Goal: Task Accomplishment & Management: Manage account settings

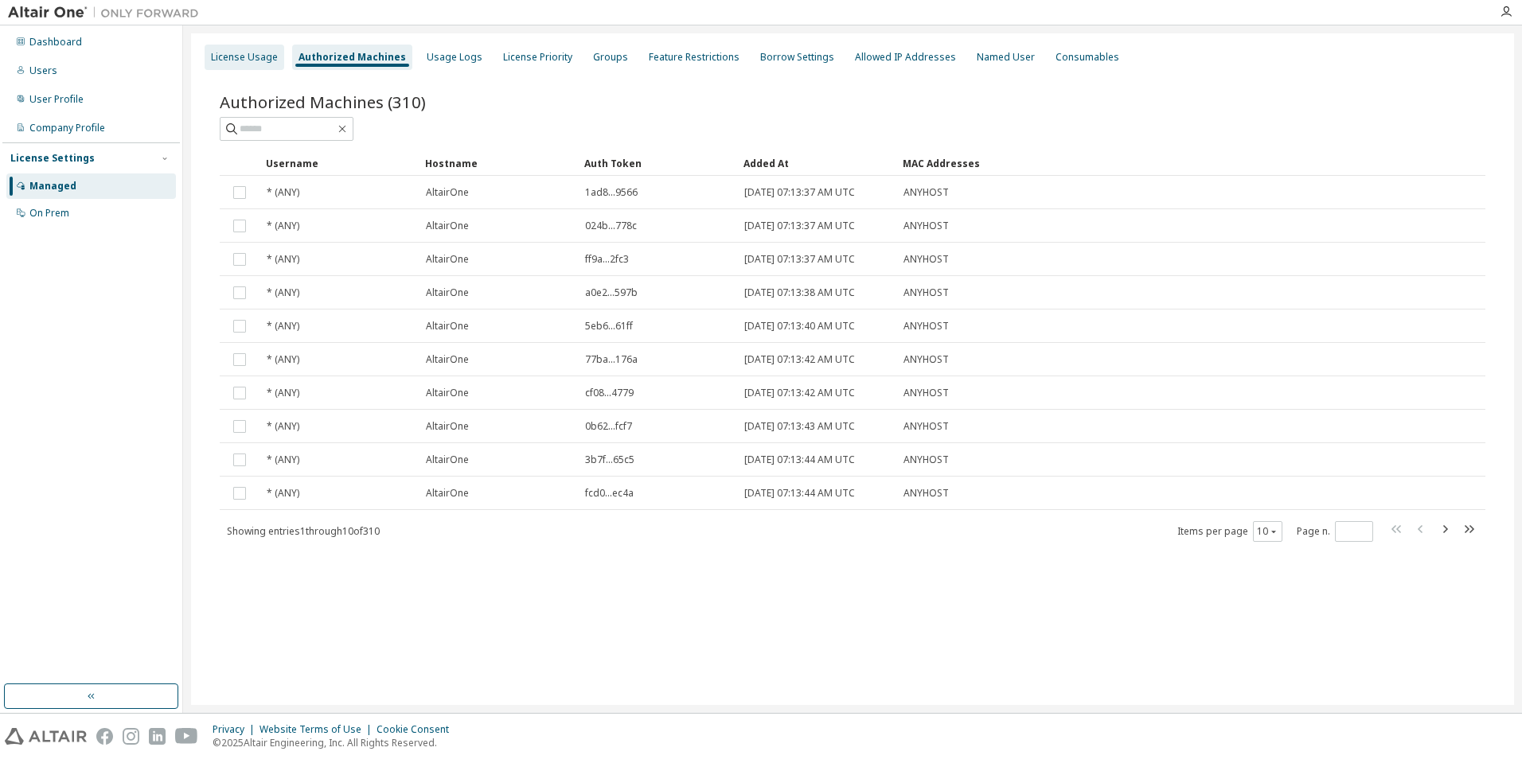
click at [245, 68] on div "License Usage" at bounding box center [245, 57] width 80 height 25
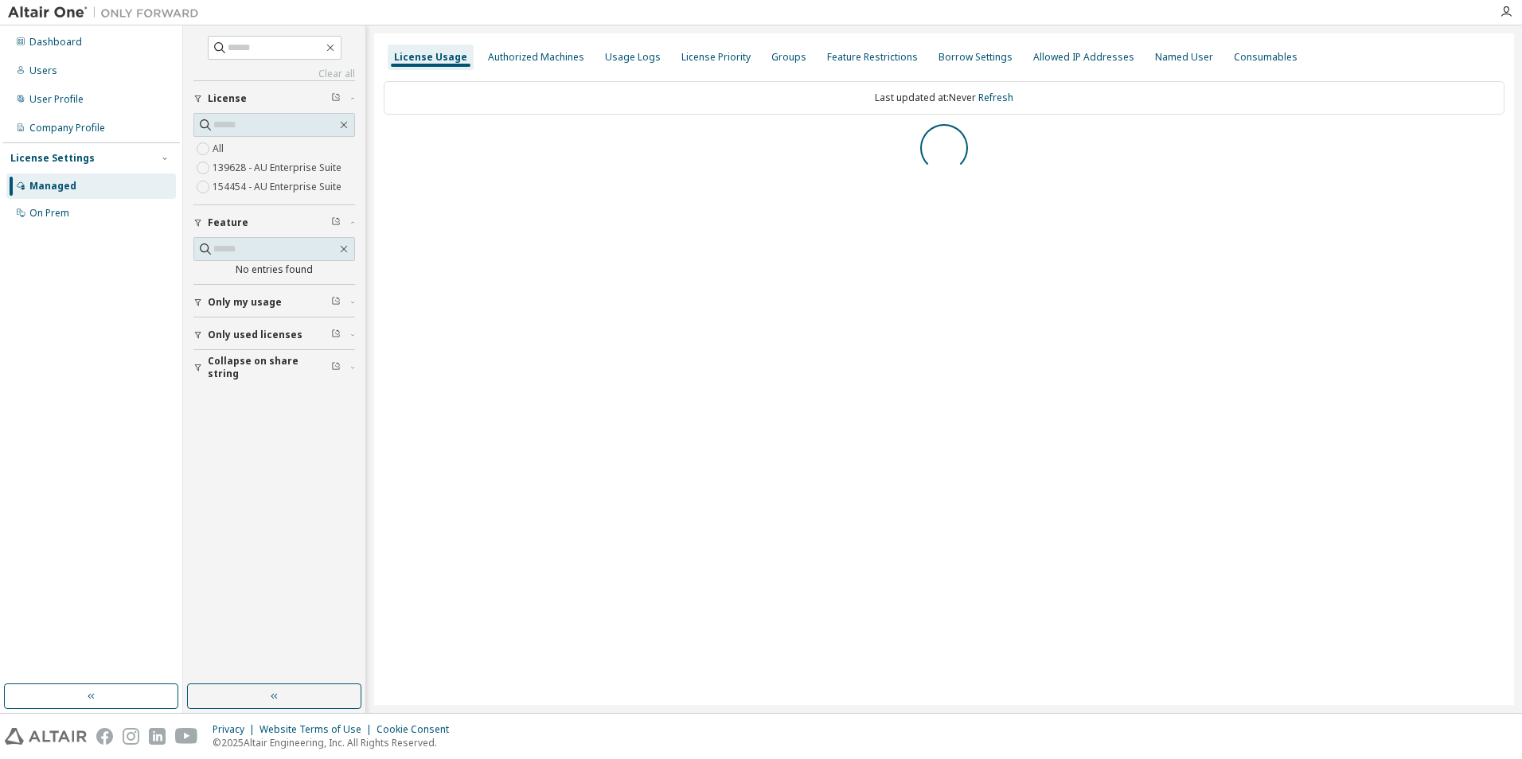
click at [221, 163] on label "139628 - AU Enterprise Suite" at bounding box center [278, 167] width 132 height 19
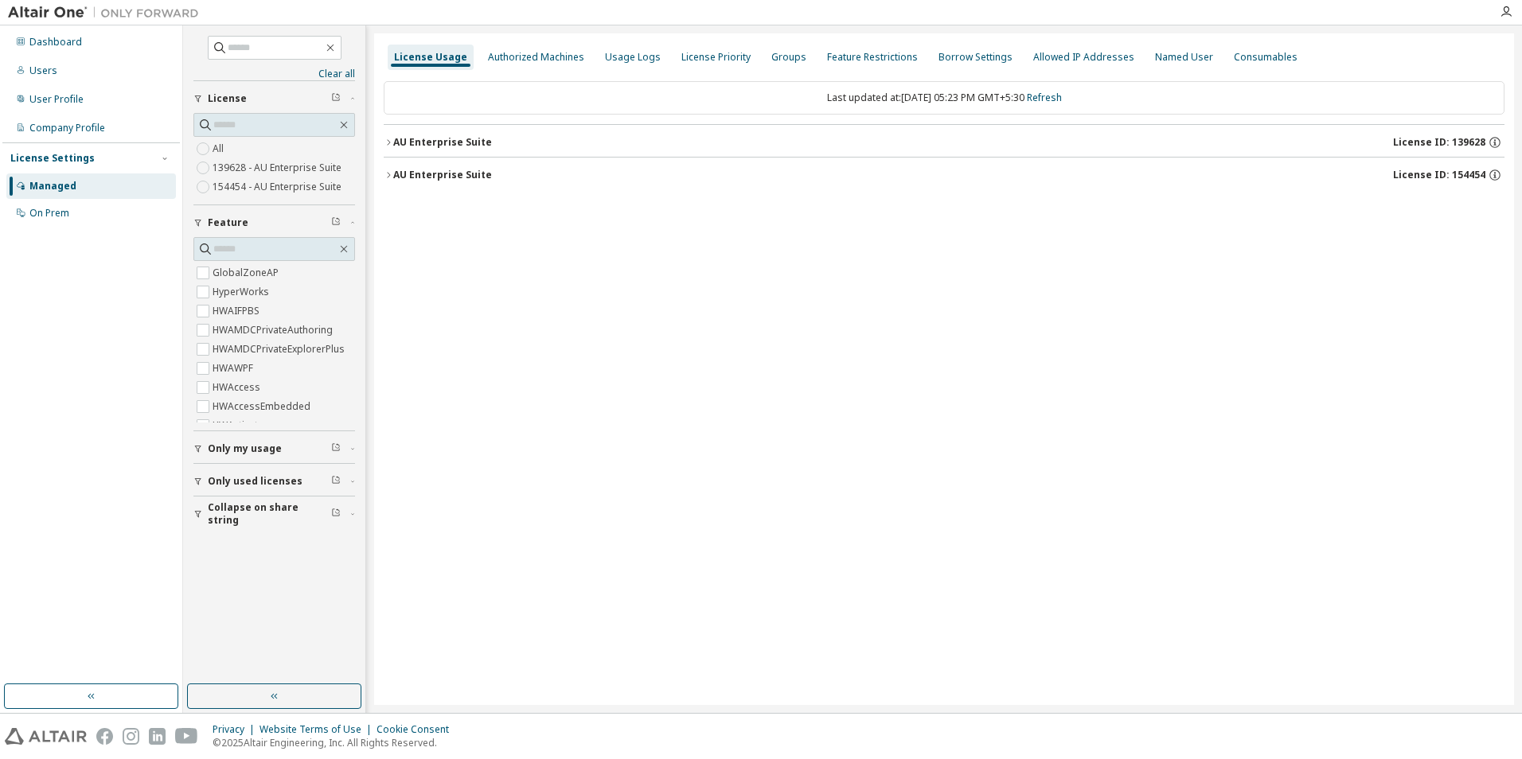
click at [392, 141] on icon "button" at bounding box center [389, 143] width 10 height 10
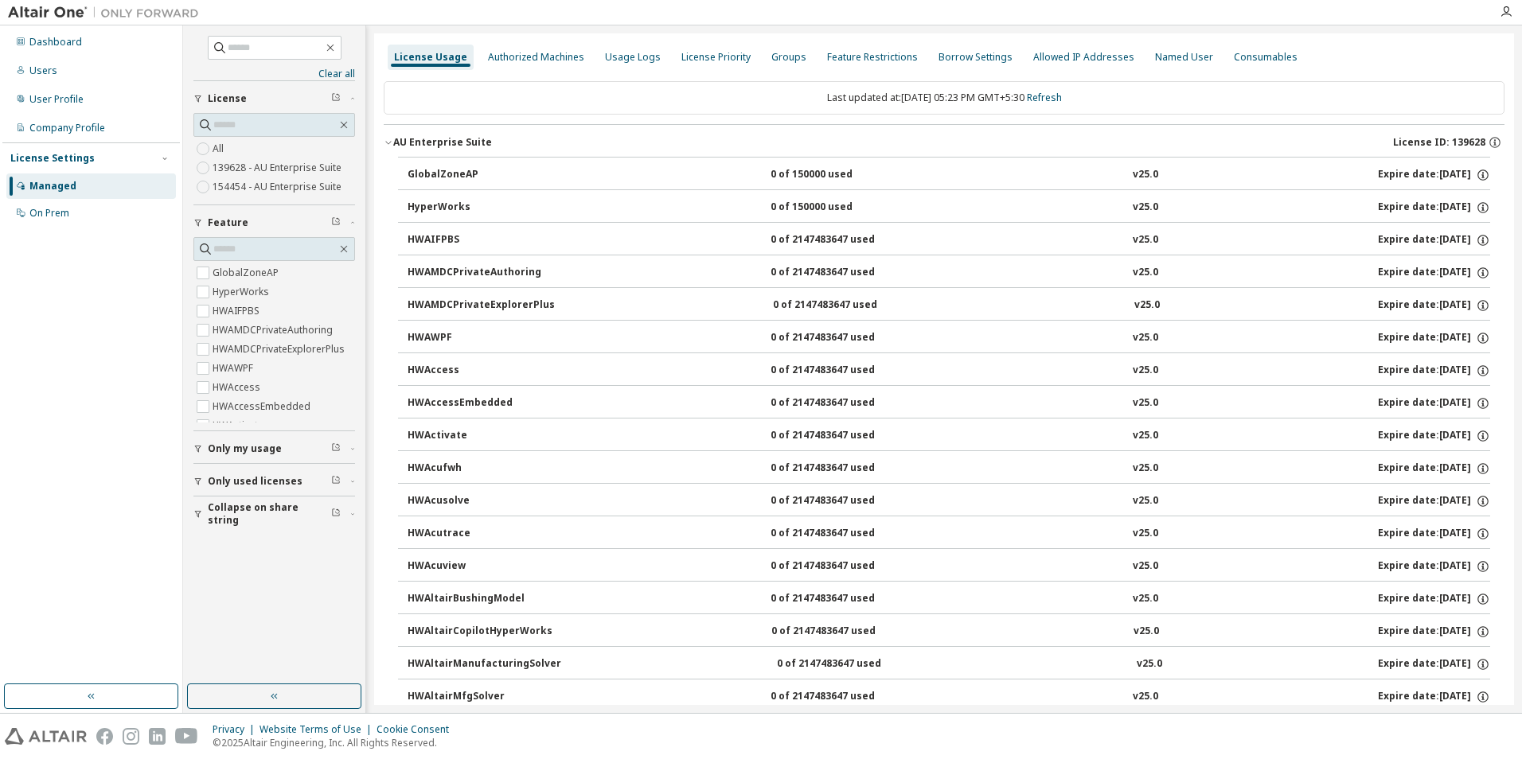
click at [392, 141] on icon "button" at bounding box center [389, 143] width 10 height 10
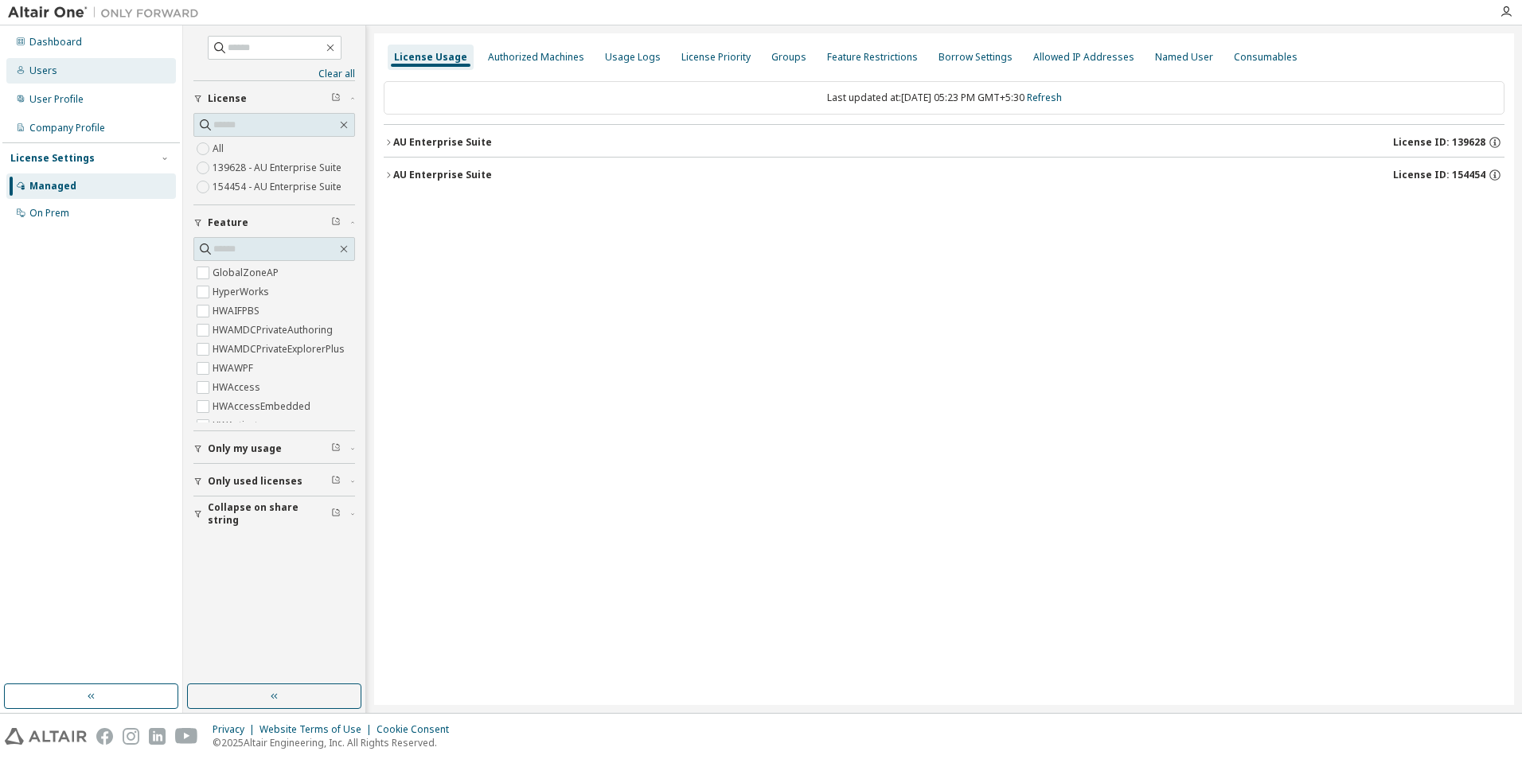
click at [50, 73] on div "Users" at bounding box center [43, 70] width 28 height 13
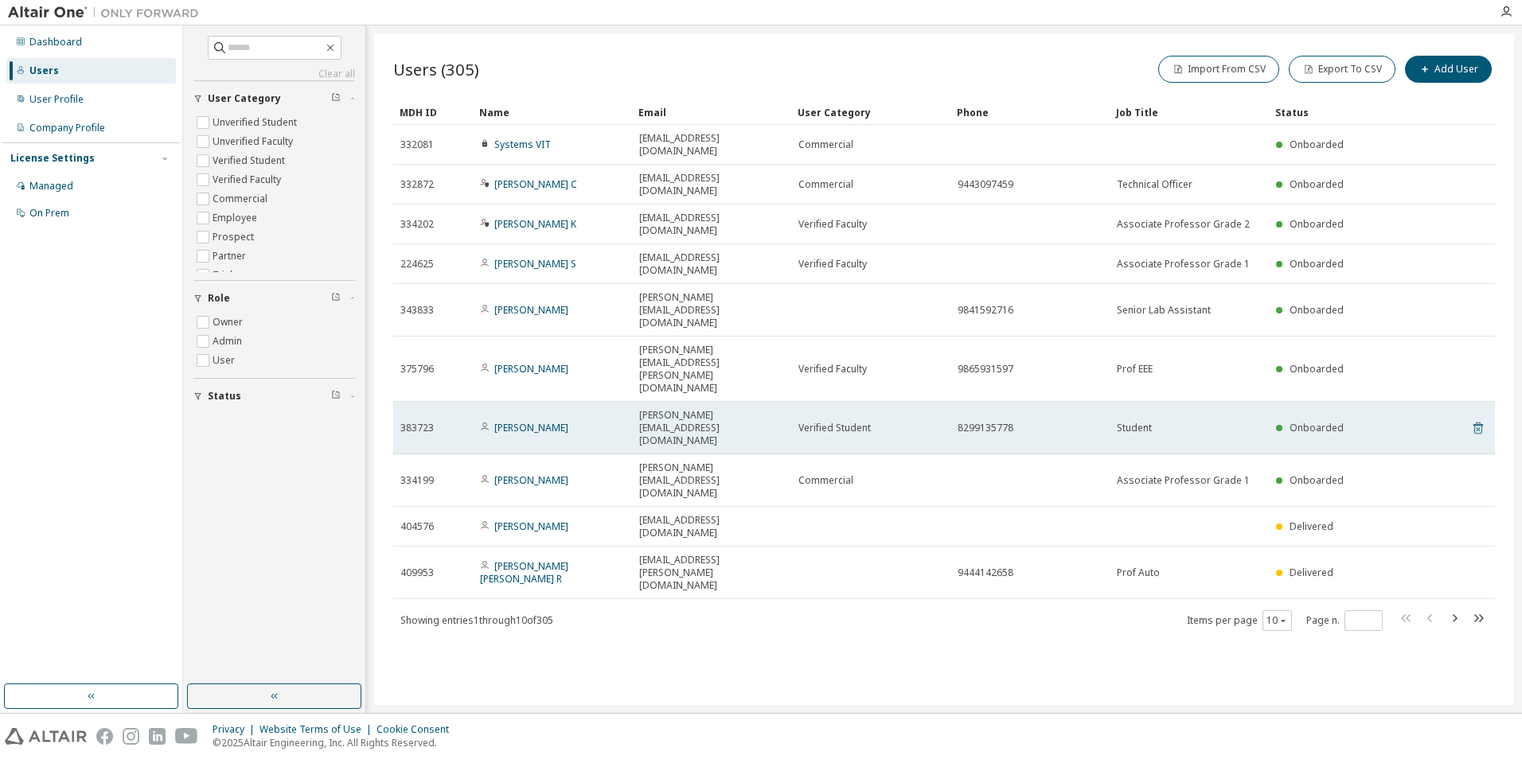
click at [1478, 423] on icon at bounding box center [1478, 429] width 10 height 12
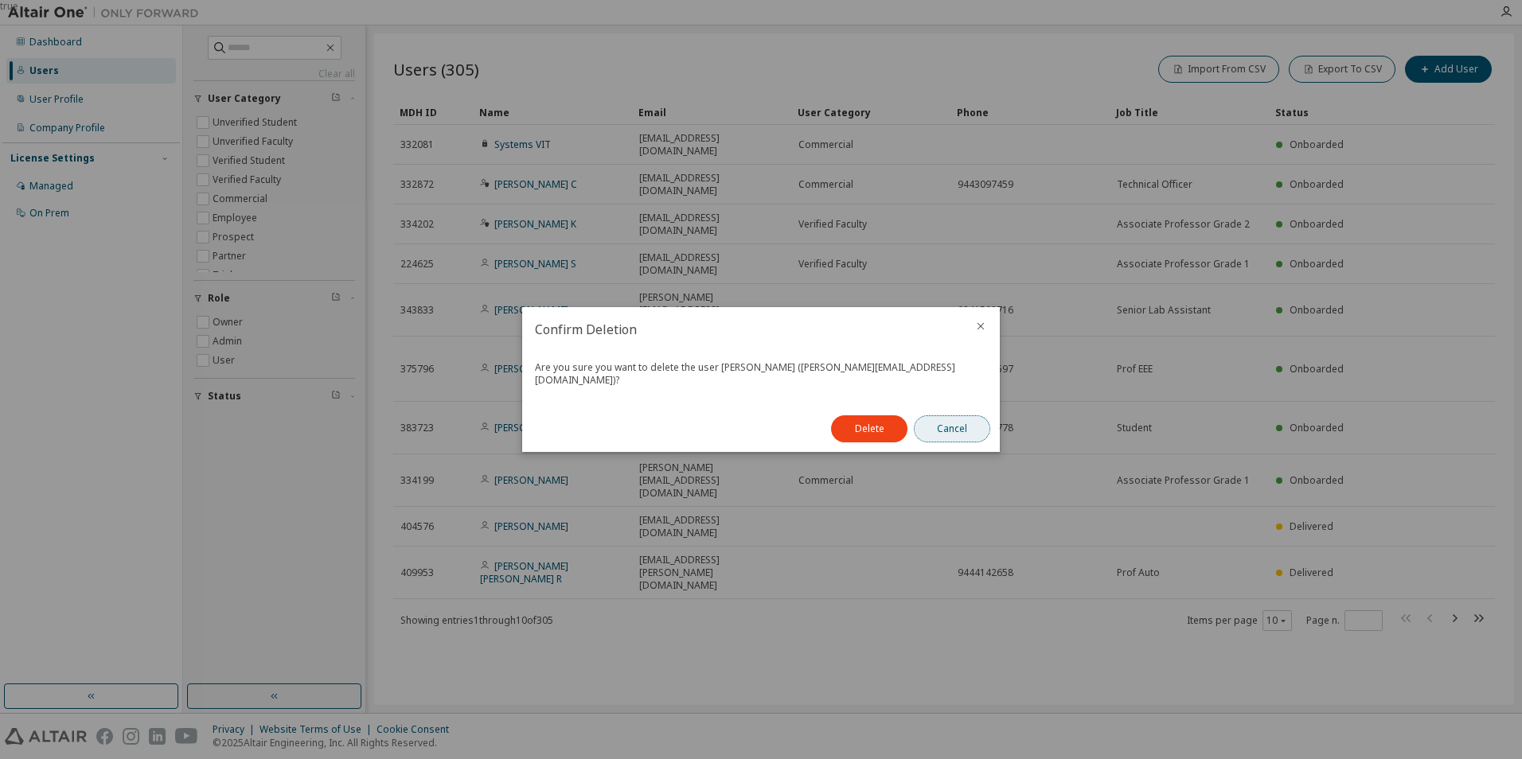
click at [959, 431] on button "Cancel" at bounding box center [952, 428] width 76 height 27
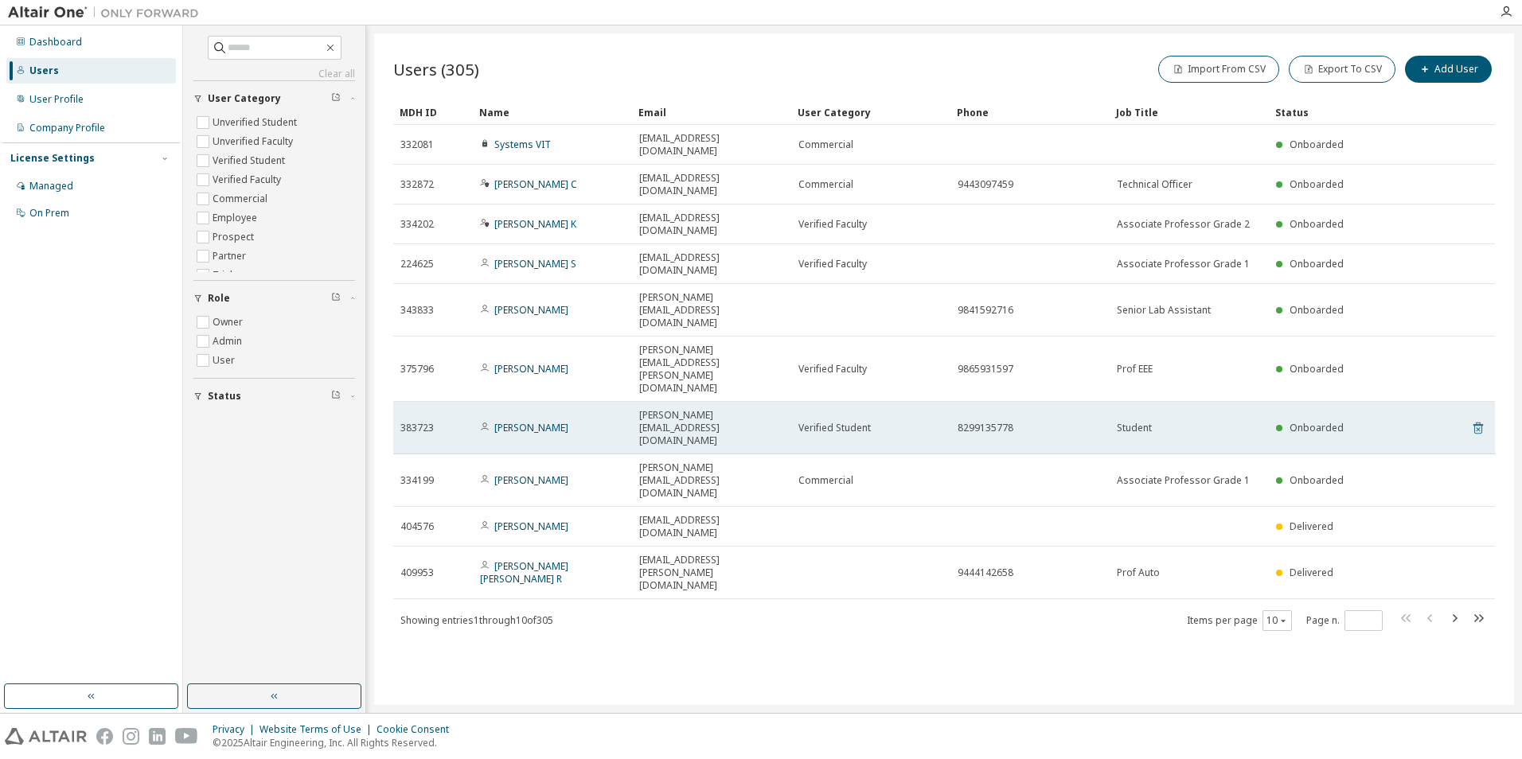
click at [1477, 427] on icon at bounding box center [1477, 429] width 4 height 4
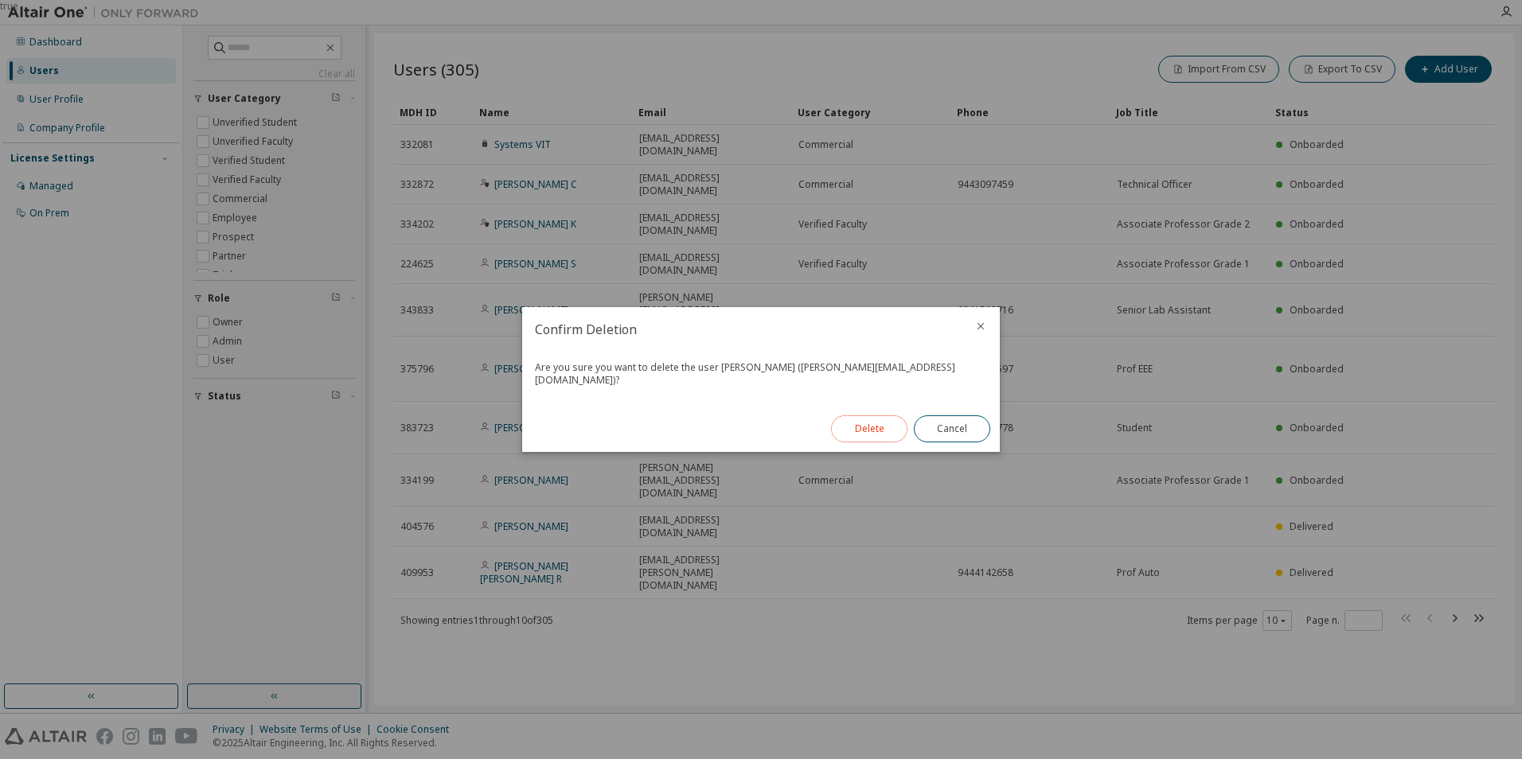
click at [887, 426] on button "Delete" at bounding box center [869, 428] width 76 height 27
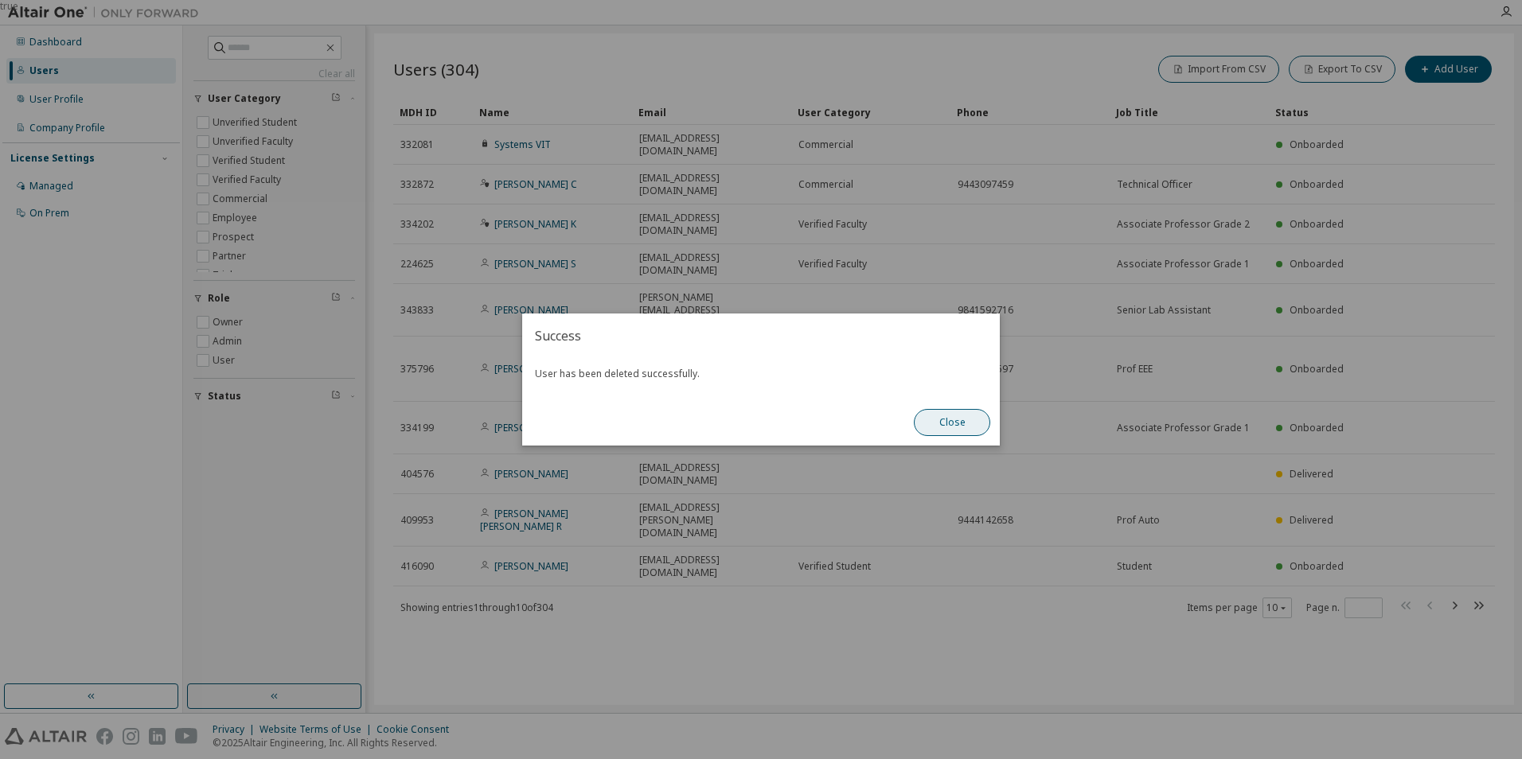
click at [950, 425] on button "Close" at bounding box center [952, 422] width 76 height 27
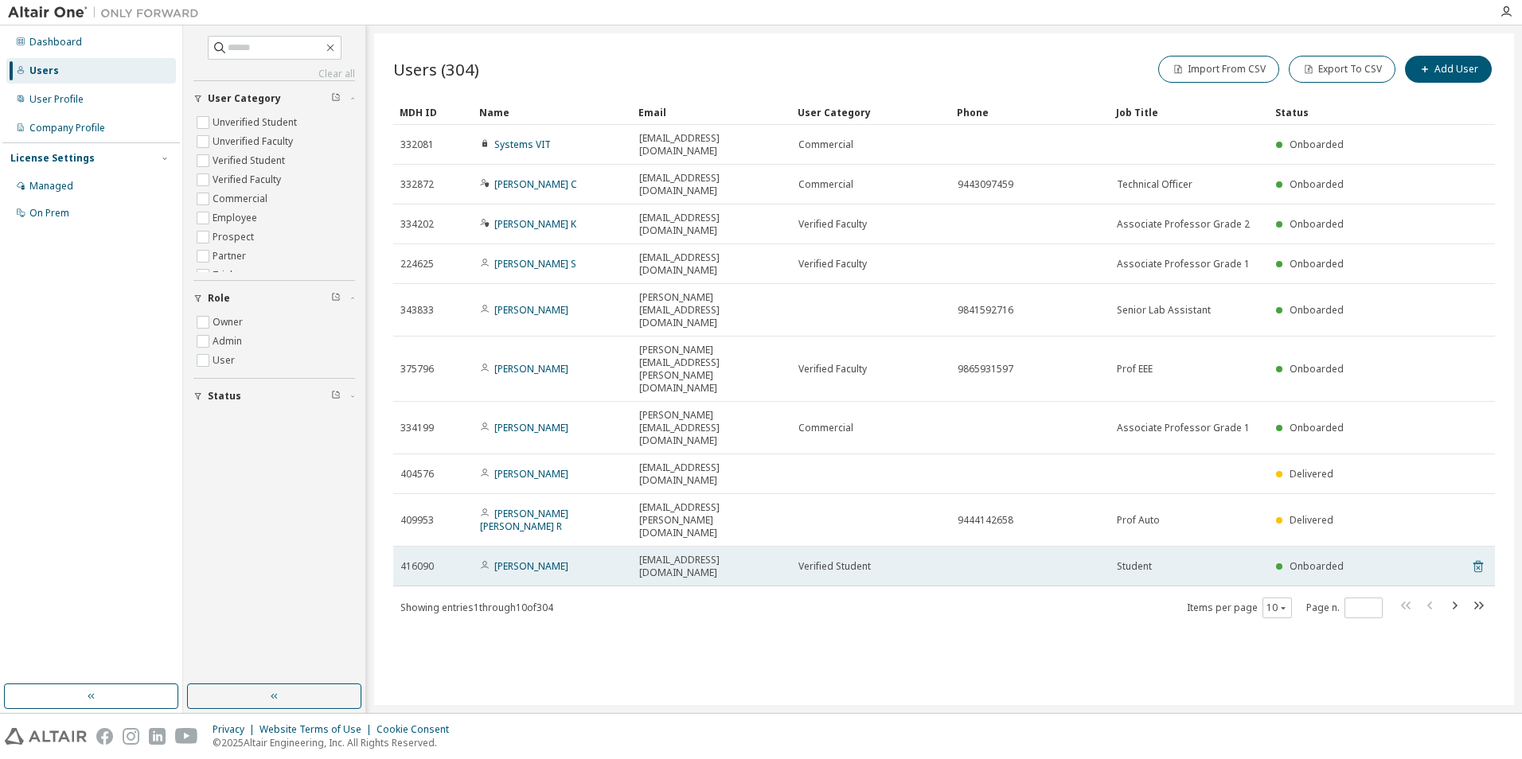
click at [1480, 557] on icon at bounding box center [1478, 566] width 14 height 19
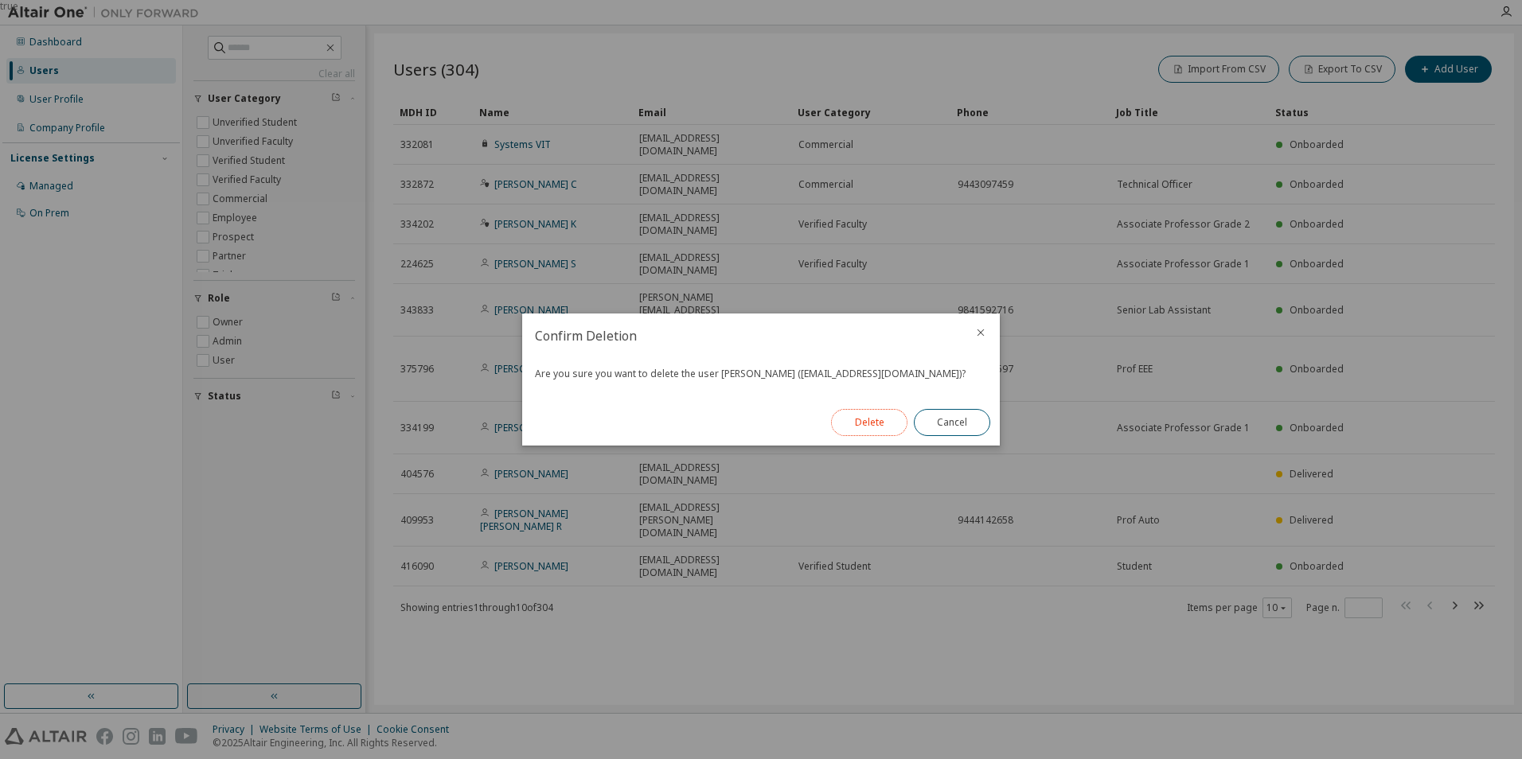
click at [872, 423] on button "Delete" at bounding box center [869, 422] width 76 height 27
click at [960, 426] on button "Close" at bounding box center [952, 422] width 76 height 27
click at [960, 419] on button "Close" at bounding box center [952, 422] width 76 height 27
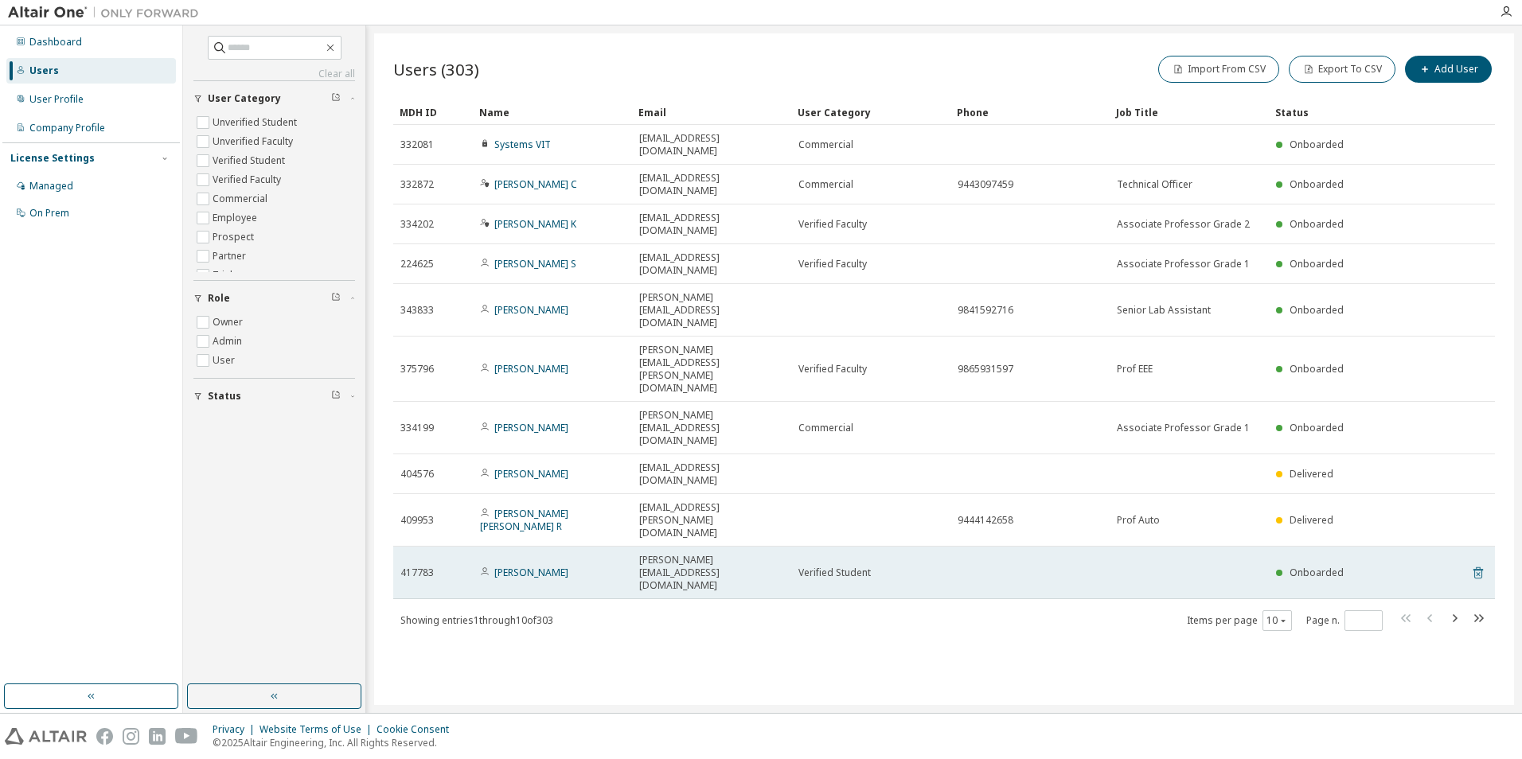
click at [1479, 563] on icon at bounding box center [1478, 572] width 14 height 19
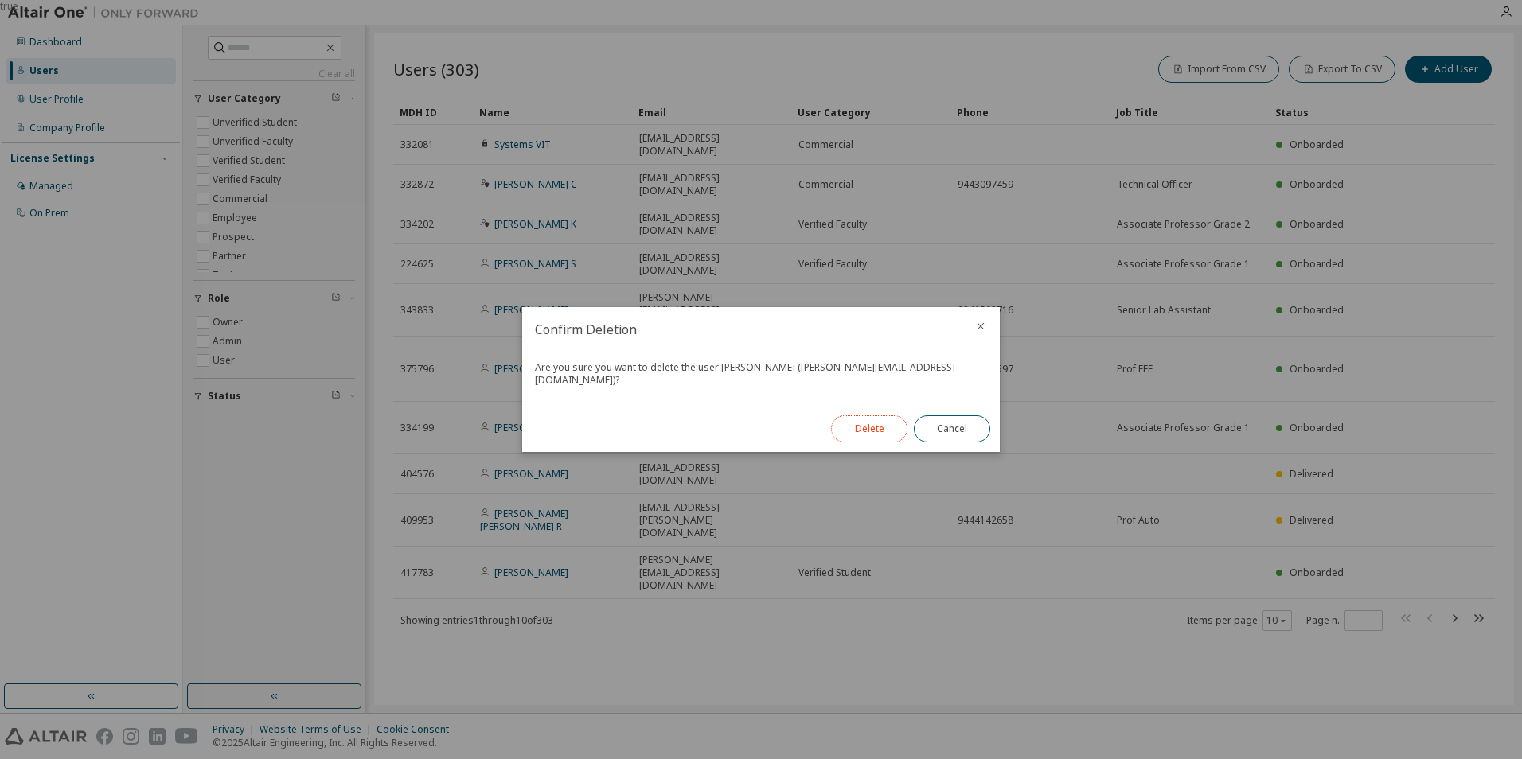
click at [883, 425] on button "Delete" at bounding box center [869, 428] width 76 height 27
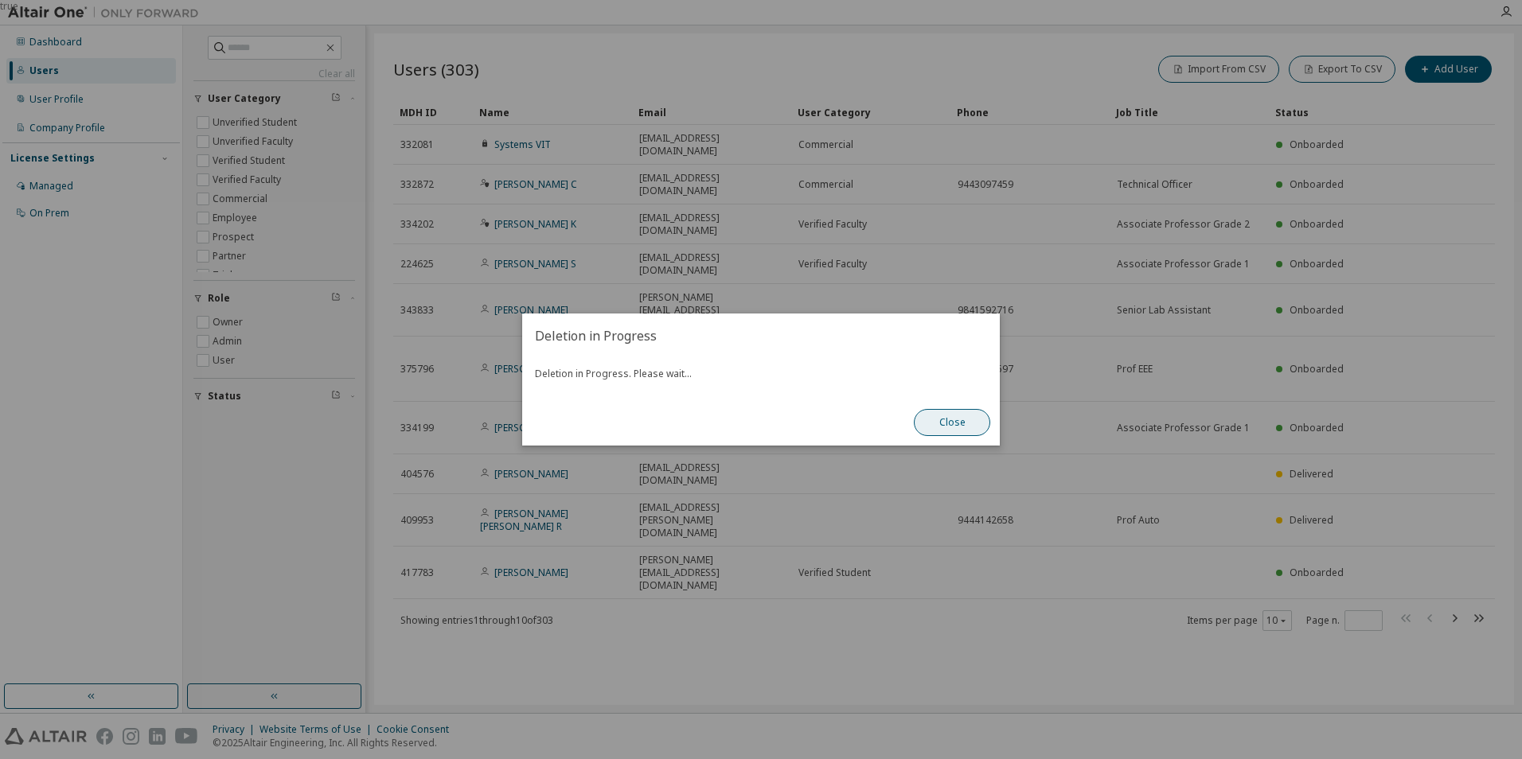
click at [964, 421] on button "Close" at bounding box center [952, 422] width 76 height 27
click at [958, 425] on button "Close" at bounding box center [952, 422] width 76 height 27
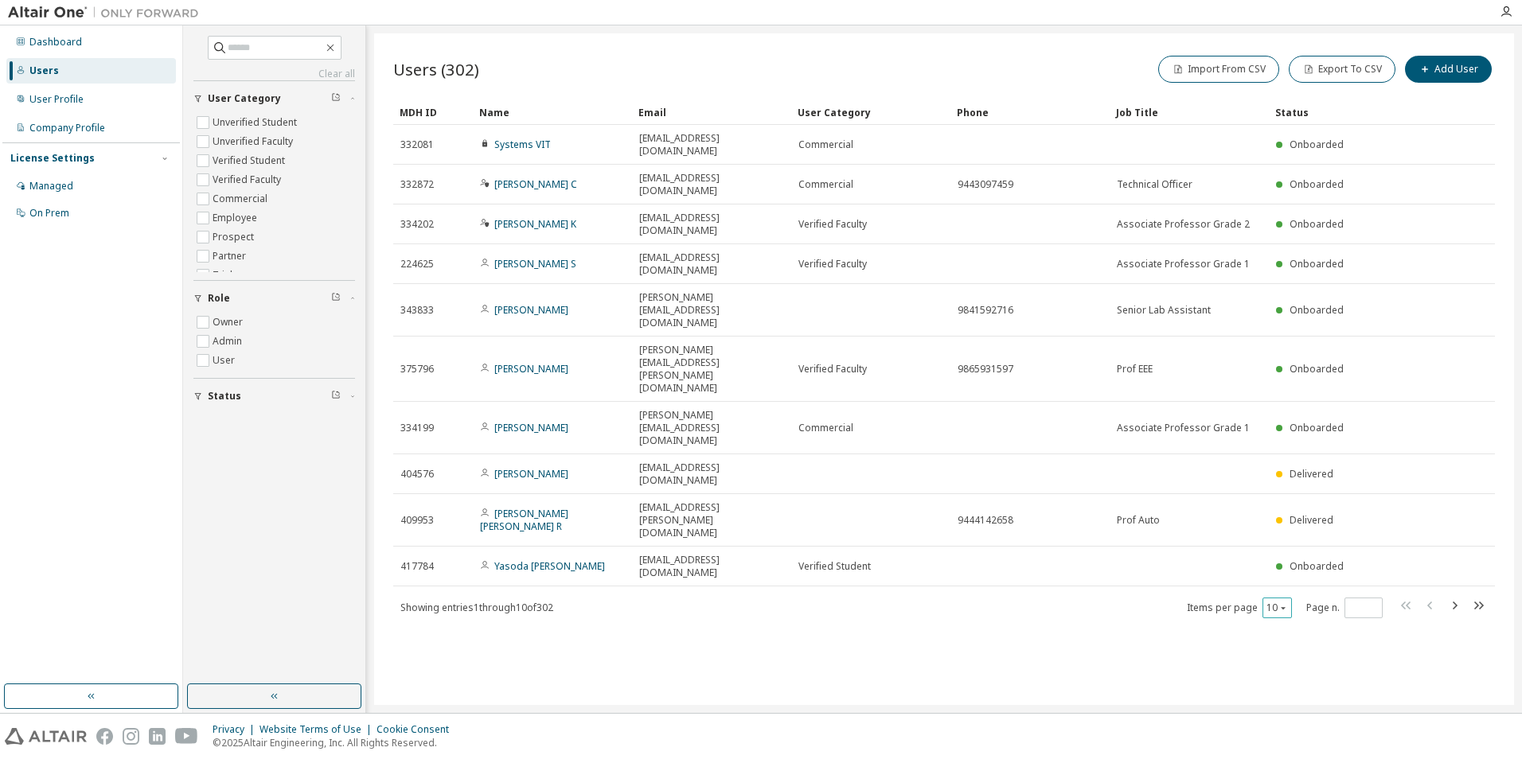
click at [1282, 603] on icon "button" at bounding box center [1283, 608] width 10 height 10
click at [1290, 515] on div "100" at bounding box center [1325, 514] width 127 height 19
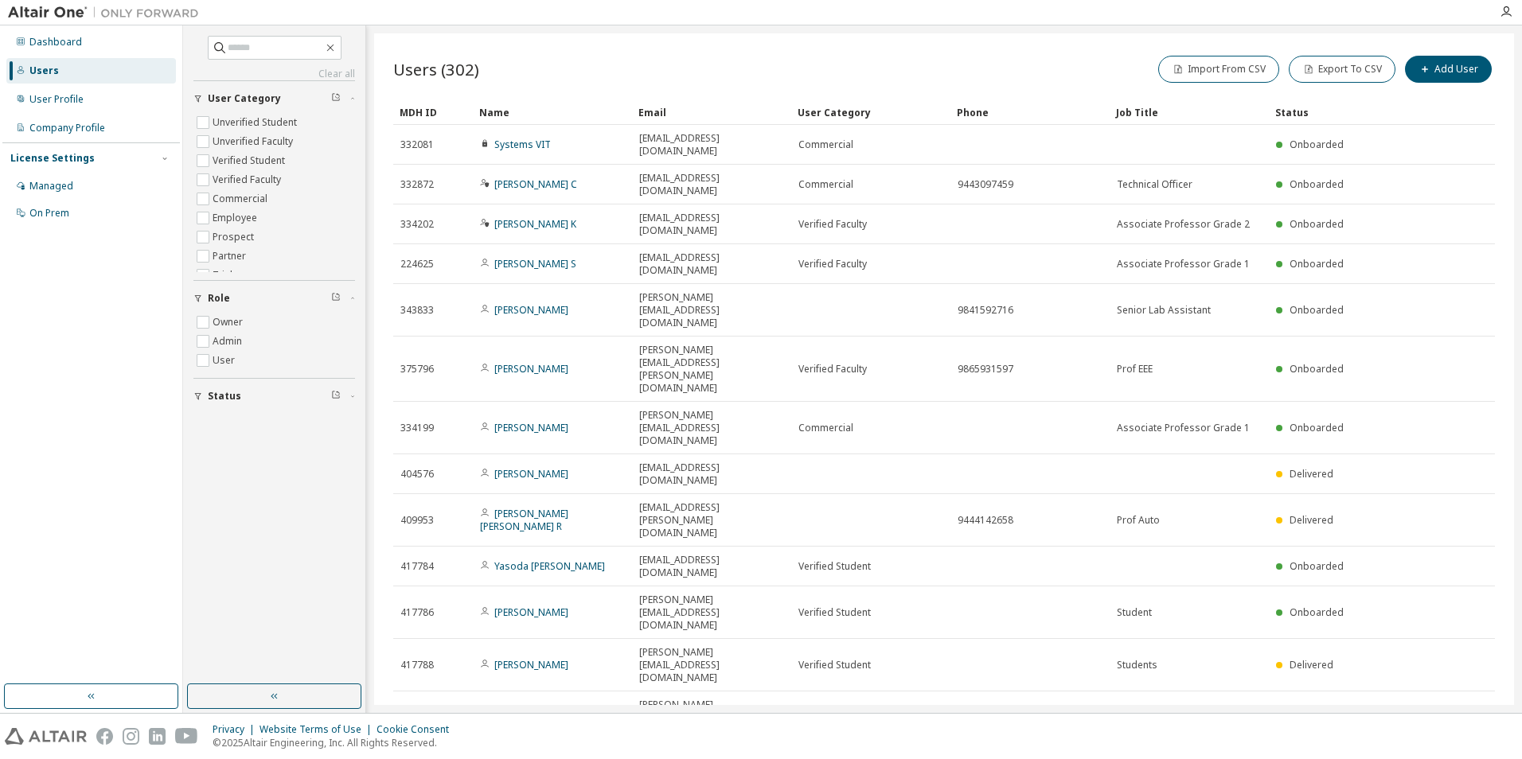
click at [848, 115] on div "User Category" at bounding box center [870, 111] width 146 height 25
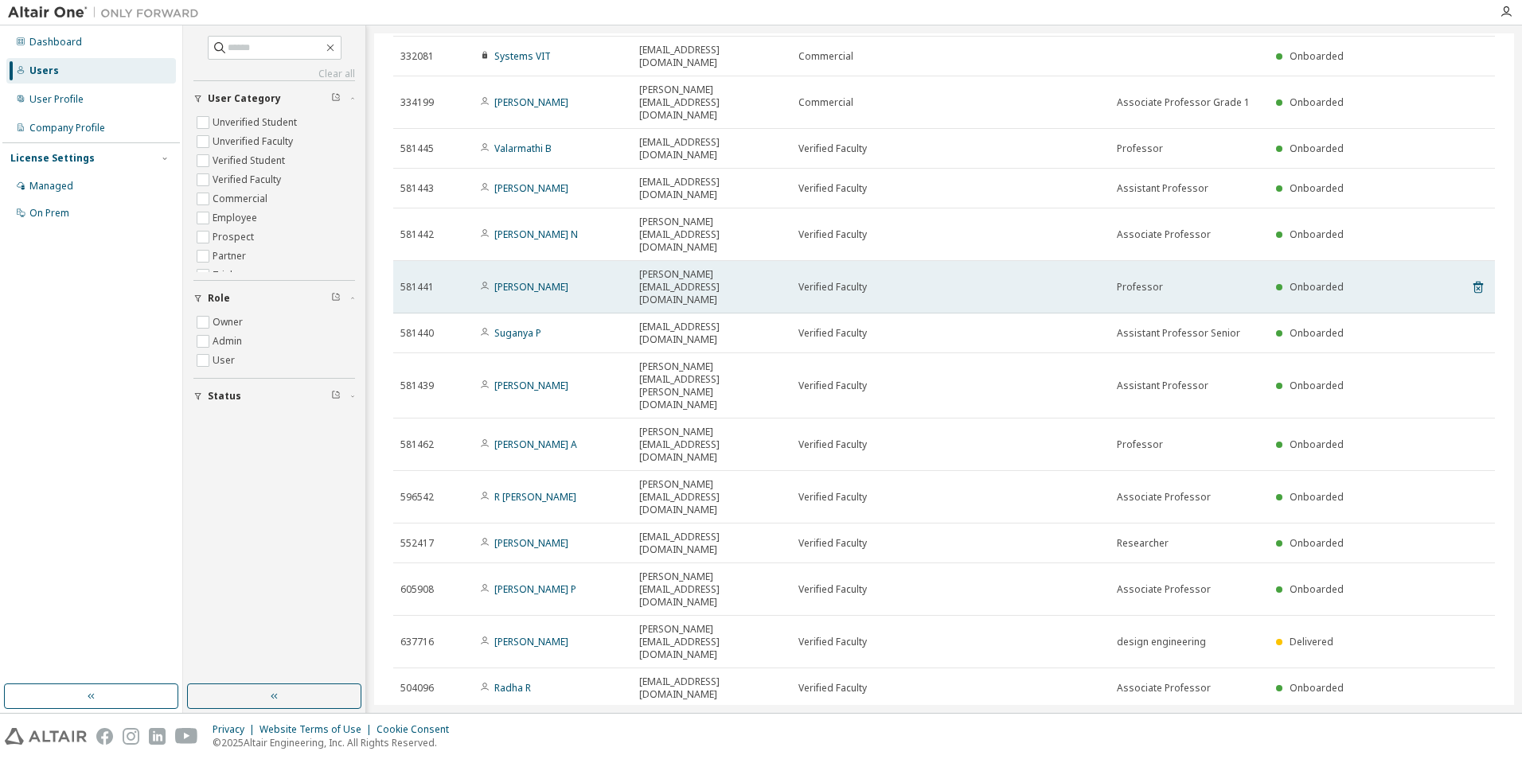
scroll to position [159, 0]
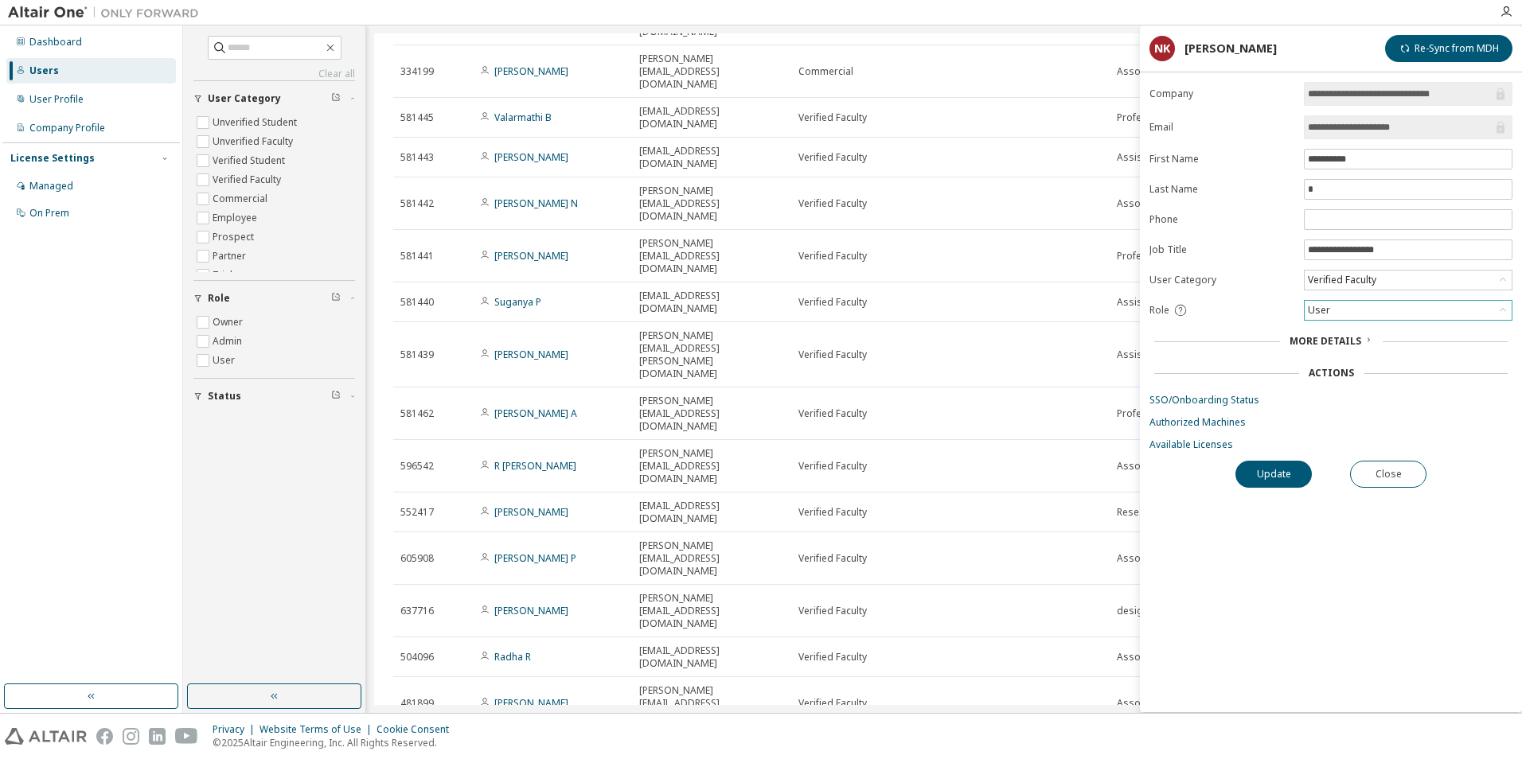
click at [1347, 314] on div "User" at bounding box center [1407, 310] width 207 height 19
click at [1320, 354] on li "Owner" at bounding box center [1407, 351] width 204 height 21
click at [1277, 476] on button "Update" at bounding box center [1273, 474] width 76 height 27
click at [1324, 338] on span "More Details" at bounding box center [1325, 341] width 72 height 14
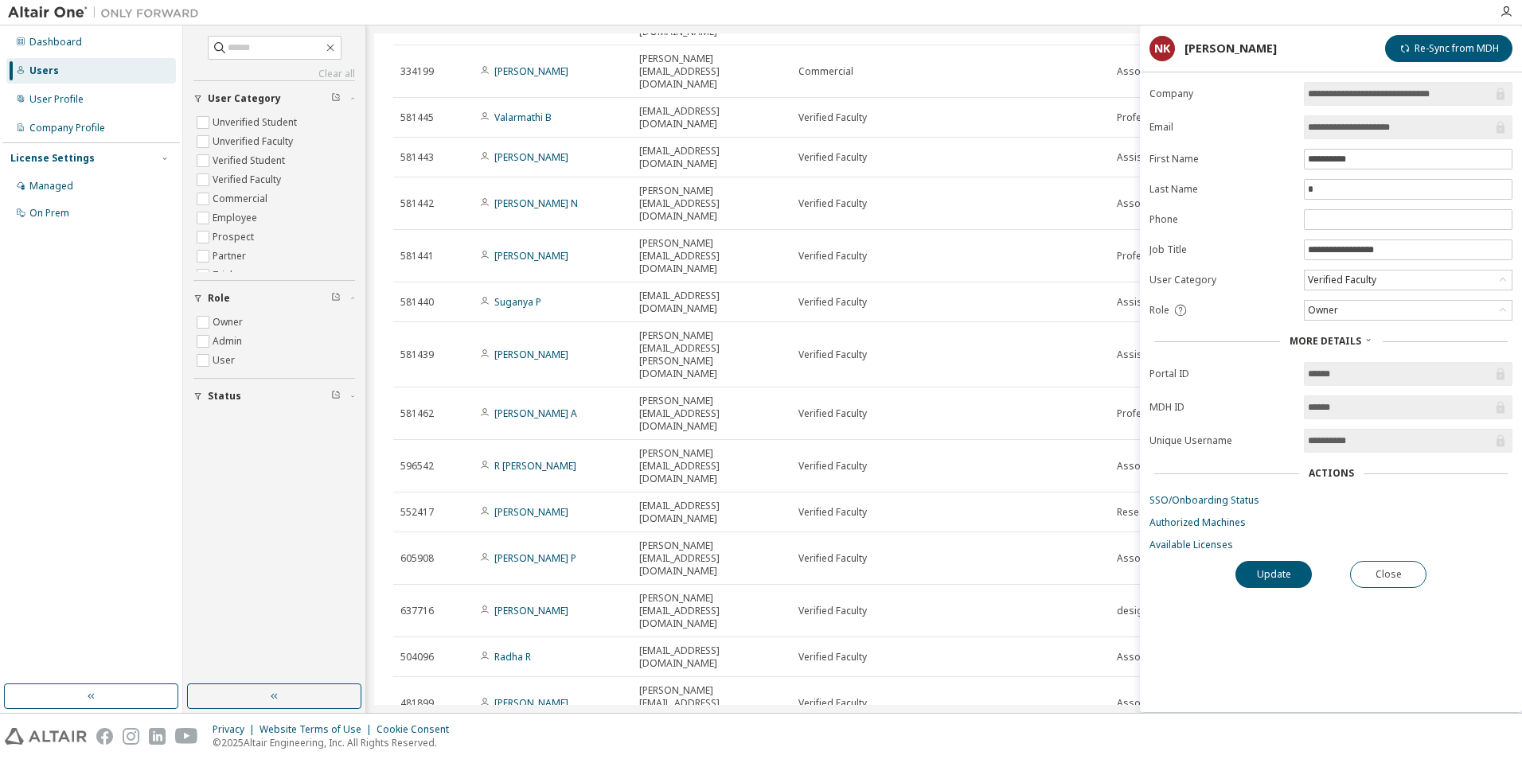
click at [1327, 476] on div "Actions" at bounding box center [1330, 473] width 45 height 13
click at [1212, 548] on link "Available Licenses" at bounding box center [1330, 545] width 363 height 13
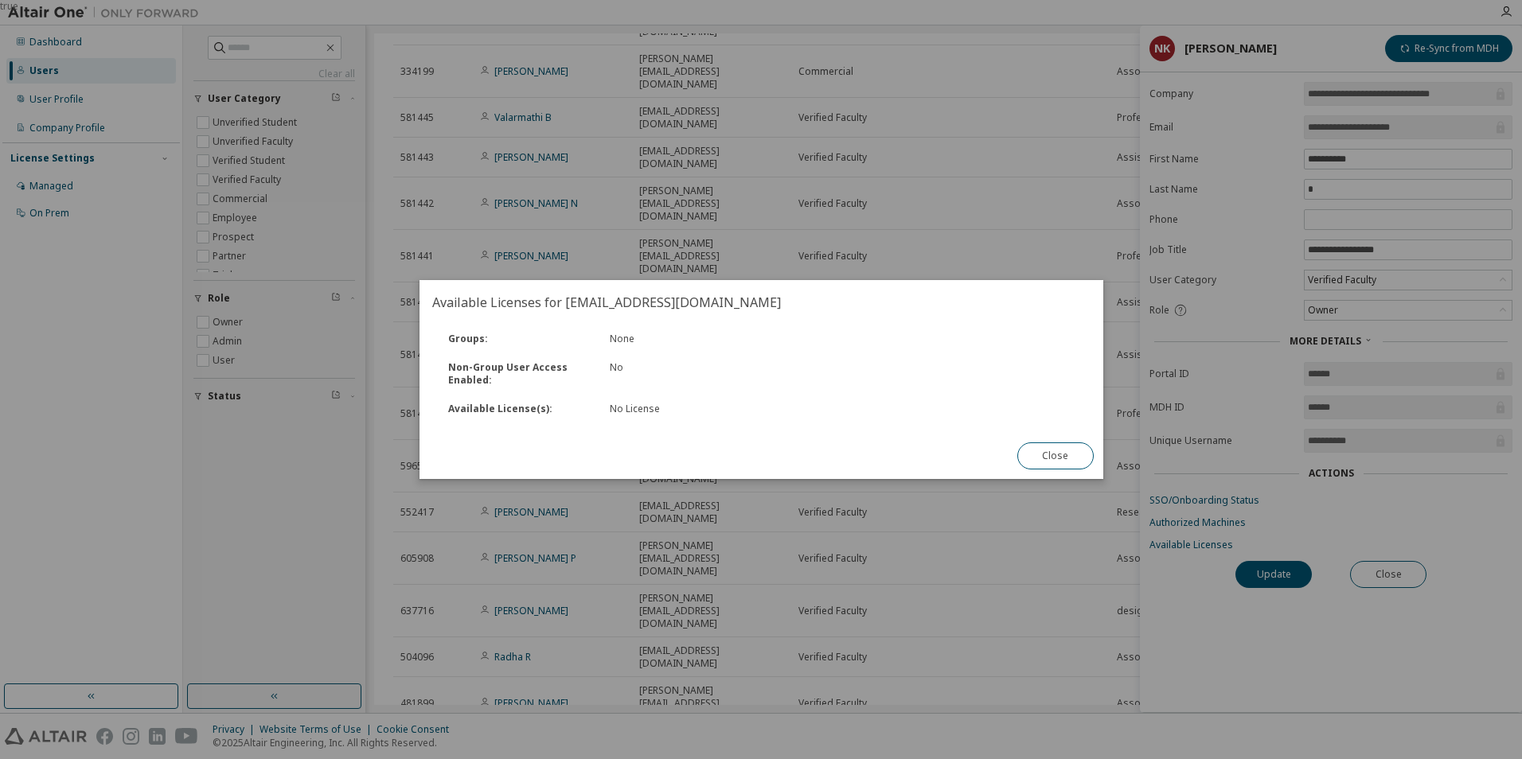
click at [630, 411] on div "No License" at bounding box center [720, 409] width 223 height 13
click at [1039, 455] on button "Close" at bounding box center [1054, 455] width 76 height 27
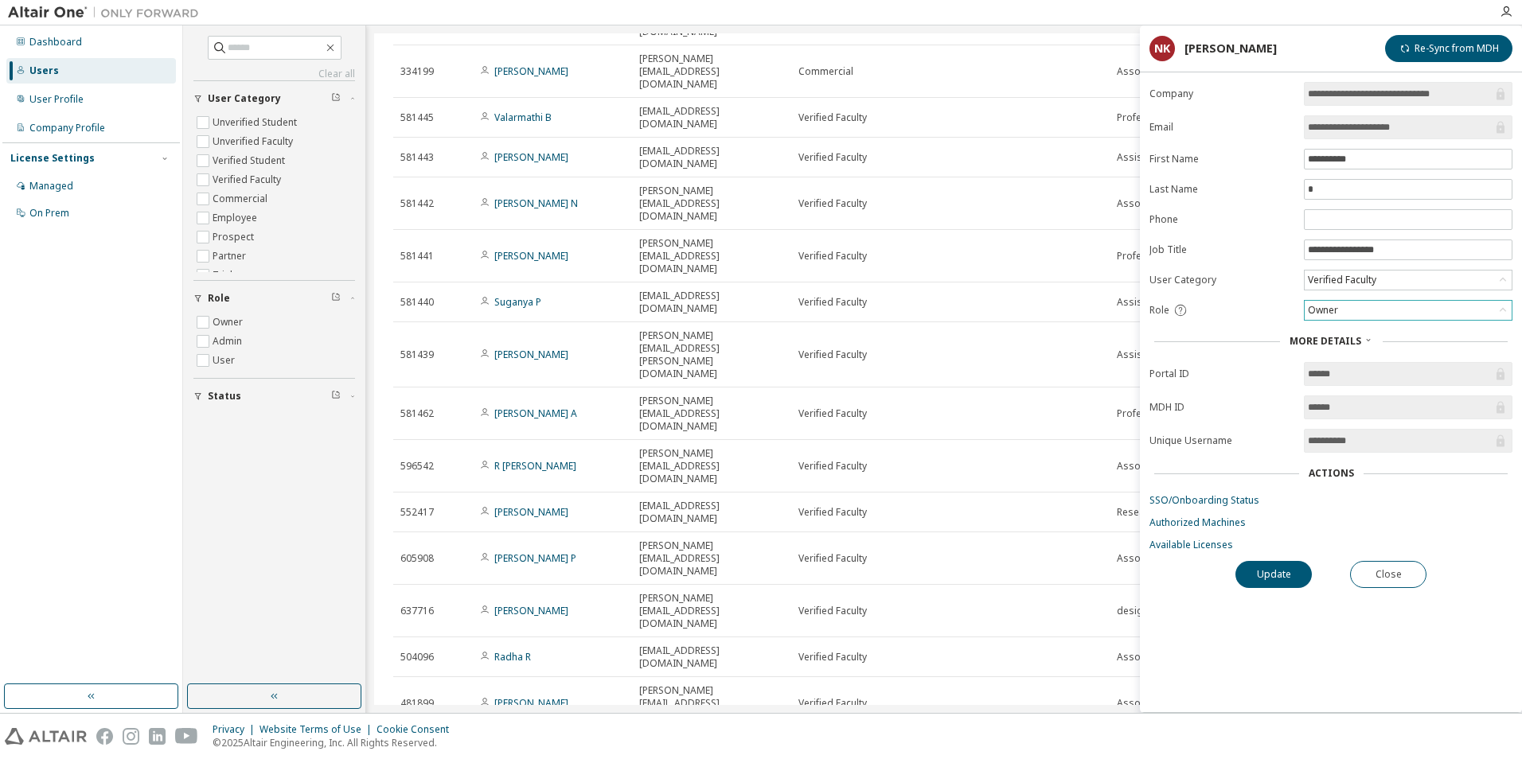
click at [1350, 312] on div "Owner" at bounding box center [1407, 310] width 207 height 19
click at [1341, 367] on li "User" at bounding box center [1407, 372] width 204 height 21
click at [1288, 568] on button "Update" at bounding box center [1273, 574] width 76 height 27
click at [1370, 572] on button "Close" at bounding box center [1388, 574] width 76 height 27
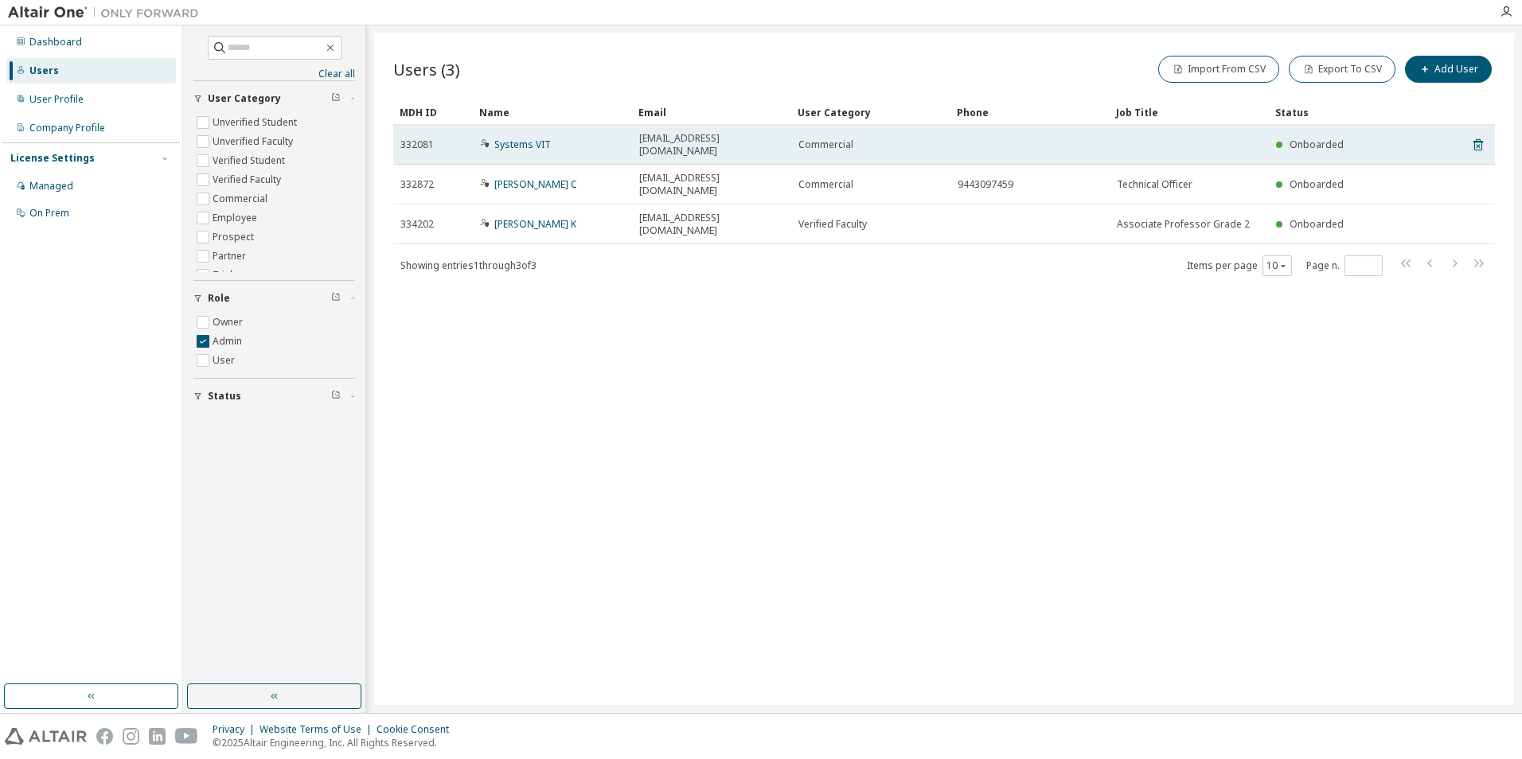
click at [676, 138] on span "systems@vit.ac.in" at bounding box center [711, 144] width 145 height 25
click at [516, 138] on link "Systems VIT" at bounding box center [522, 145] width 57 height 14
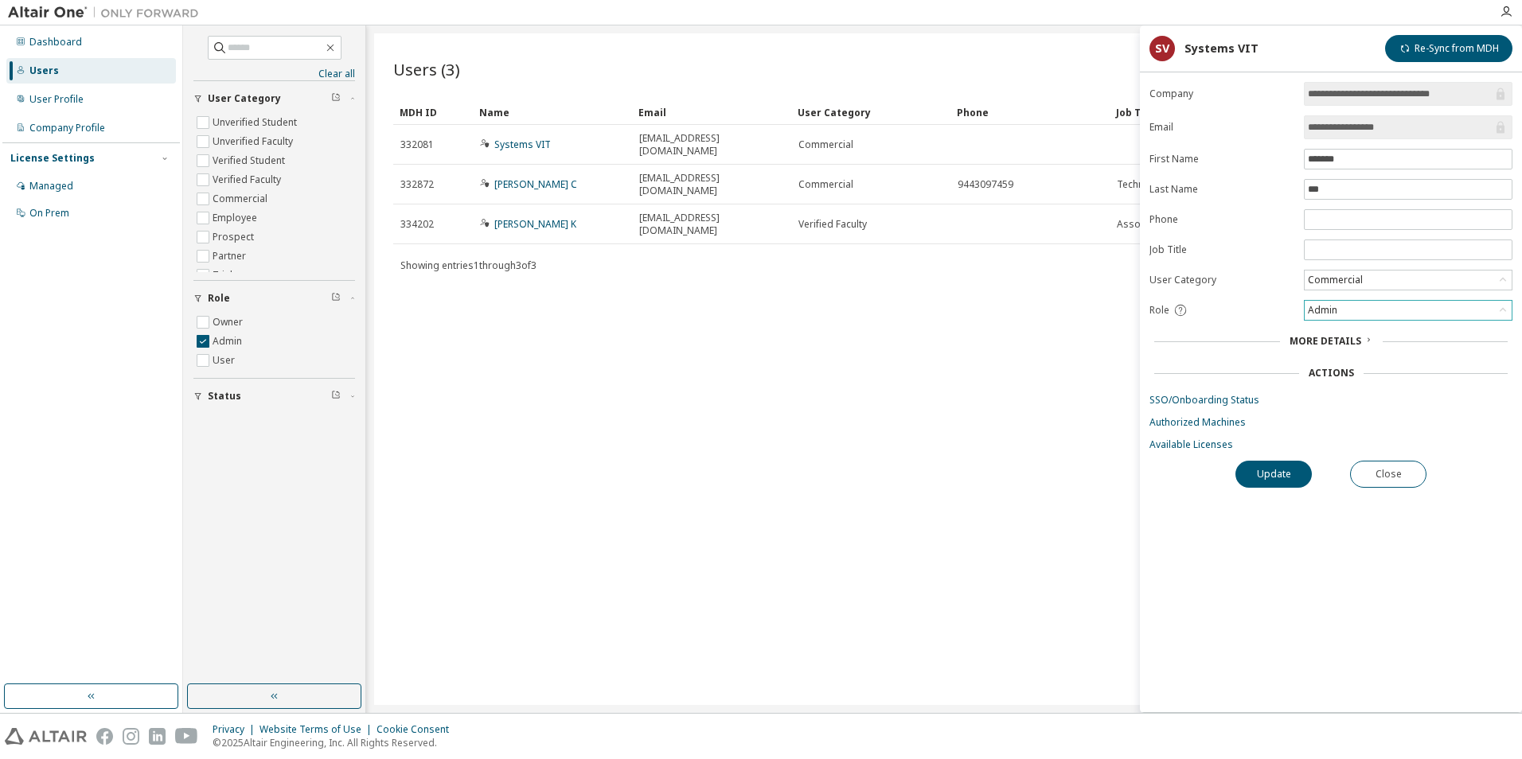
click at [1339, 306] on div "Admin" at bounding box center [1322, 311] width 34 height 18
click at [1335, 349] on li "Owner" at bounding box center [1407, 351] width 204 height 21
click at [1283, 467] on button "Update" at bounding box center [1273, 474] width 76 height 27
click at [1386, 474] on button "Close" at bounding box center [1388, 474] width 76 height 27
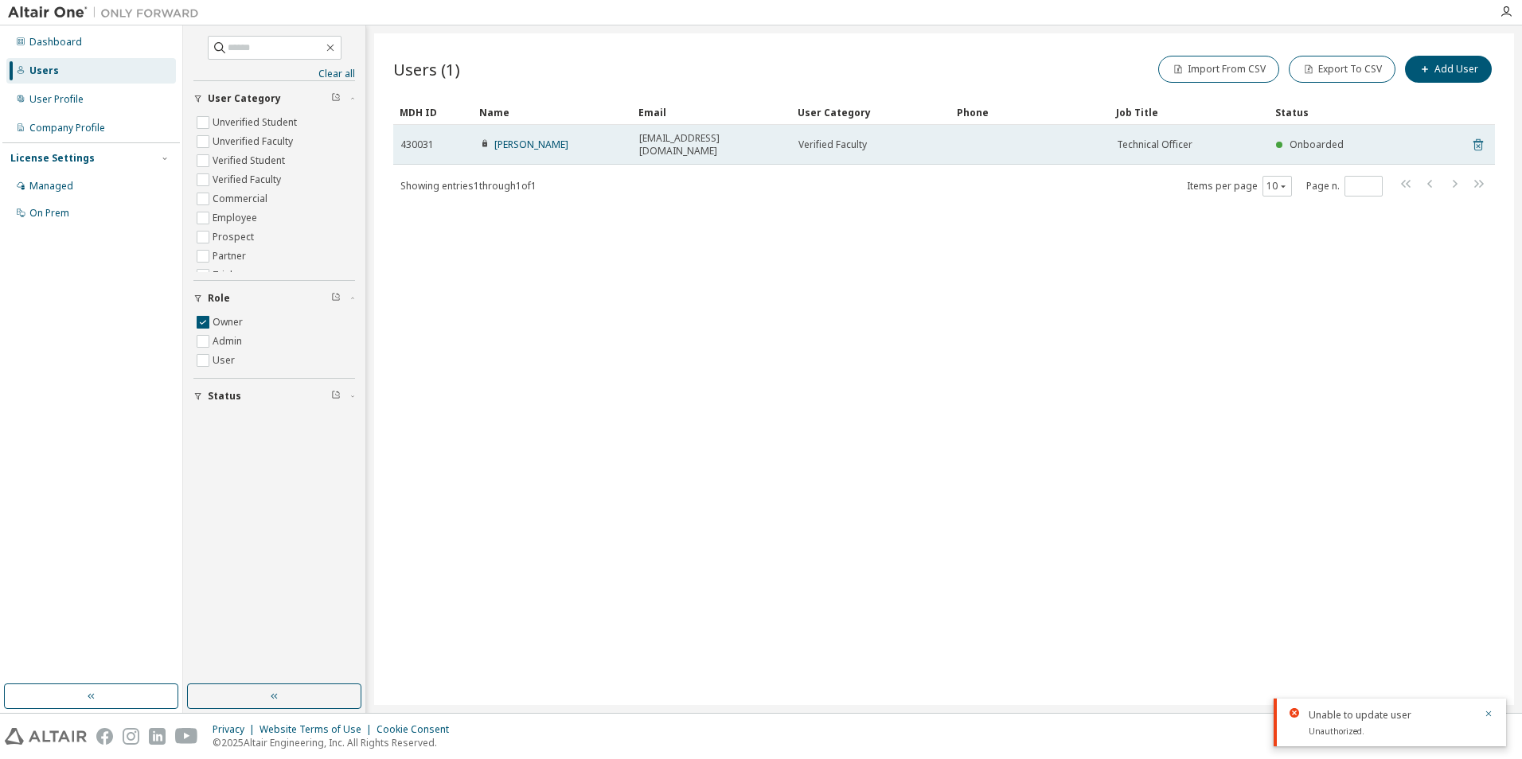
click at [1480, 141] on icon at bounding box center [1478, 144] width 14 height 19
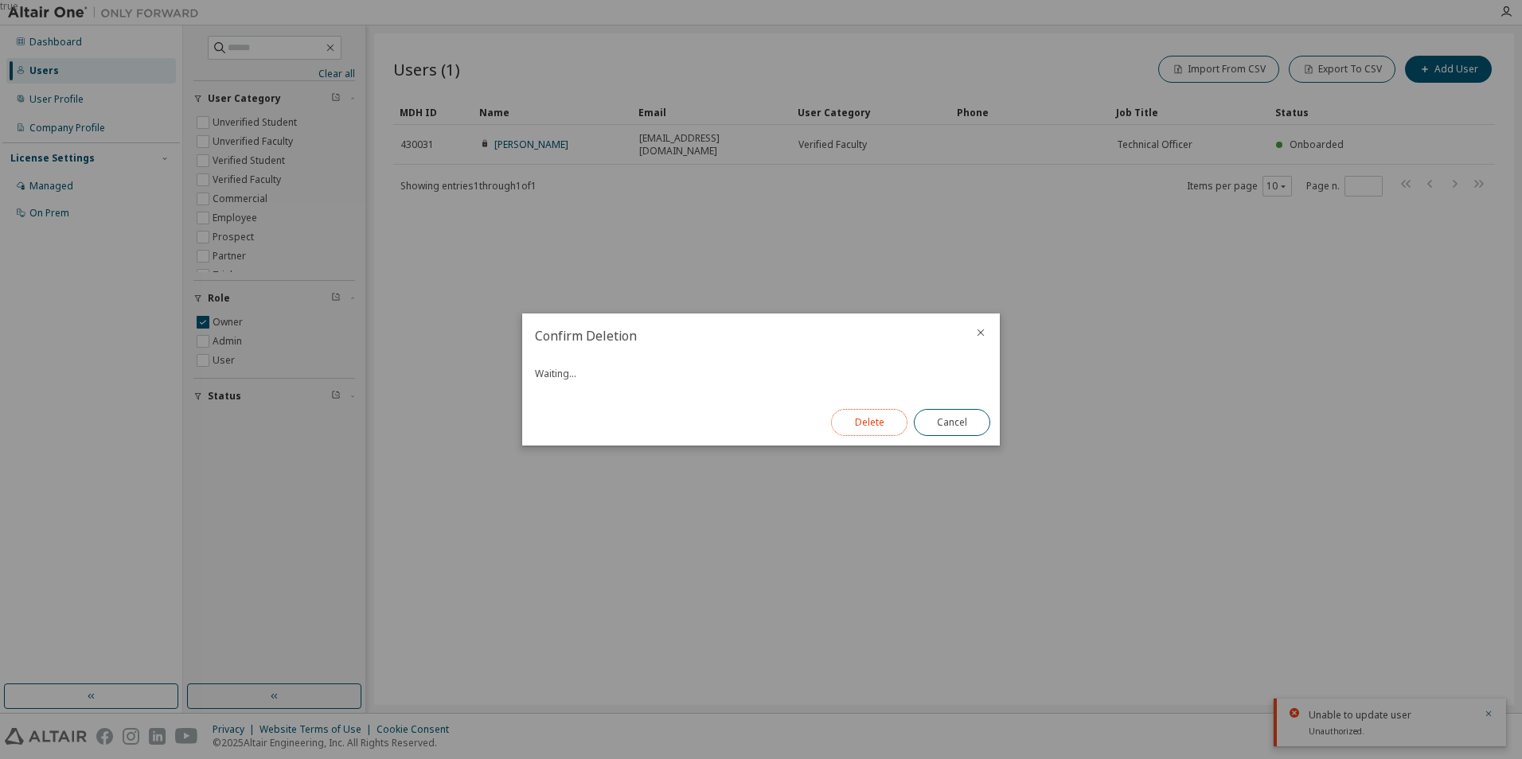
click at [867, 431] on button "Delete" at bounding box center [869, 422] width 76 height 27
click at [945, 425] on button "Close" at bounding box center [952, 422] width 76 height 27
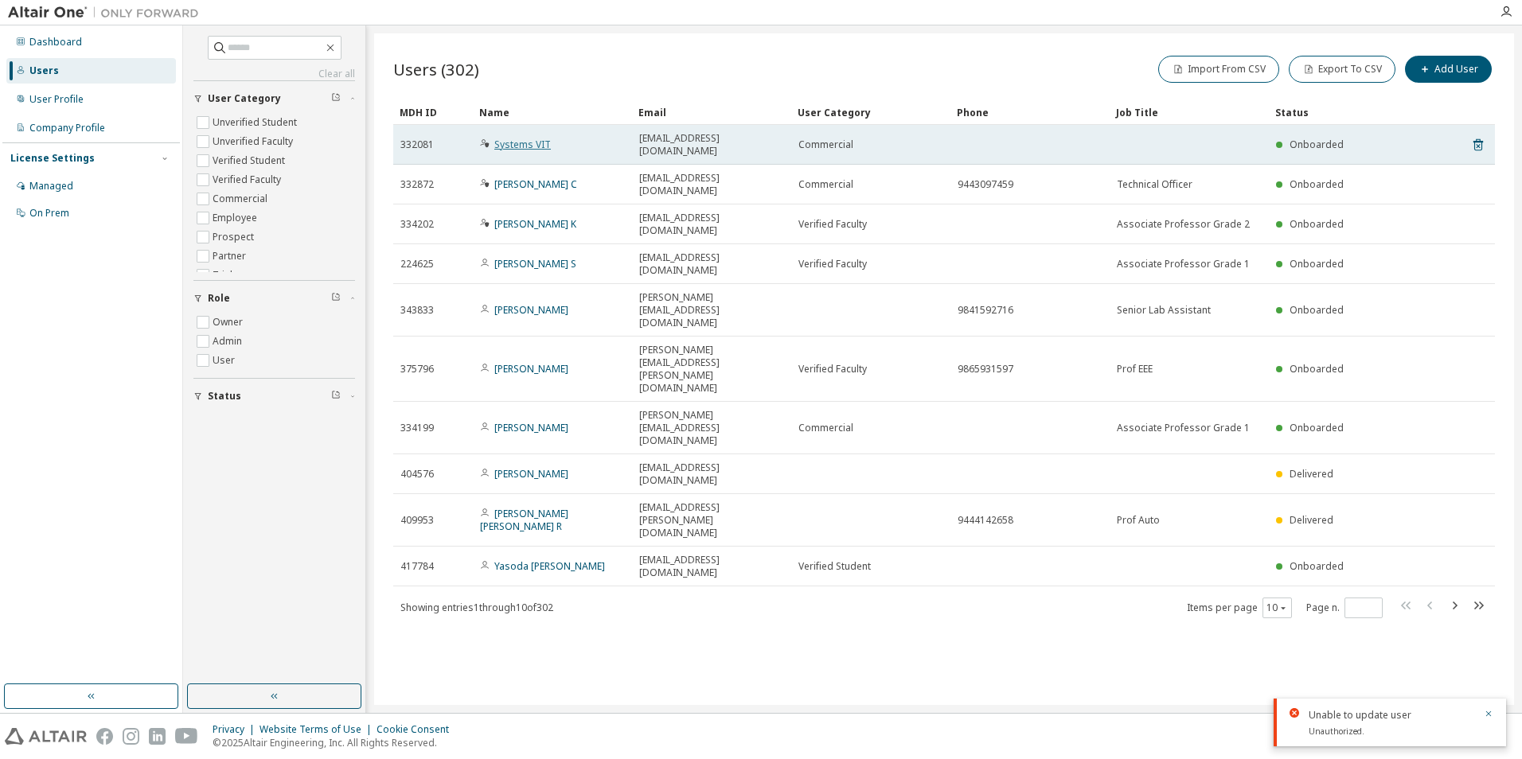
click at [504, 139] on link "Systems VIT" at bounding box center [522, 145] width 57 height 14
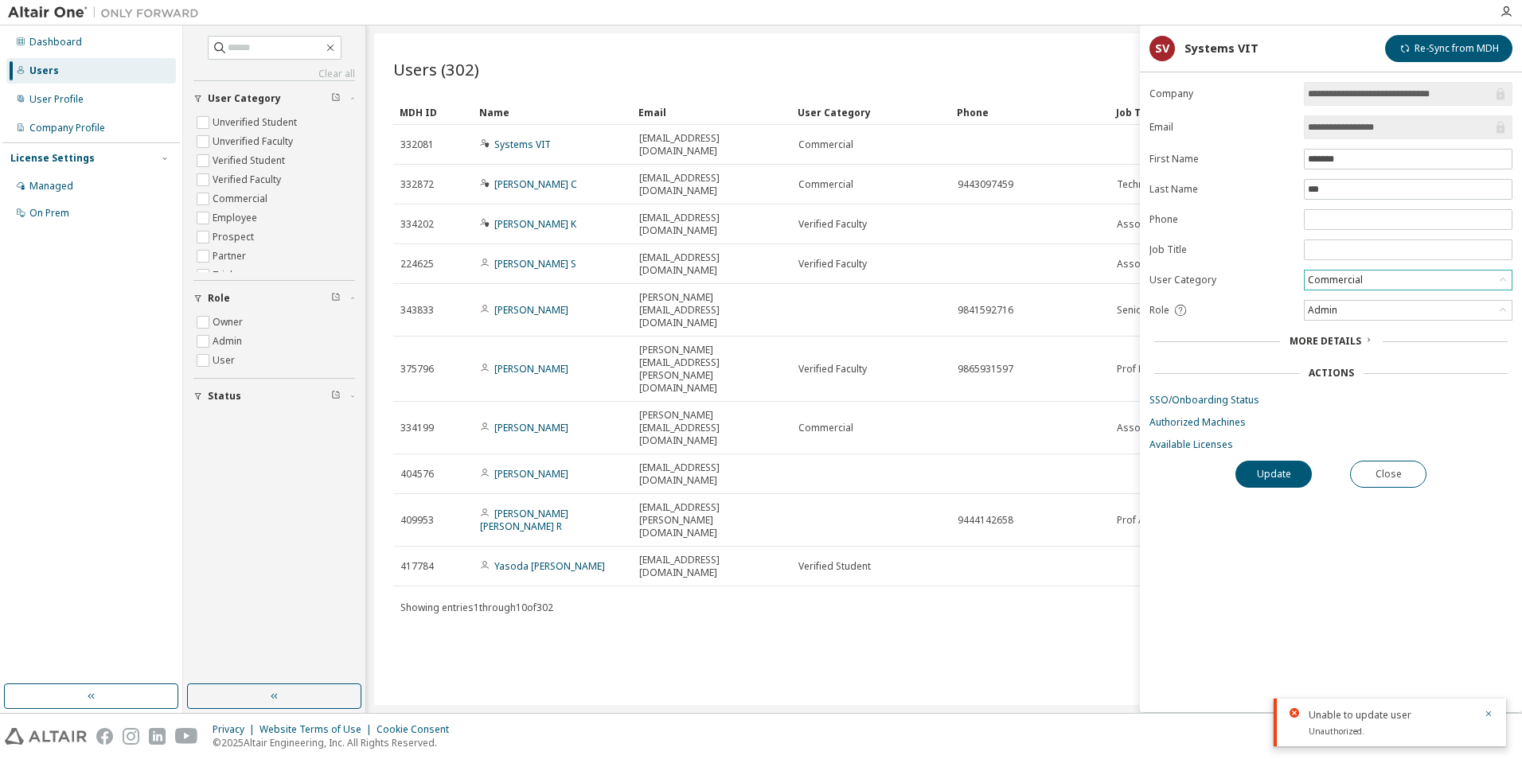
click at [1400, 285] on div "Commercial" at bounding box center [1407, 280] width 207 height 19
click at [1362, 307] on div "Admin" at bounding box center [1407, 310] width 207 height 19
click at [1347, 345] on li "Owner" at bounding box center [1407, 351] width 204 height 21
click at [1279, 473] on button "Update" at bounding box center [1273, 474] width 76 height 27
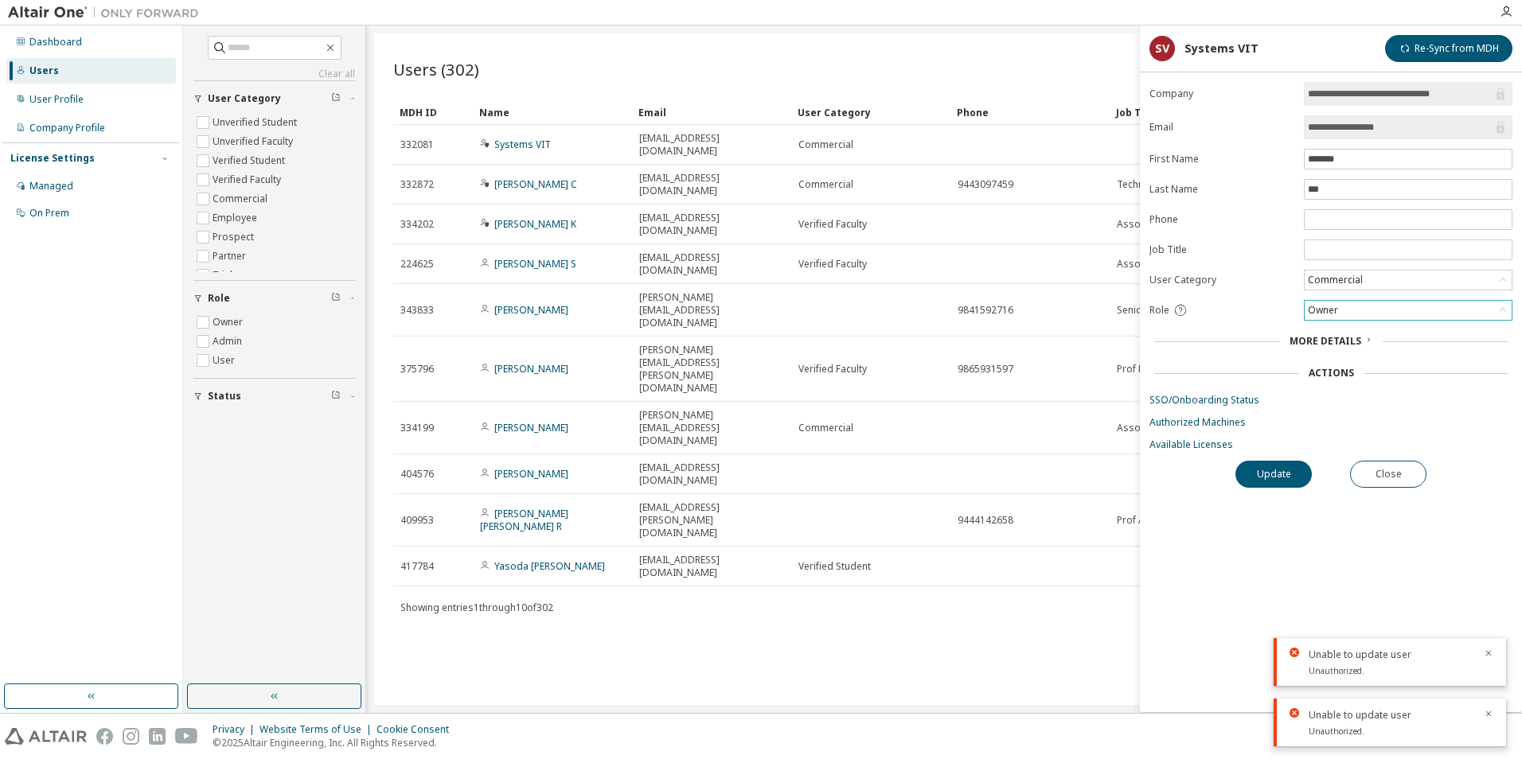
click at [1031, 552] on div "Users (302) Import From CSV Export To CSV Add User Clear Load Save Save As Fiel…" at bounding box center [944, 369] width 1140 height 672
click at [1345, 312] on div "Owner" at bounding box center [1407, 310] width 207 height 19
click at [992, 584] on div "Users (302) Import From CSV Export To CSV Add User Clear Load Save Save As Fiel…" at bounding box center [944, 369] width 1140 height 672
click at [1337, 344] on span "More Details" at bounding box center [1325, 341] width 72 height 14
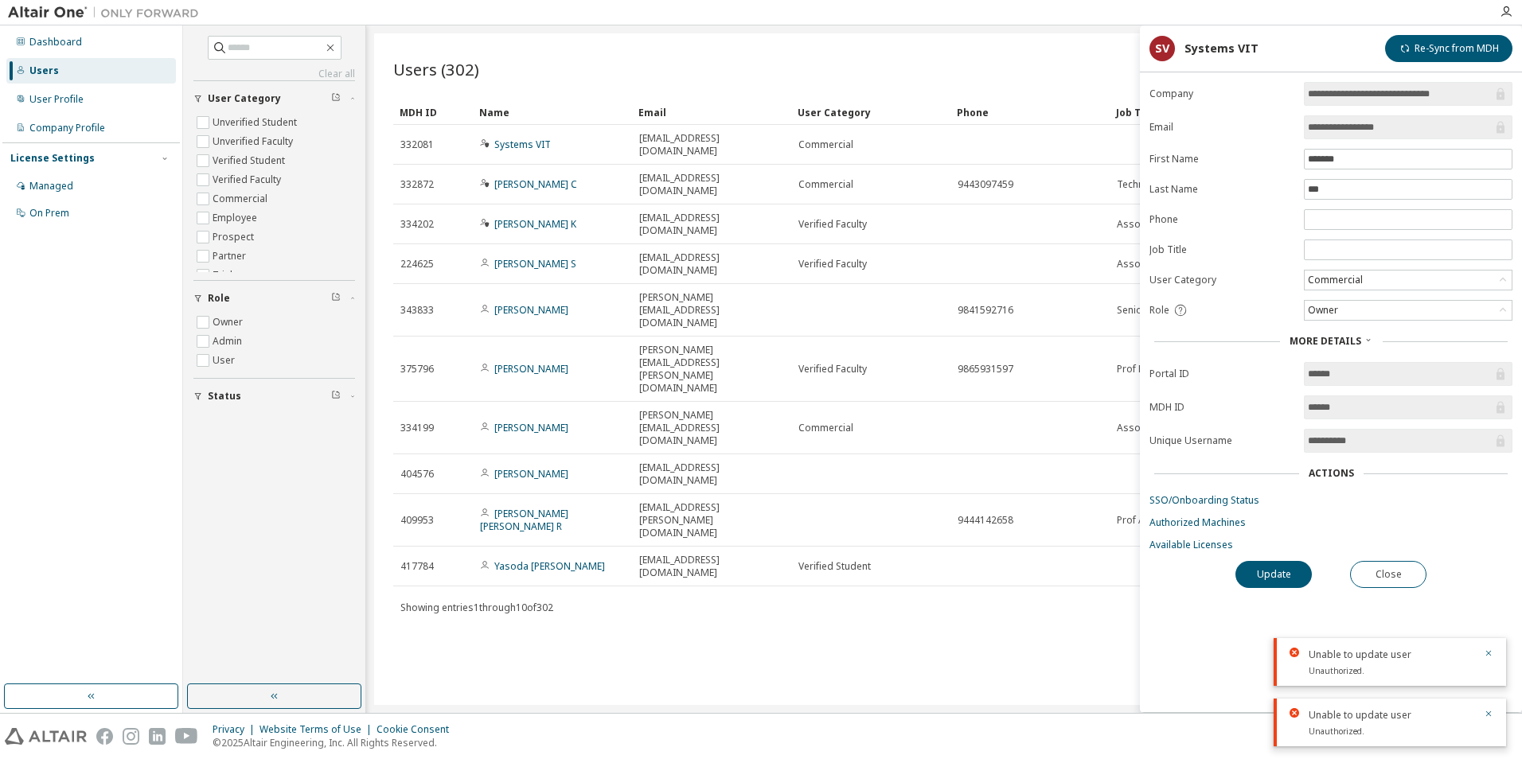
click at [1335, 477] on div "Actions" at bounding box center [1330, 473] width 45 height 13
click at [1216, 525] on link "Authorized Machines" at bounding box center [1330, 522] width 363 height 13
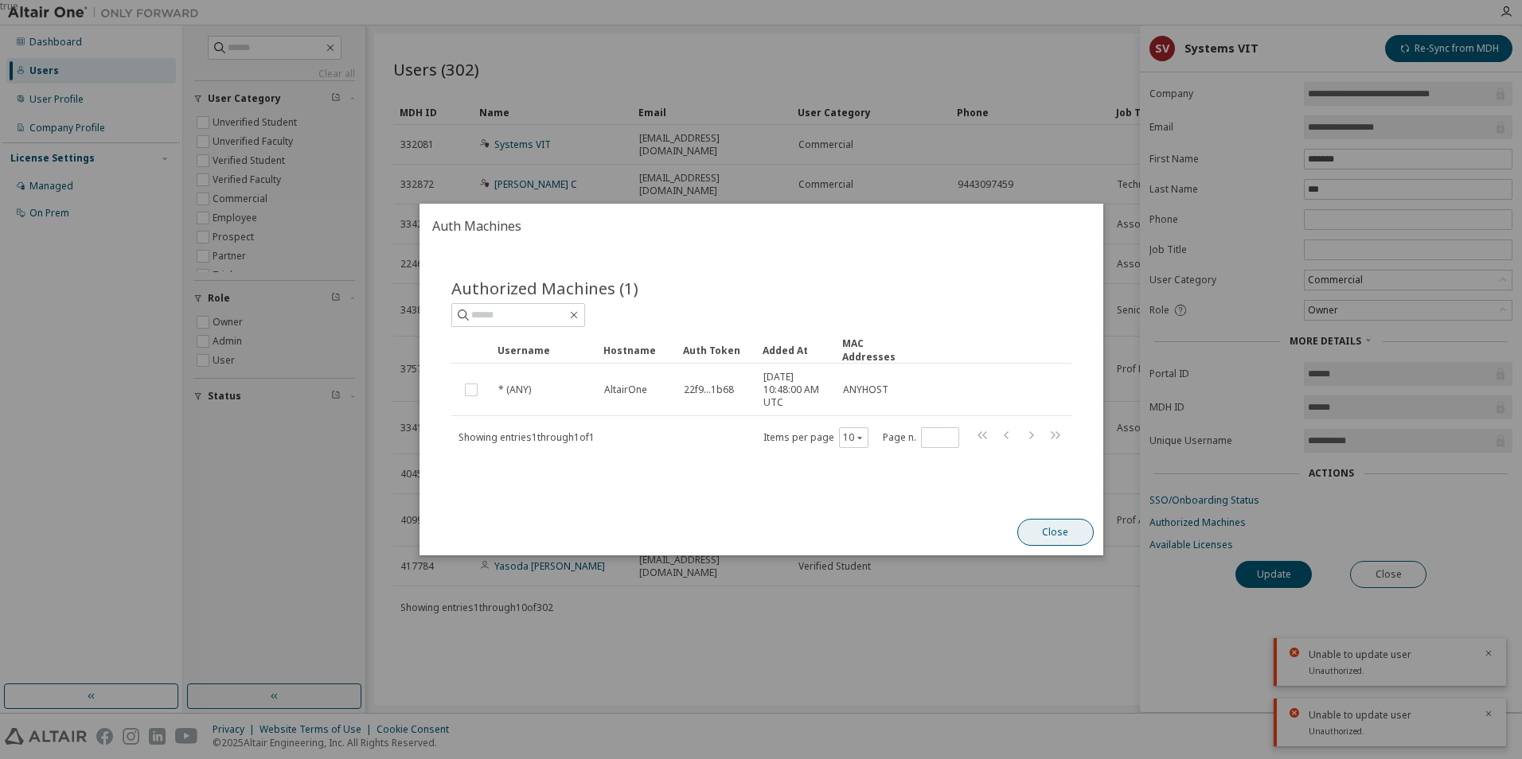
click at [1080, 536] on button "Close" at bounding box center [1054, 532] width 76 height 27
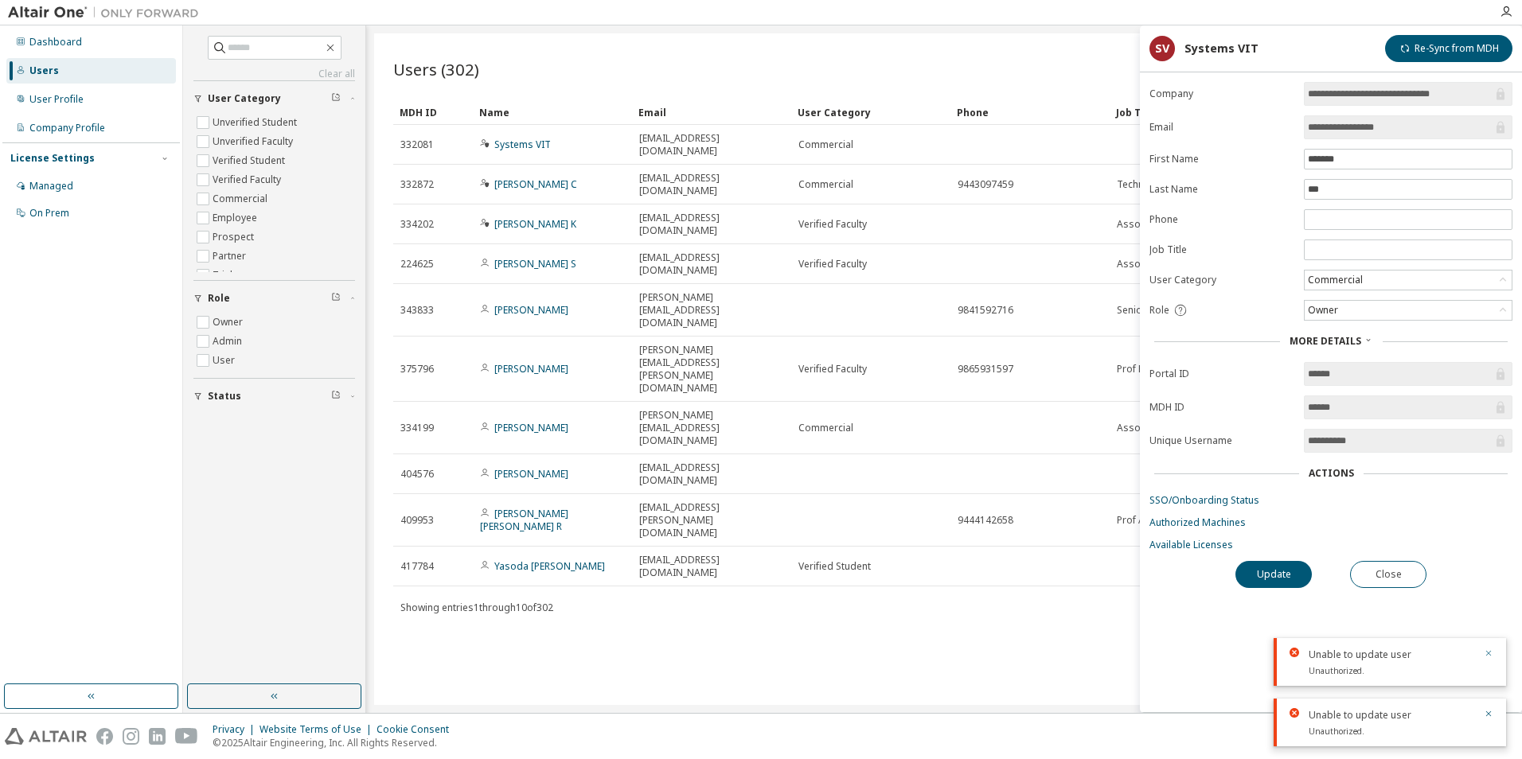
click at [1487, 650] on icon "button" at bounding box center [1488, 654] width 10 height 10
click at [1488, 712] on icon "button" at bounding box center [1488, 714] width 10 height 10
click at [1203, 551] on link "Available Licenses" at bounding box center [1330, 545] width 363 height 13
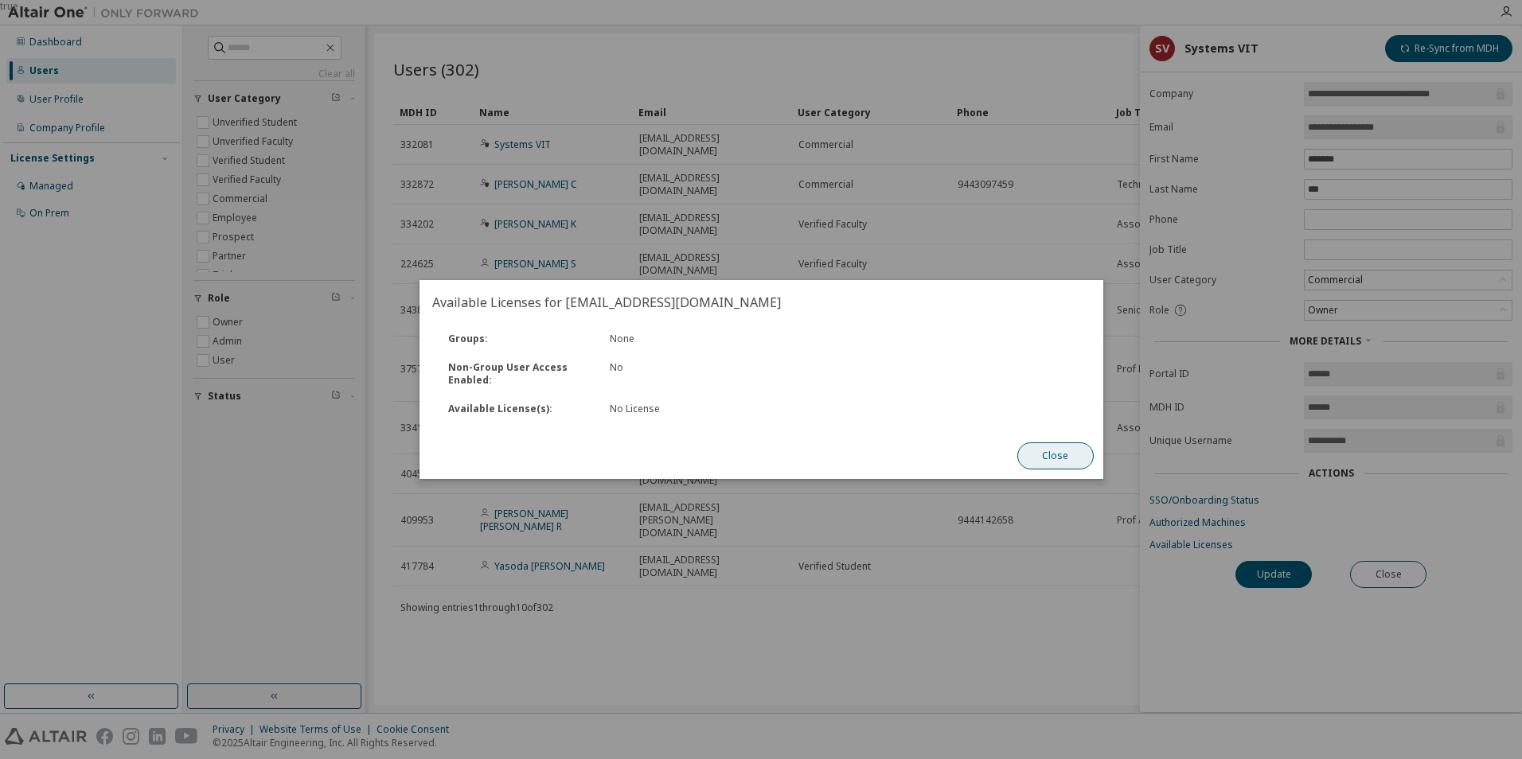
click at [1045, 454] on button "Close" at bounding box center [1054, 455] width 76 height 27
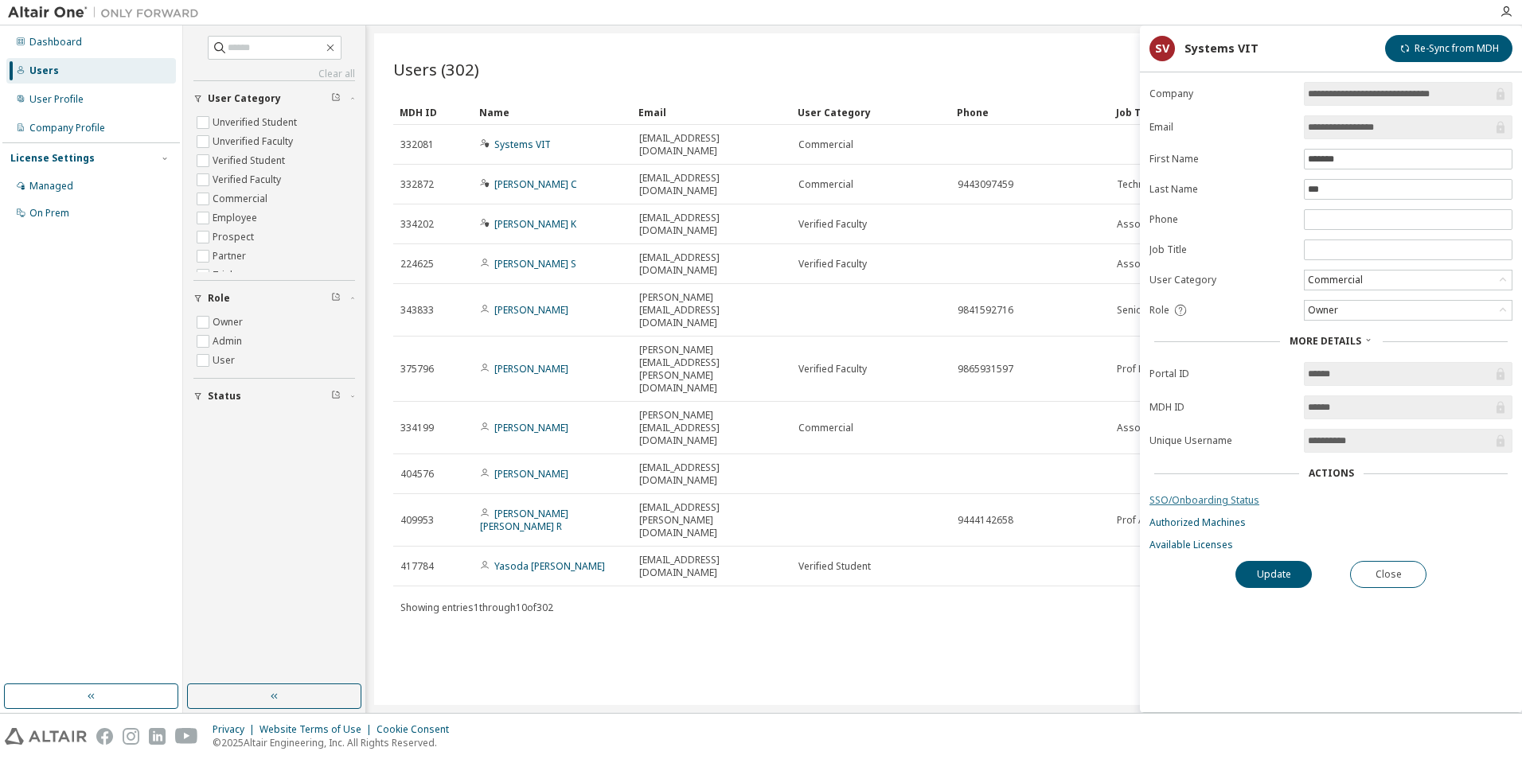
click at [1200, 501] on link "SSO/Onboarding Status" at bounding box center [1330, 500] width 363 height 13
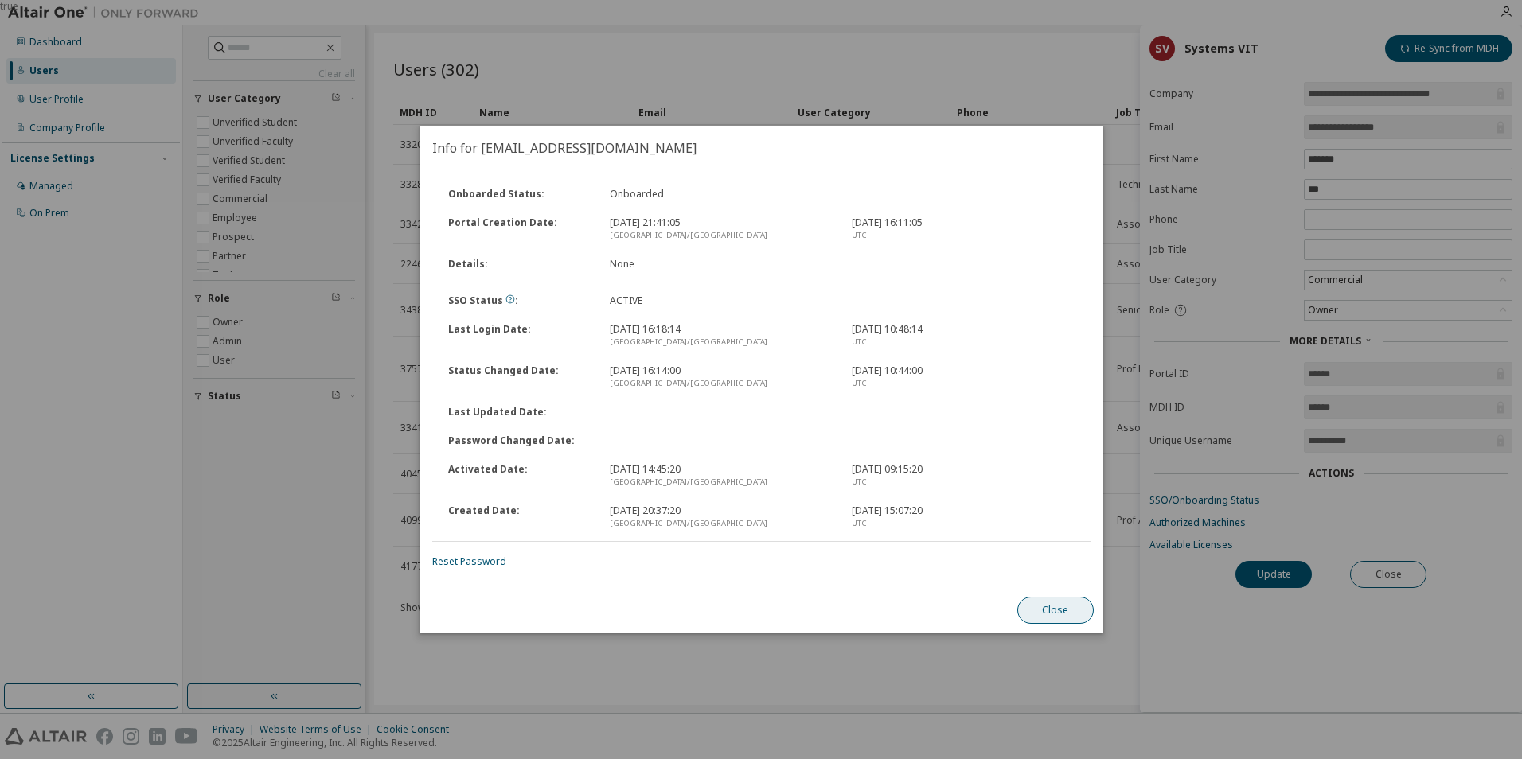
click at [1047, 602] on button "Close" at bounding box center [1054, 610] width 76 height 27
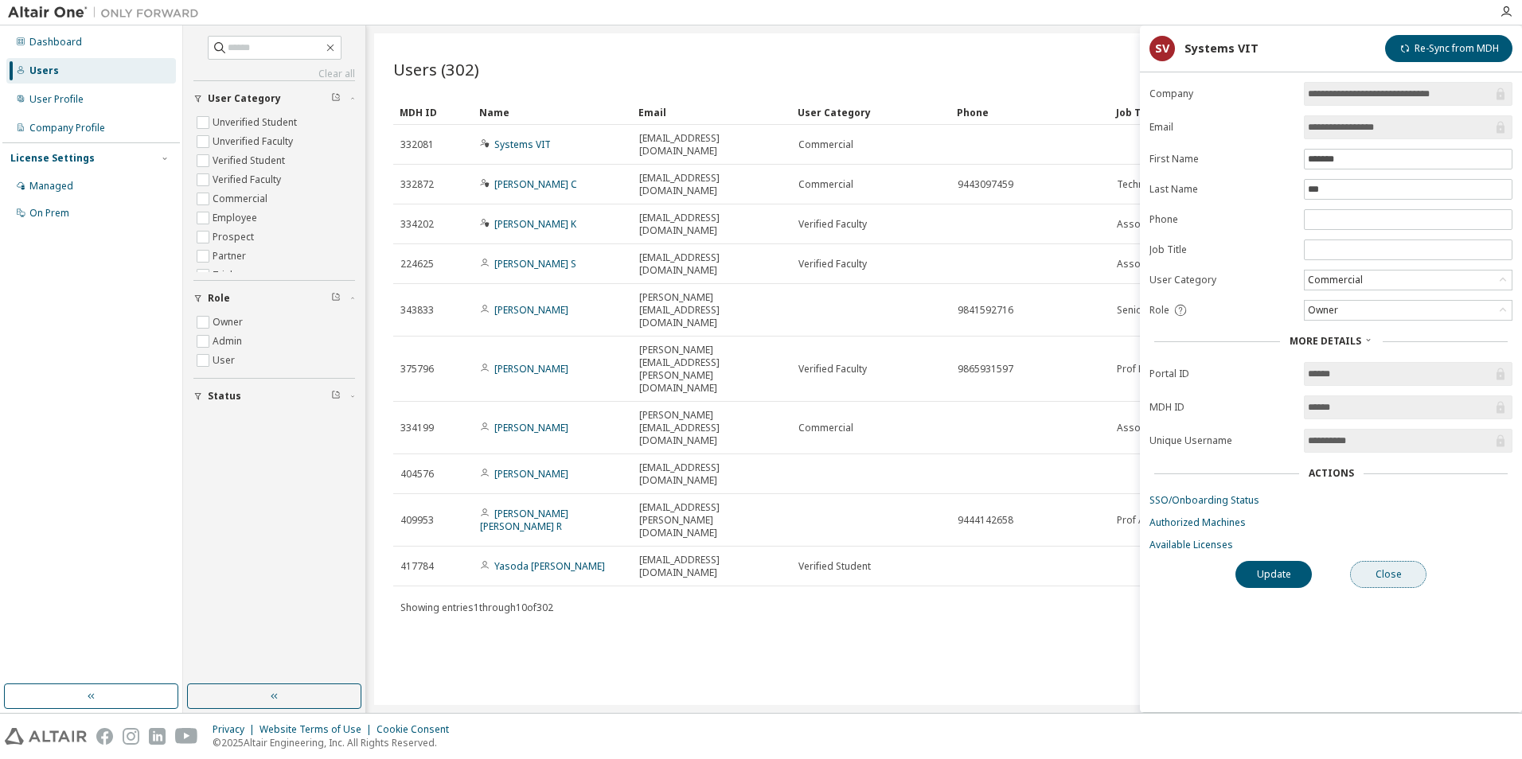
click at [1388, 571] on button "Close" at bounding box center [1388, 574] width 76 height 27
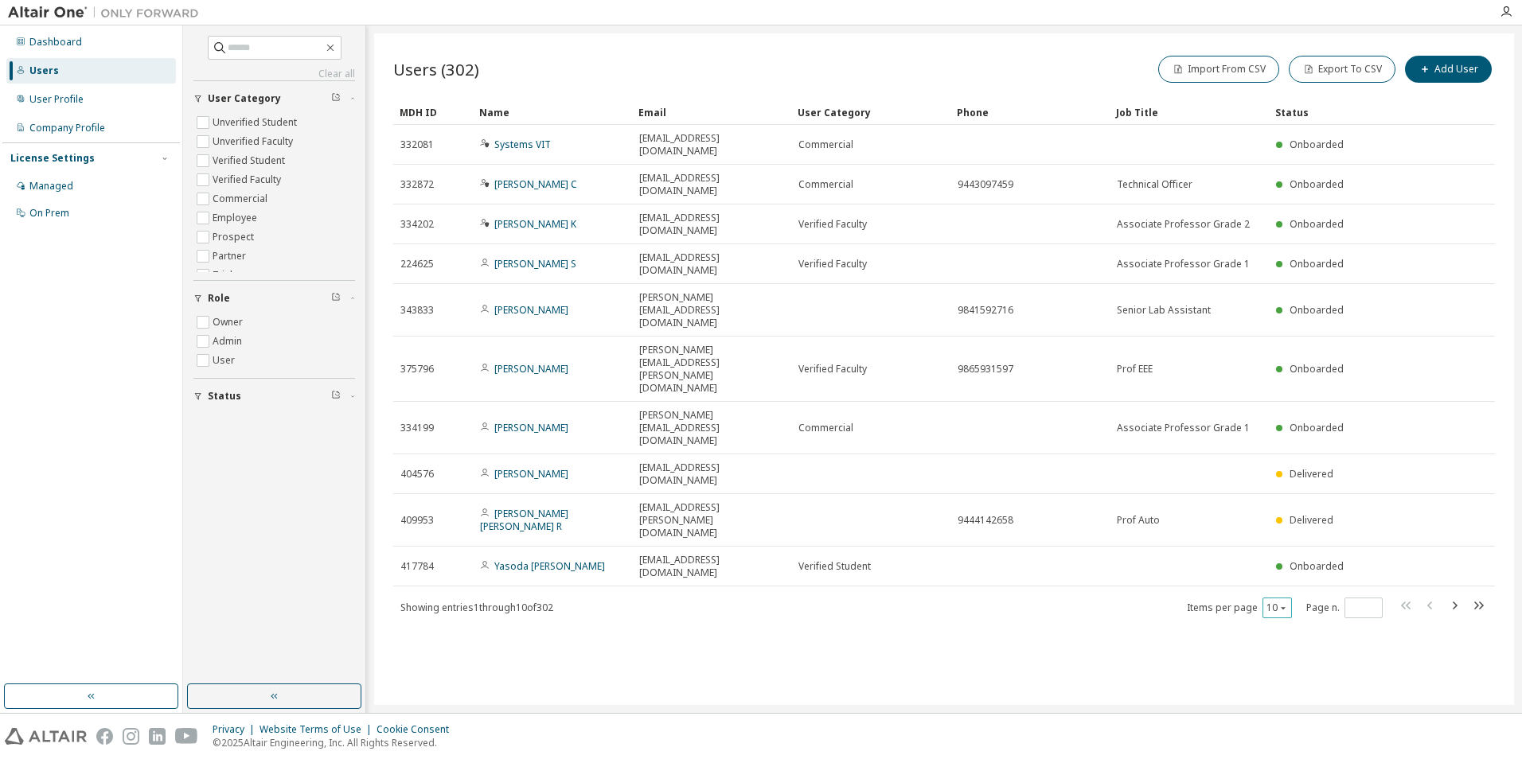
click at [1284, 603] on icon "button" at bounding box center [1283, 608] width 10 height 10
click at [1286, 513] on div "100" at bounding box center [1325, 514] width 127 height 19
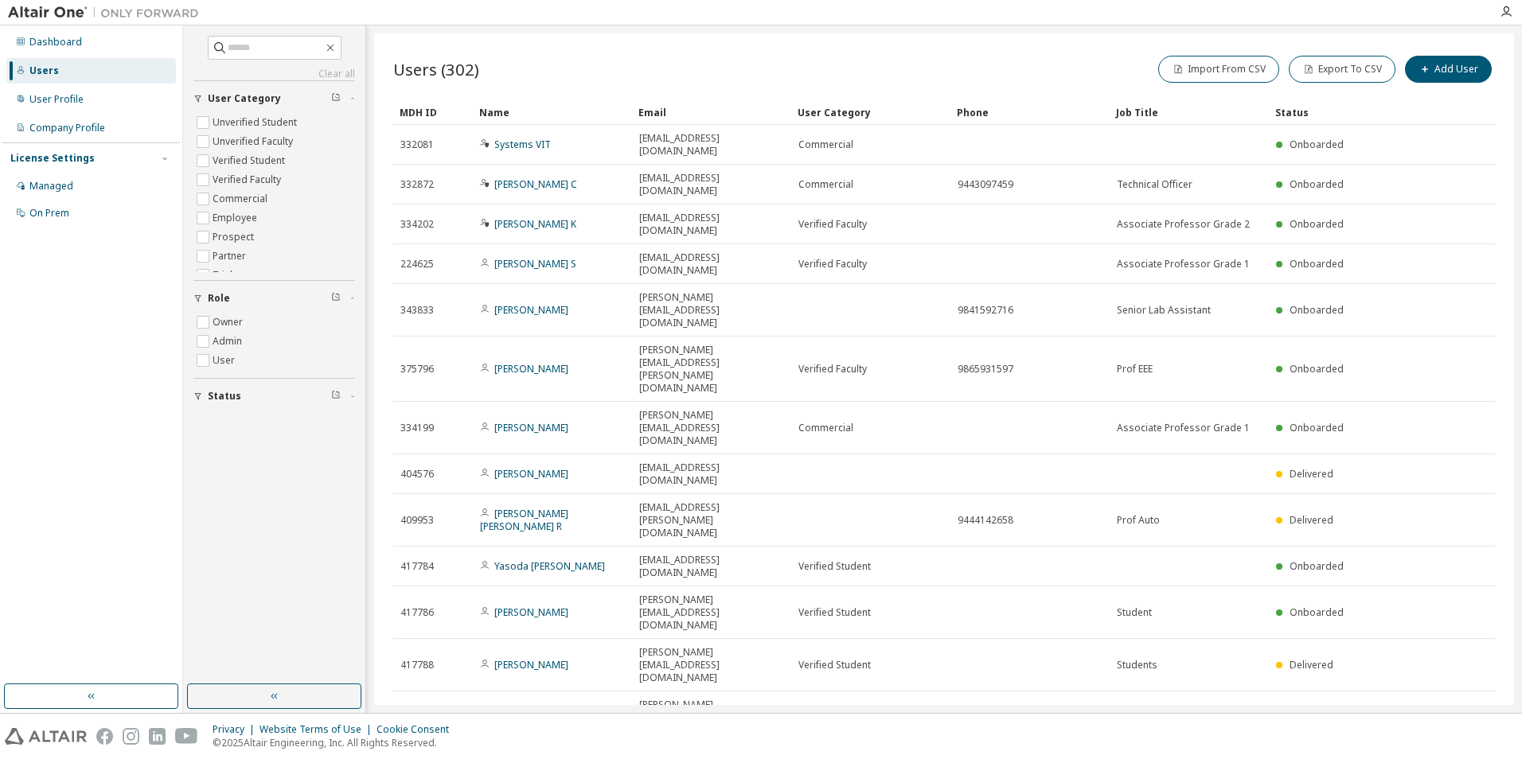
type button "100"
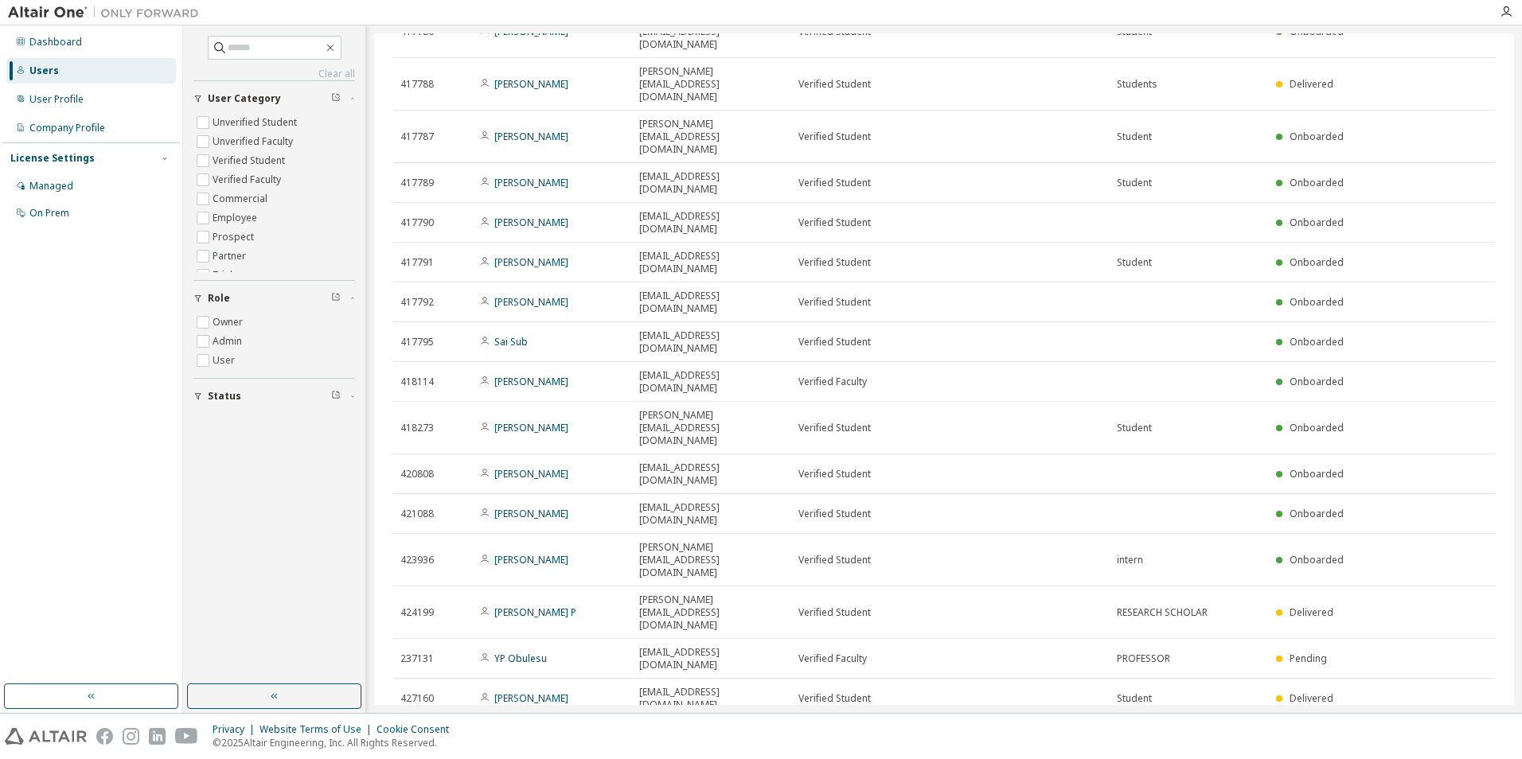
drag, startPoint x: 694, startPoint y: 368, endPoint x: 706, endPoint y: 372, distance: 12.6
drag, startPoint x: 706, startPoint y: 372, endPoint x: 740, endPoint y: 373, distance: 34.3
copy span "knarasimhan@vit.ac.in"
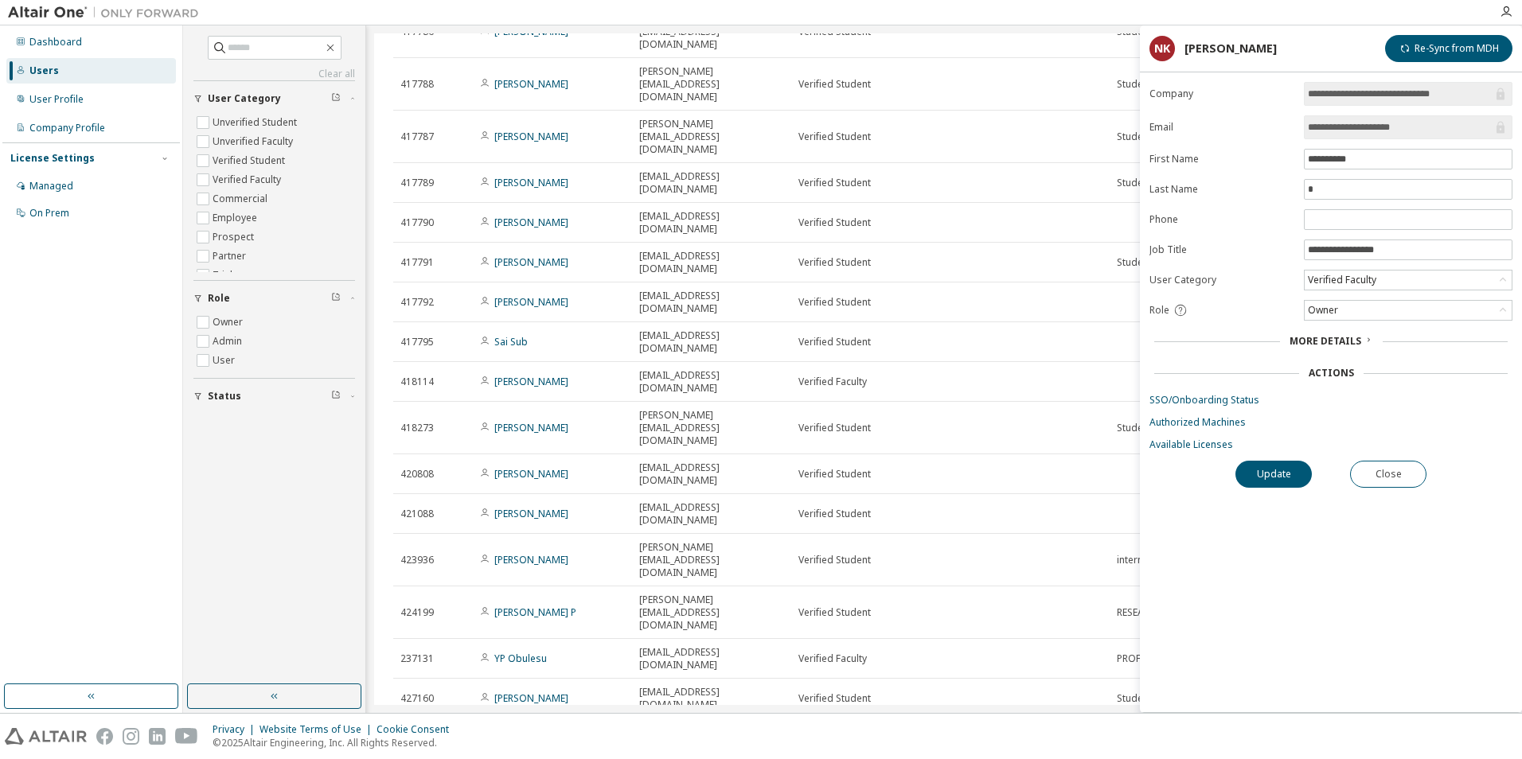
click at [1329, 376] on div "Actions" at bounding box center [1330, 373] width 45 height 13
click at [1330, 343] on span "More Details" at bounding box center [1325, 341] width 72 height 14
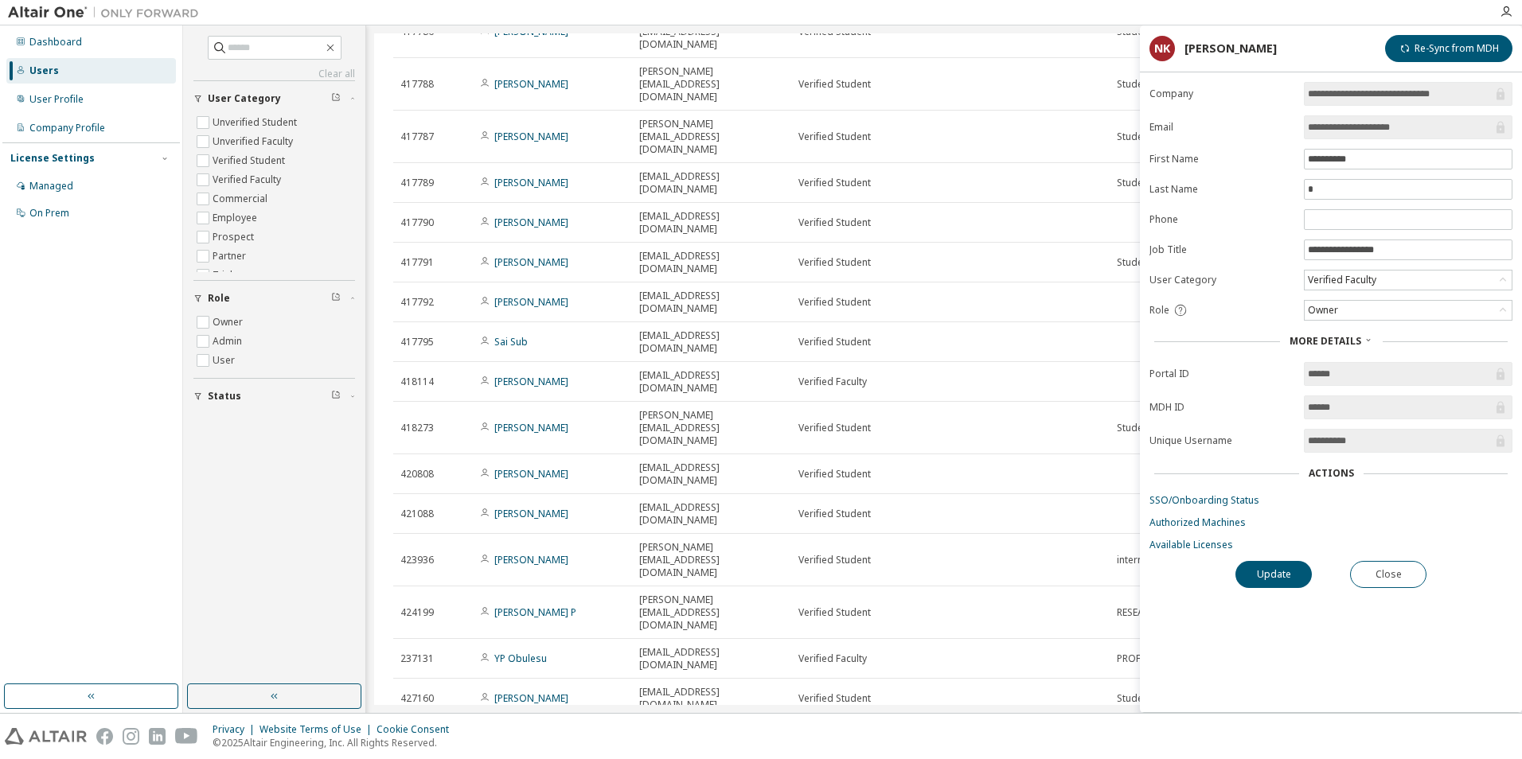
click at [1333, 472] on div "Actions" at bounding box center [1330, 473] width 45 height 13
click at [1465, 274] on div "Verified Faculty" at bounding box center [1407, 280] width 207 height 19
click at [1363, 309] on div "Owner" at bounding box center [1407, 310] width 207 height 19
click at [1331, 367] on li "User" at bounding box center [1407, 372] width 204 height 21
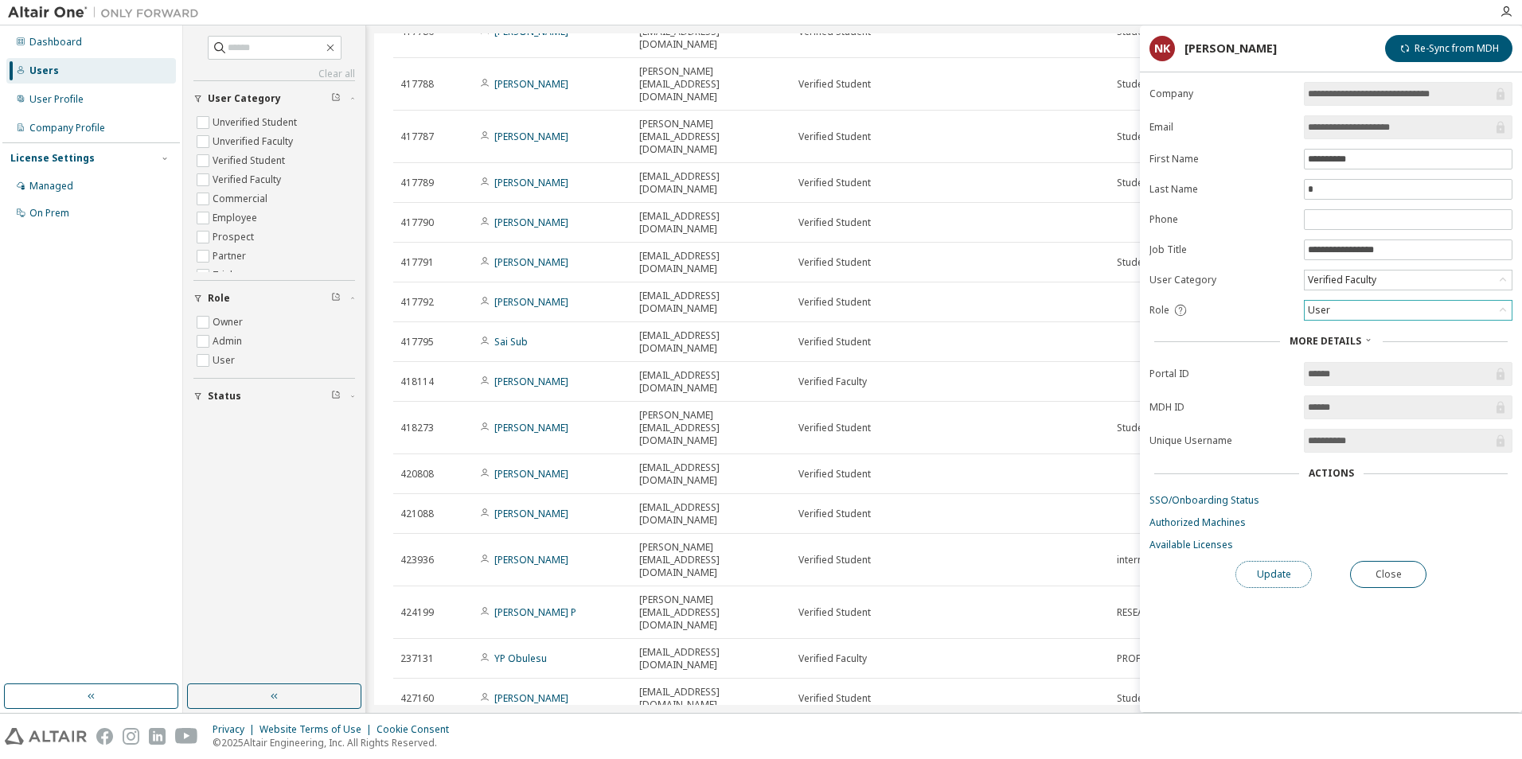
click at [1277, 577] on button "Update" at bounding box center [1273, 574] width 76 height 27
click at [1491, 711] on icon "button" at bounding box center [1489, 714] width 6 height 6
click at [1358, 313] on div "User" at bounding box center [1407, 310] width 207 height 19
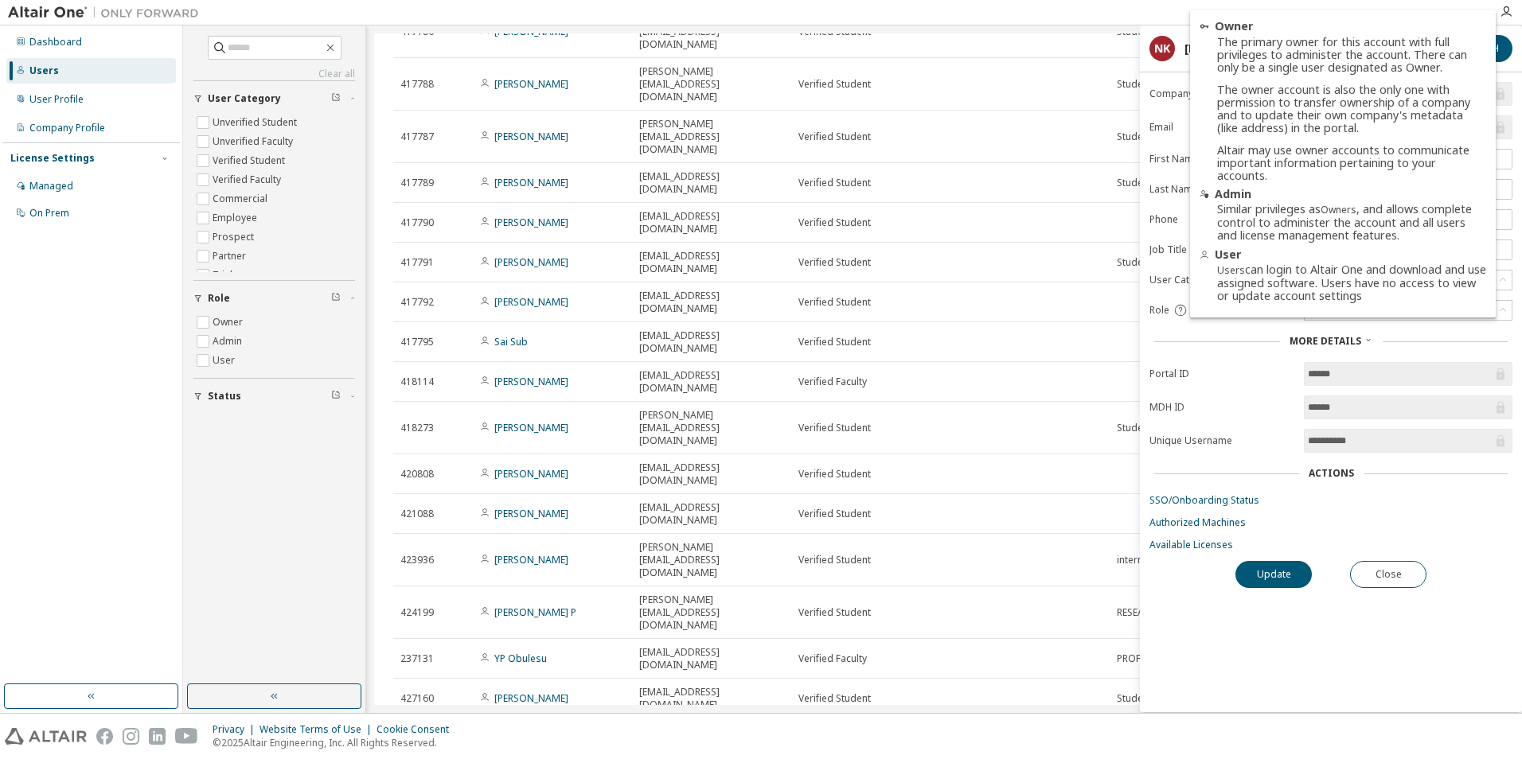
click at [1187, 326] on form "**********" at bounding box center [1330, 317] width 363 height 470
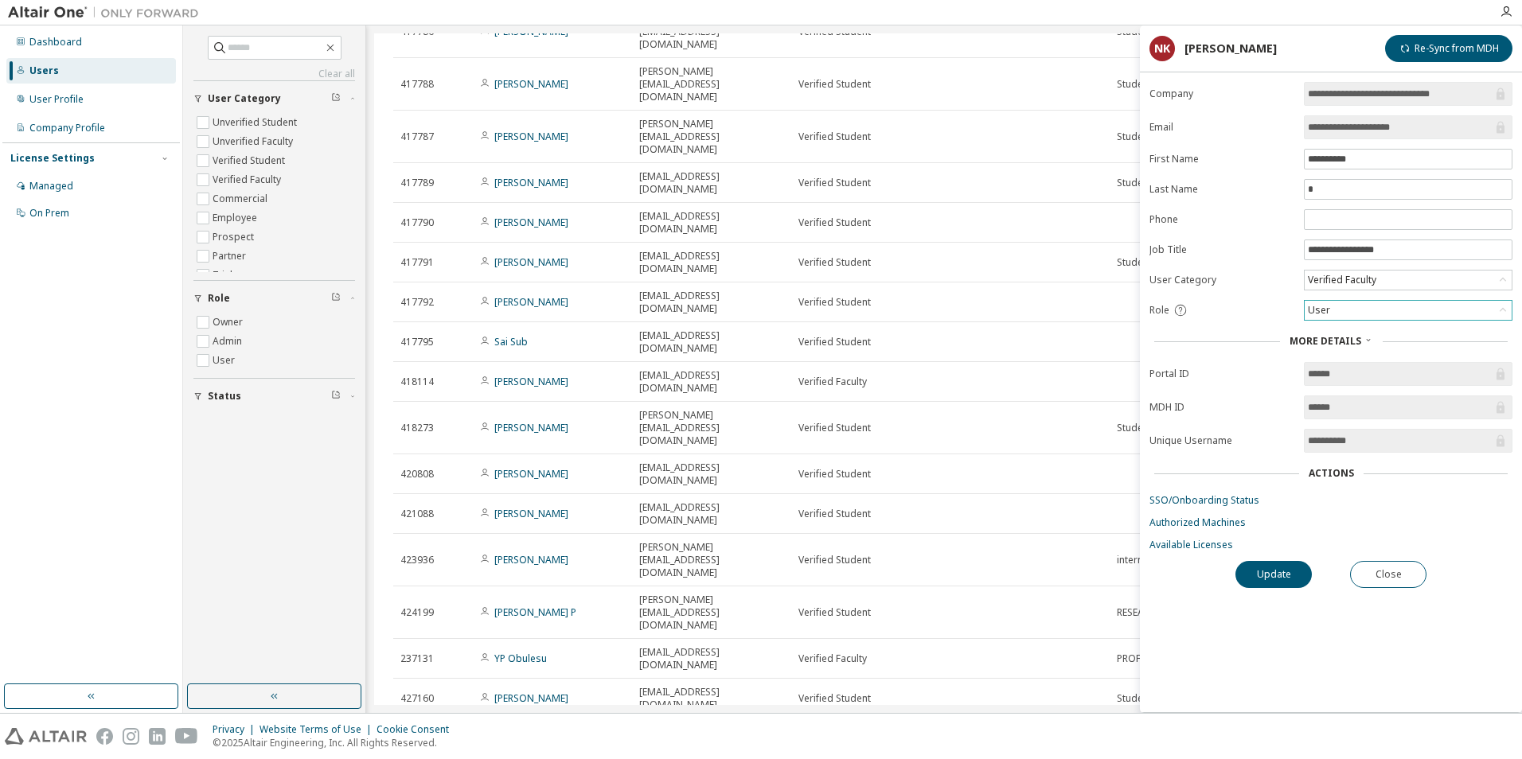
click at [1371, 302] on div "User" at bounding box center [1407, 310] width 207 height 19
click at [1334, 333] on li "Admin" at bounding box center [1407, 331] width 204 height 21
click at [1292, 570] on button "Update" at bounding box center [1273, 574] width 76 height 27
click at [1390, 573] on button "Close" at bounding box center [1388, 574] width 76 height 27
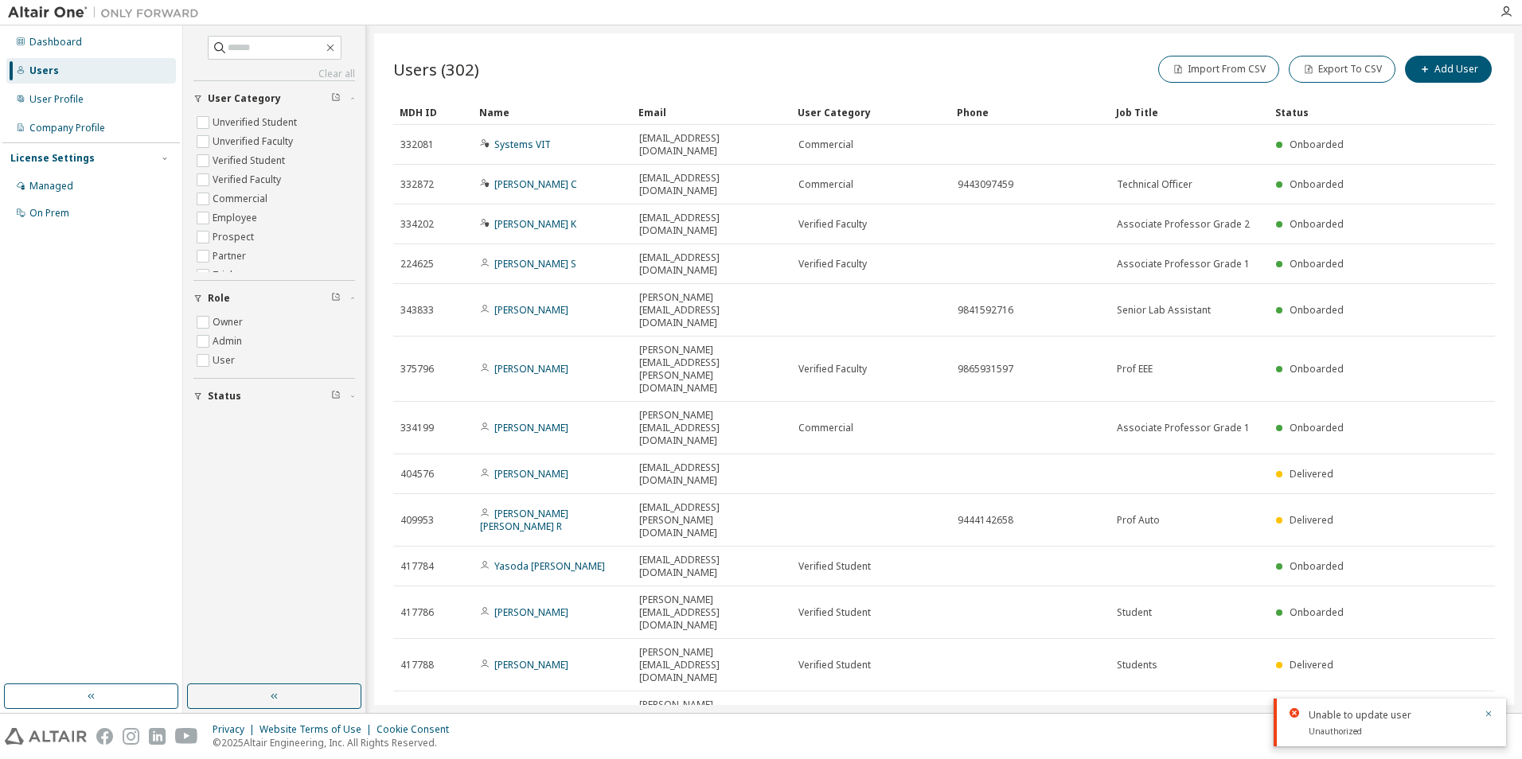
scroll to position [637, 0]
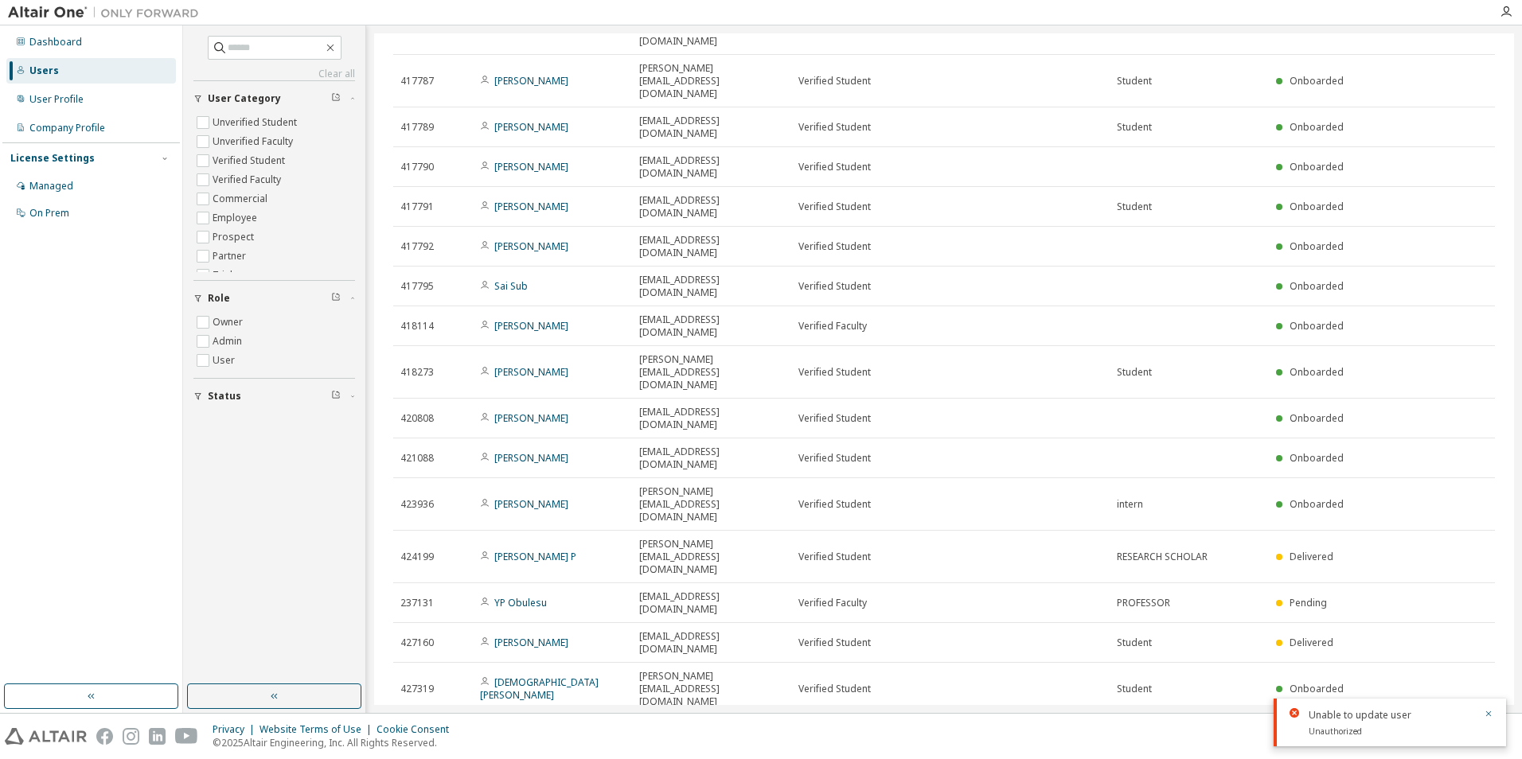
click at [333, 392] on icon "button" at bounding box center [336, 395] width 7 height 7
click at [349, 396] on icon "button" at bounding box center [353, 396] width 10 height 5
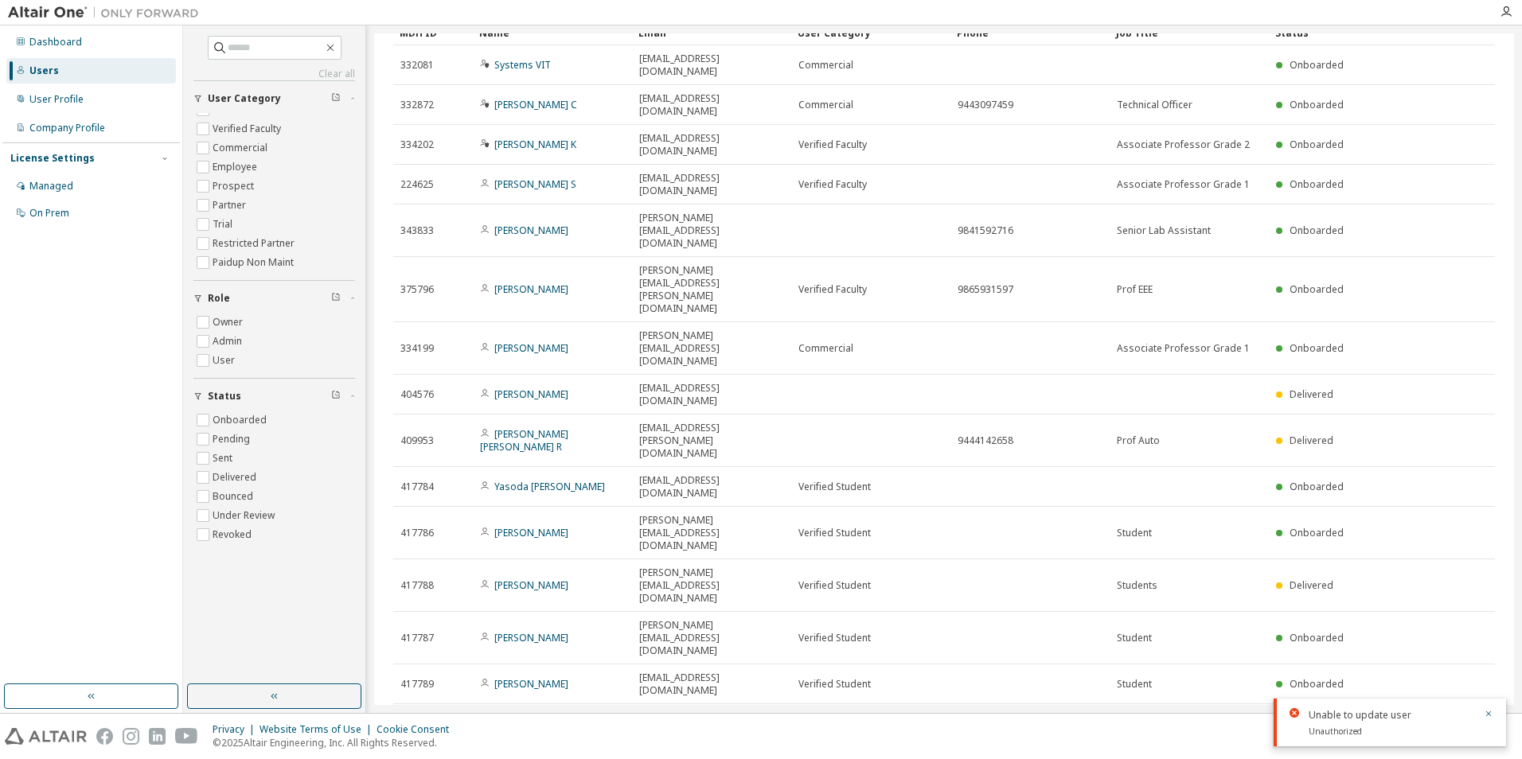
scroll to position [0, 0]
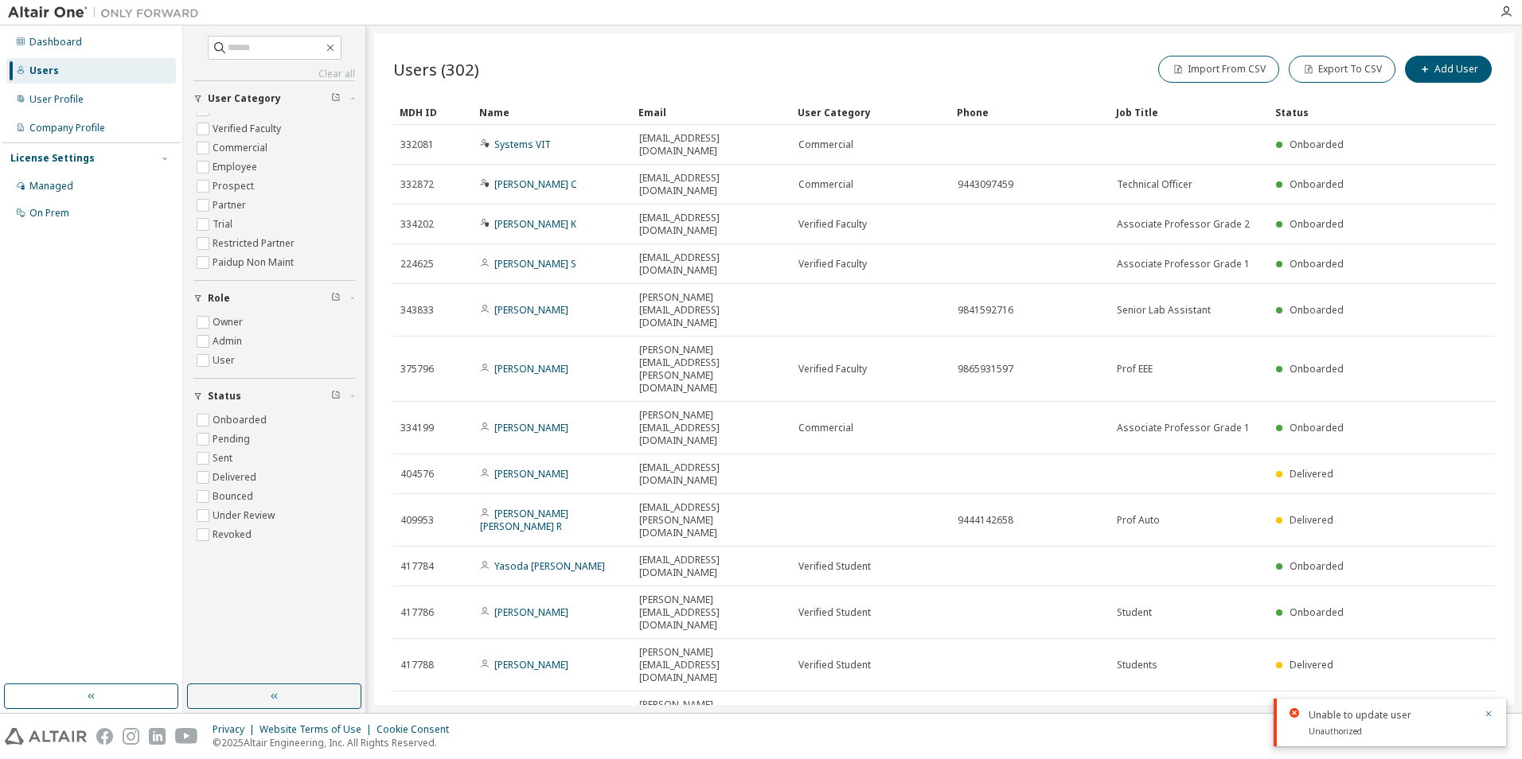
click at [1294, 111] on div "Status" at bounding box center [1333, 111] width 116 height 25
click at [657, 113] on div "Email" at bounding box center [711, 111] width 146 height 25
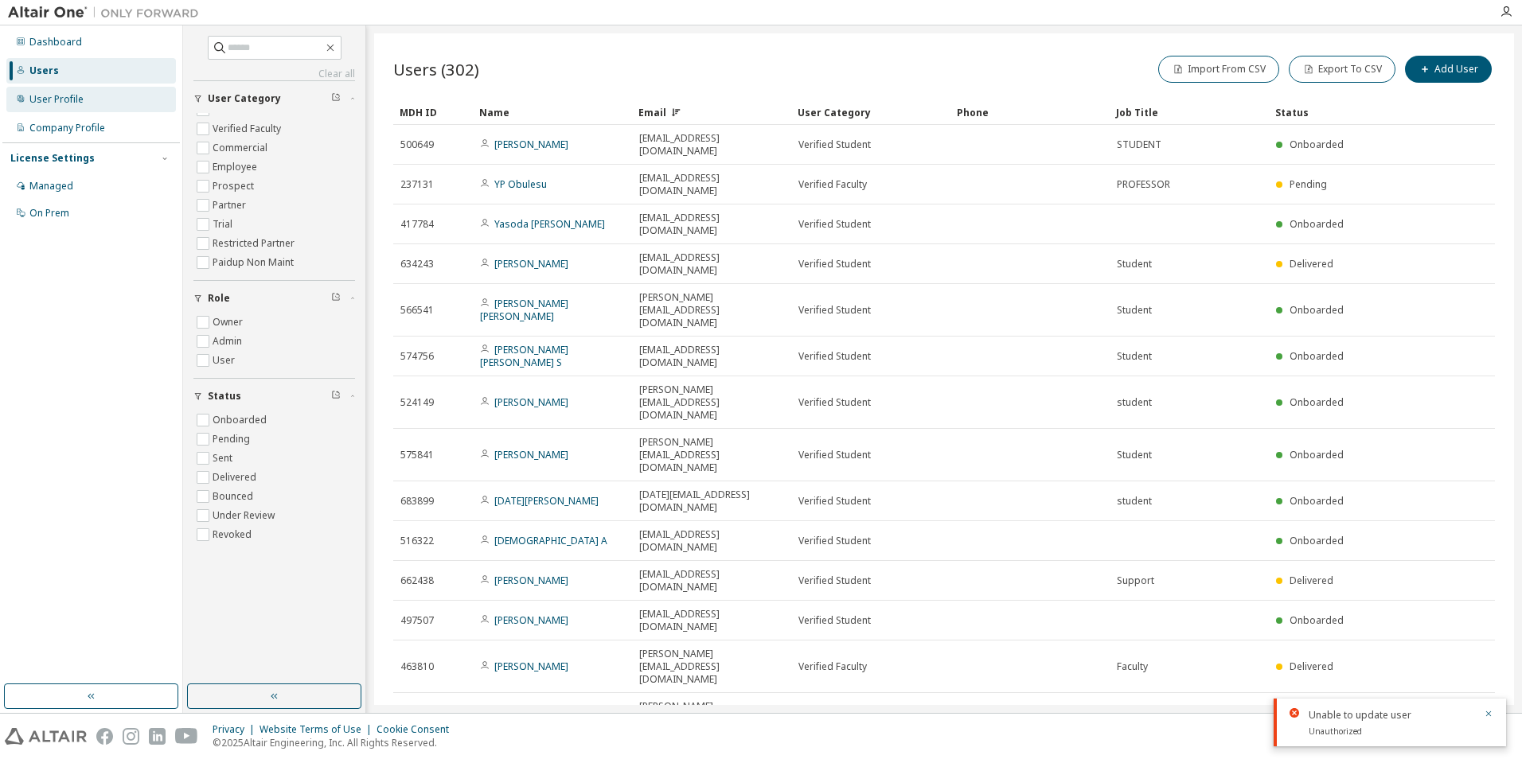
click at [40, 99] on div "User Profile" at bounding box center [56, 99] width 54 height 13
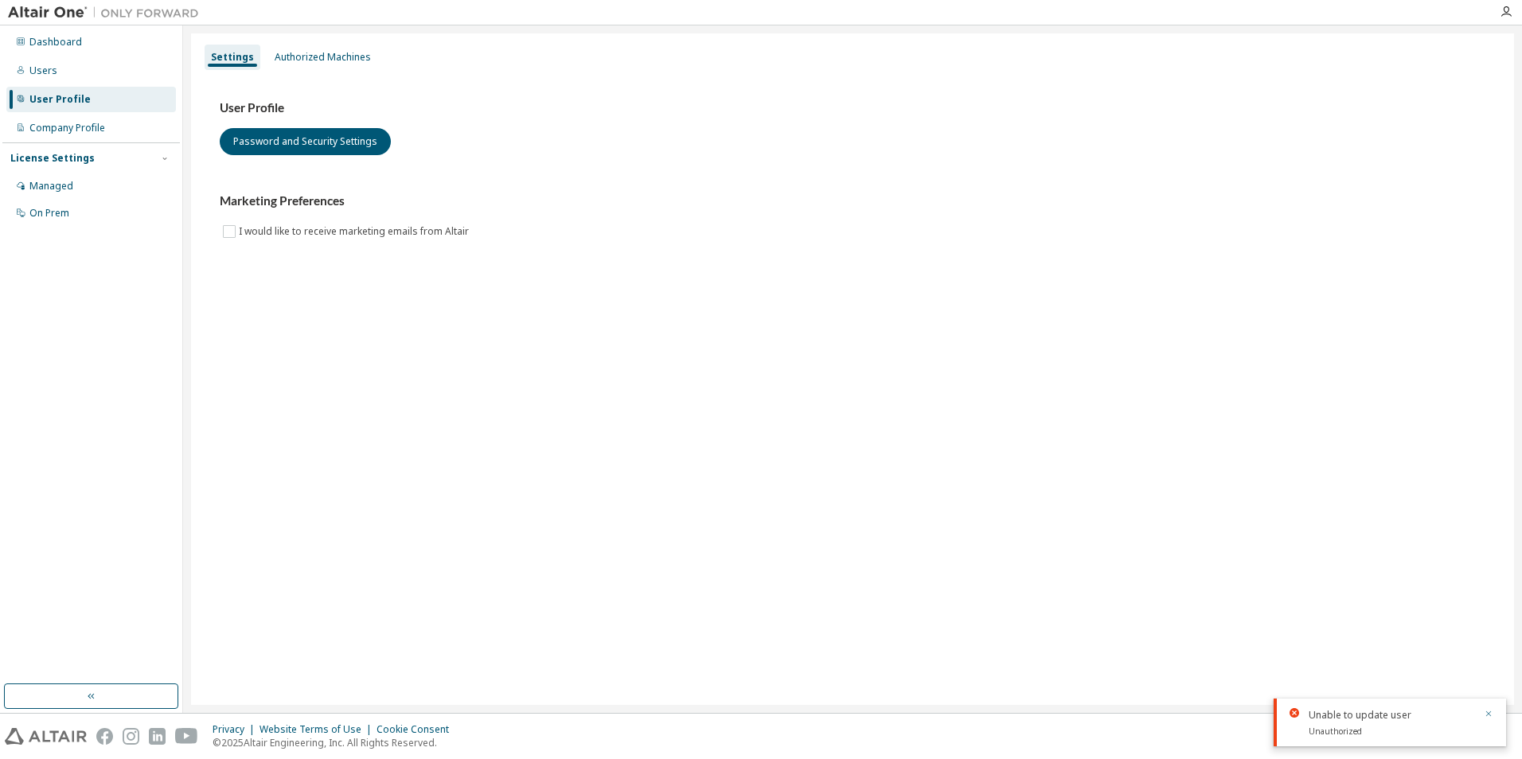
click at [1490, 714] on icon "button" at bounding box center [1488, 714] width 10 height 10
click at [289, 64] on div "Authorized Machines" at bounding box center [322, 57] width 109 height 25
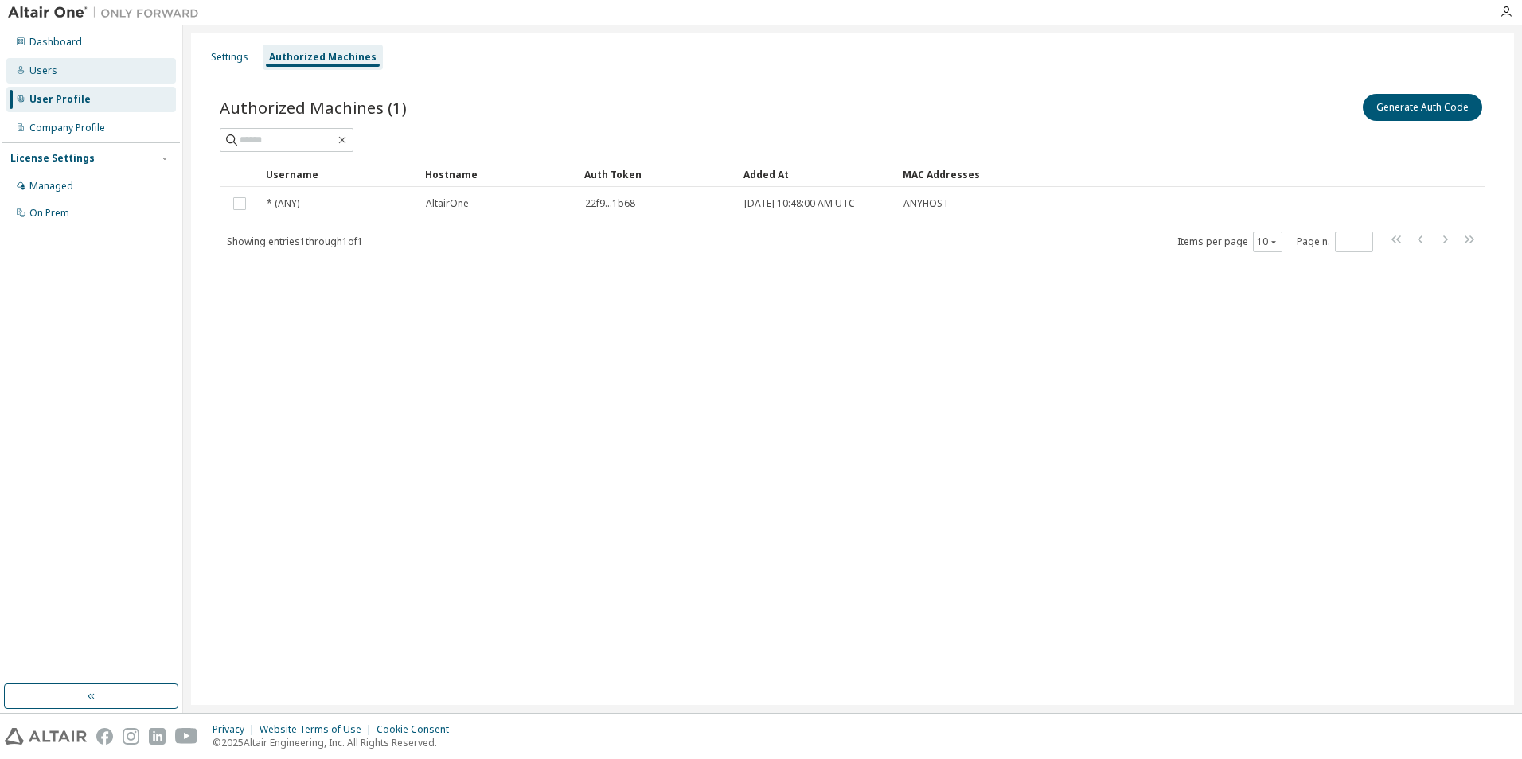
click at [34, 67] on div "Users" at bounding box center [43, 70] width 28 height 13
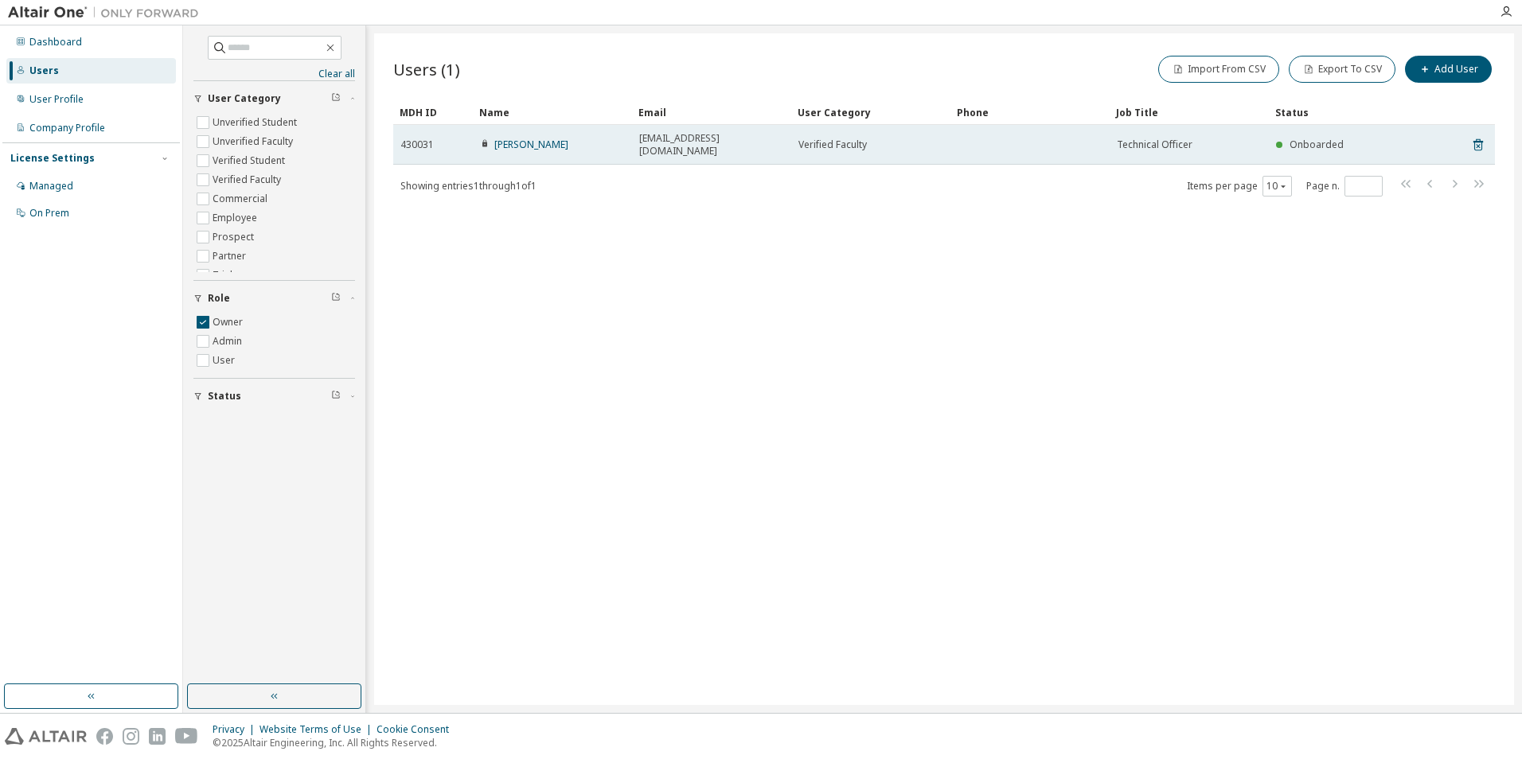
click at [719, 139] on span "knarasimhan@vit.ac.in" at bounding box center [711, 144] width 145 height 25
click at [1476, 144] on icon at bounding box center [1477, 146] width 4 height 4
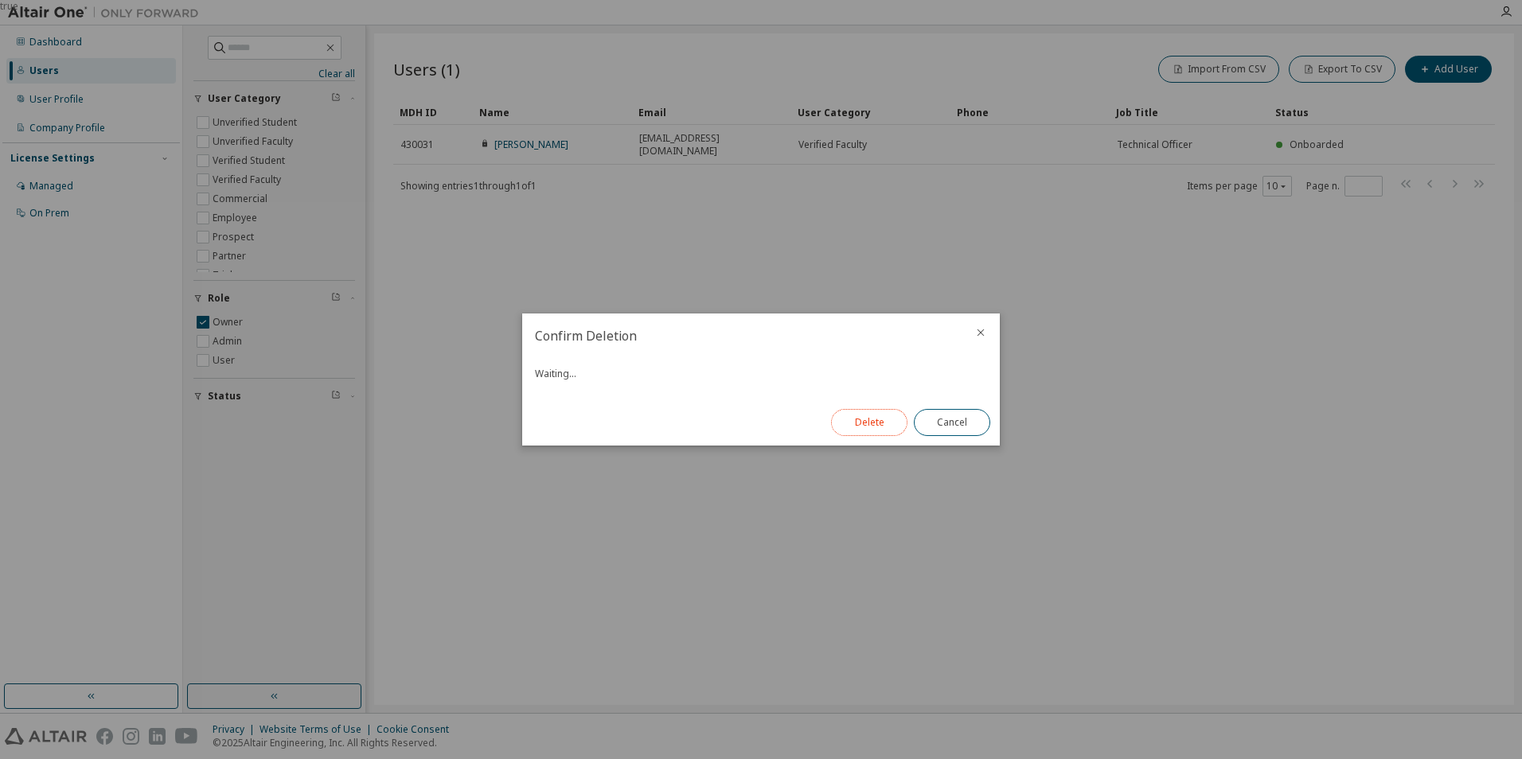
click at [878, 422] on button "Delete" at bounding box center [869, 422] width 76 height 27
click at [965, 427] on button "Close" at bounding box center [952, 422] width 76 height 27
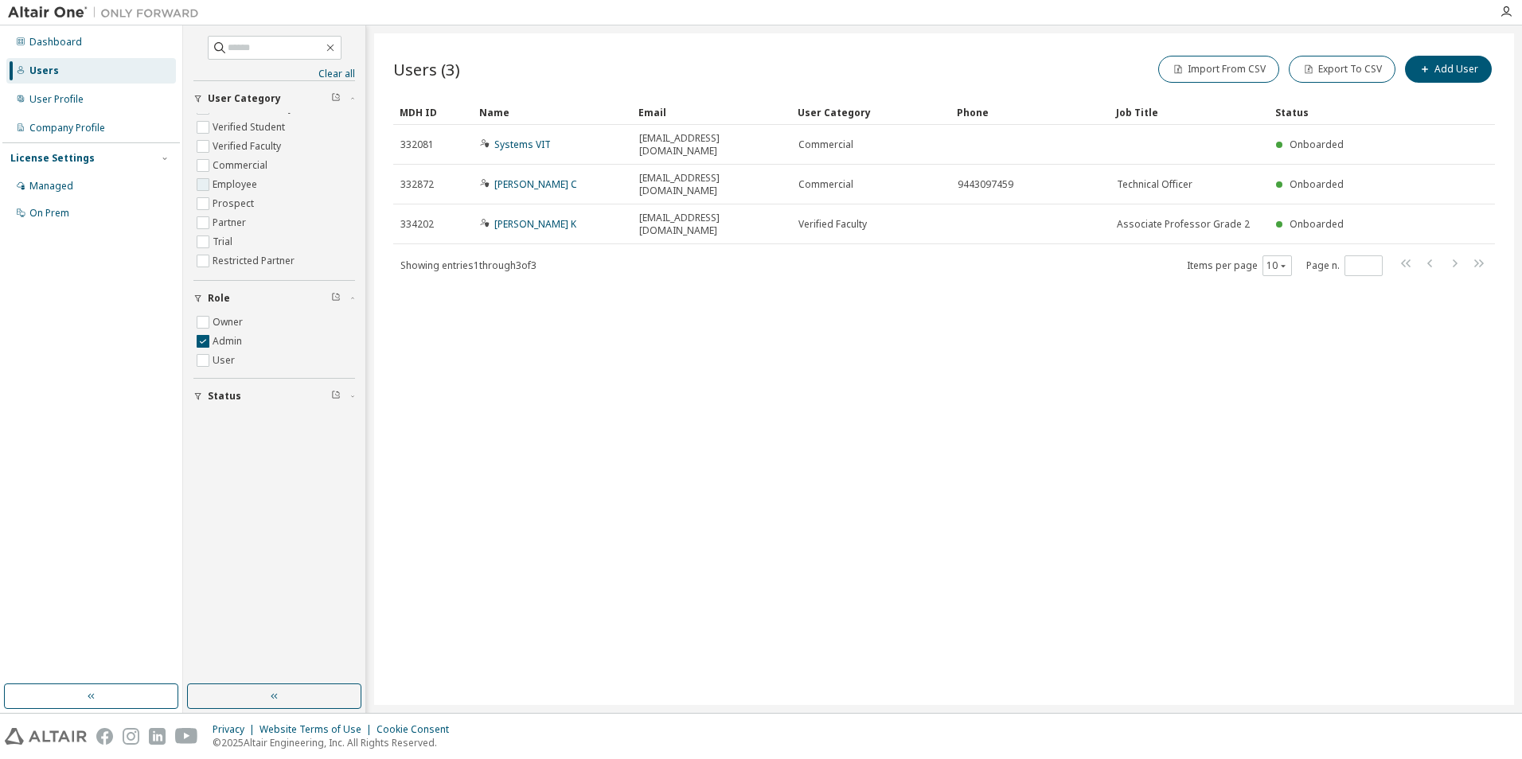
scroll to position [51, 0]
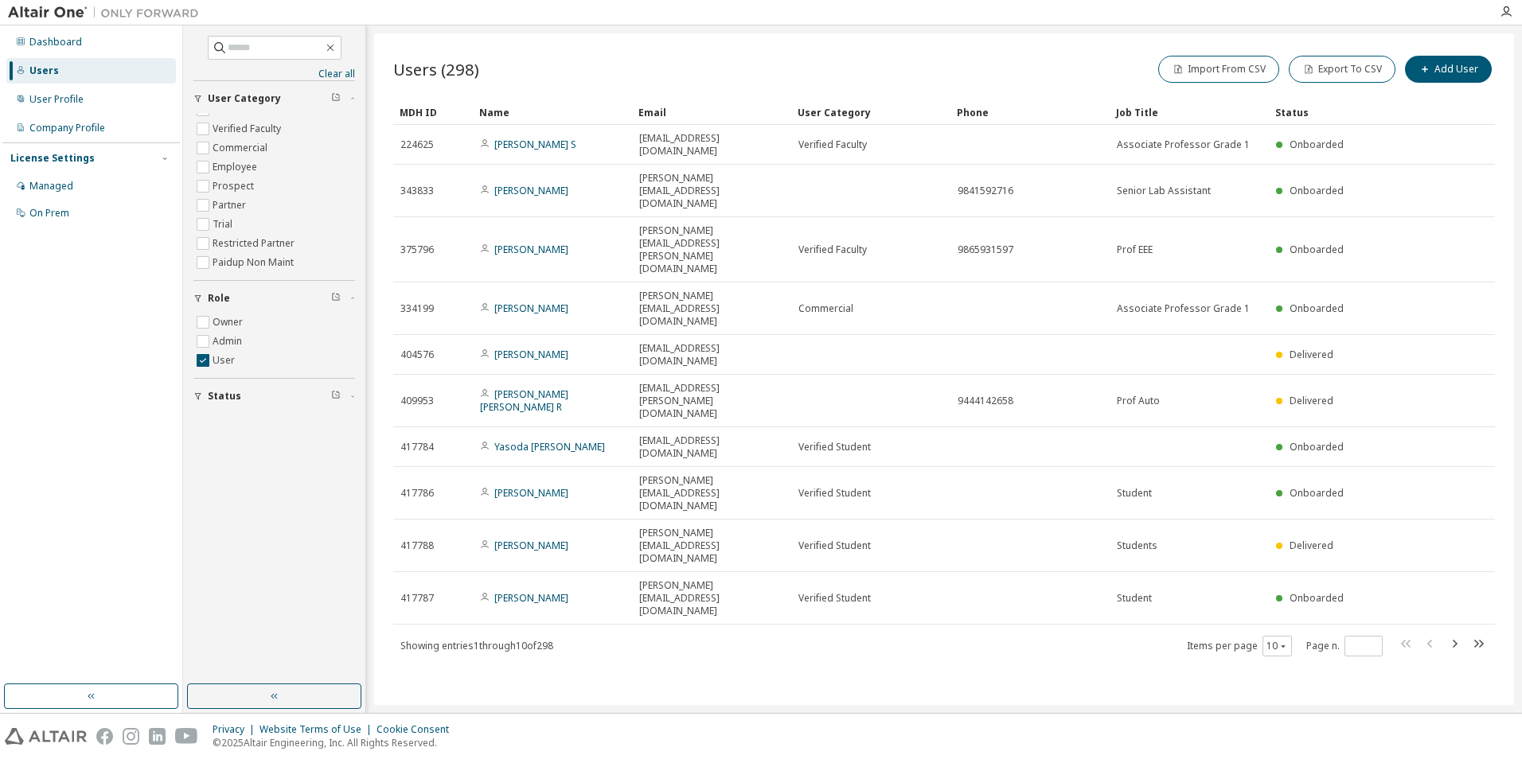
click at [216, 397] on span "Status" at bounding box center [224, 396] width 33 height 13
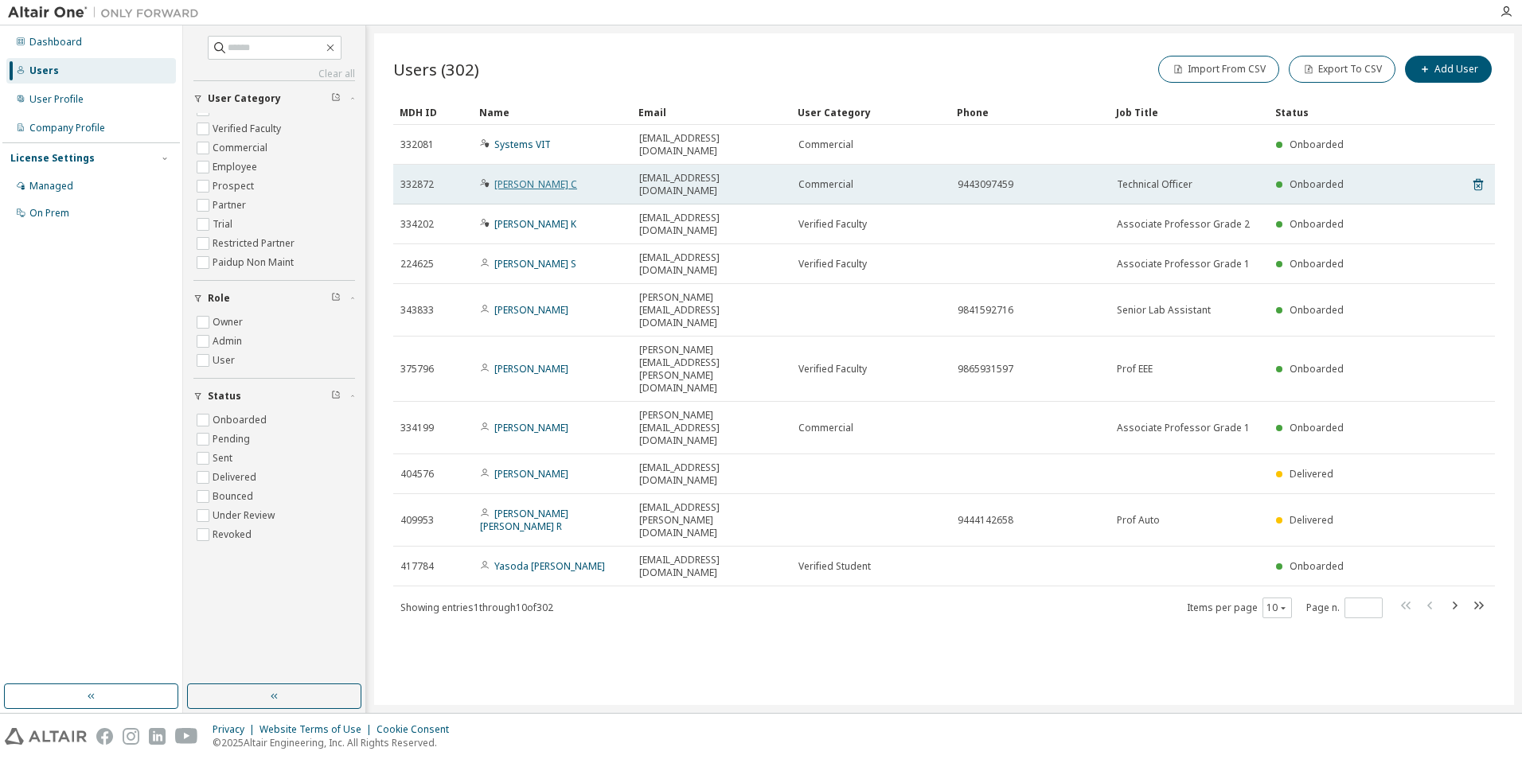
click at [524, 177] on link "Senthil Mohan C" at bounding box center [535, 184] width 83 height 14
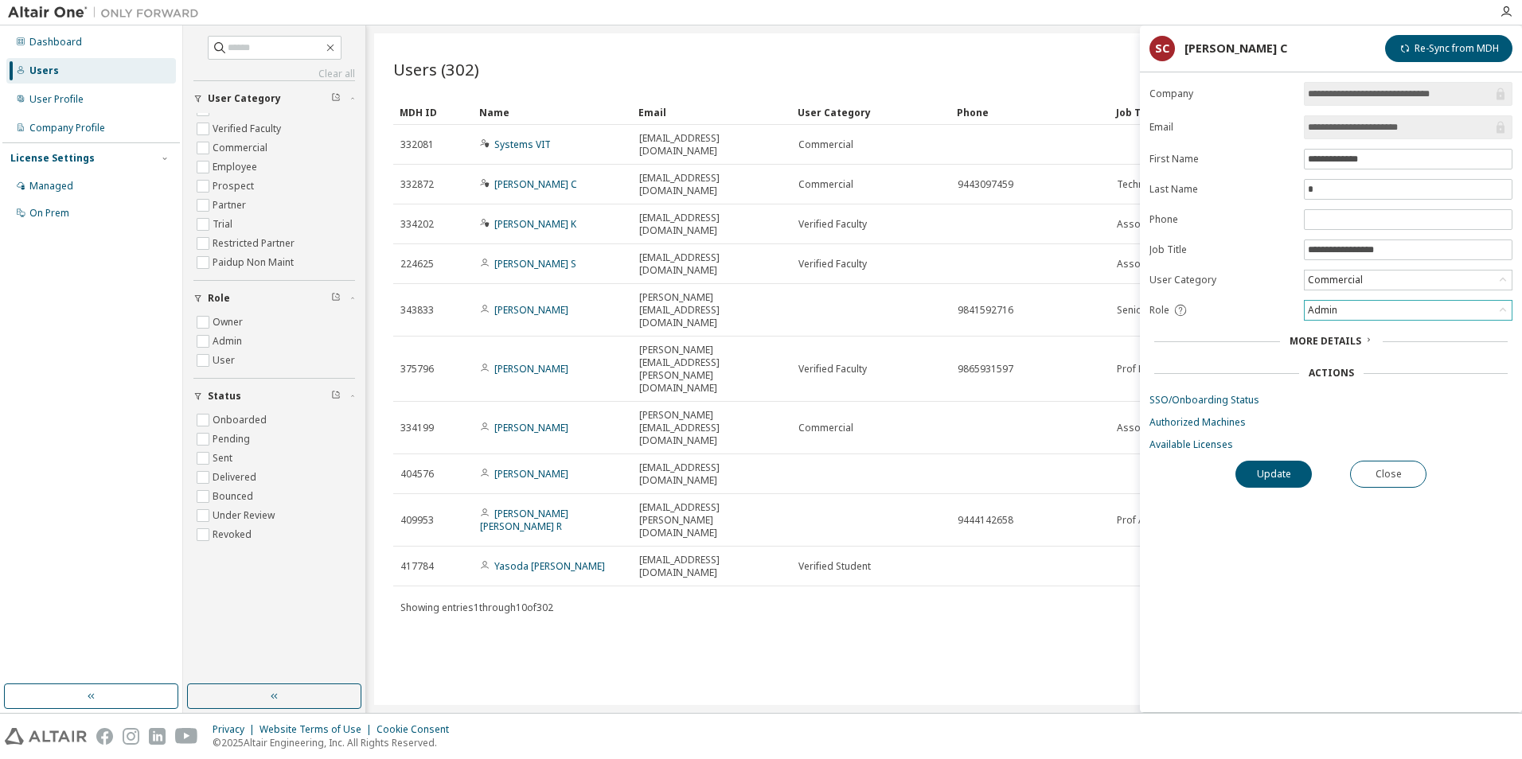
click at [1371, 315] on div "Admin" at bounding box center [1407, 310] width 207 height 19
click at [1340, 353] on li "Owner" at bounding box center [1407, 351] width 204 height 21
click at [1291, 466] on button "Update" at bounding box center [1273, 474] width 76 height 27
click at [1483, 711] on icon "button" at bounding box center [1488, 714] width 10 height 10
click at [1326, 373] on div "Actions" at bounding box center [1330, 373] width 45 height 13
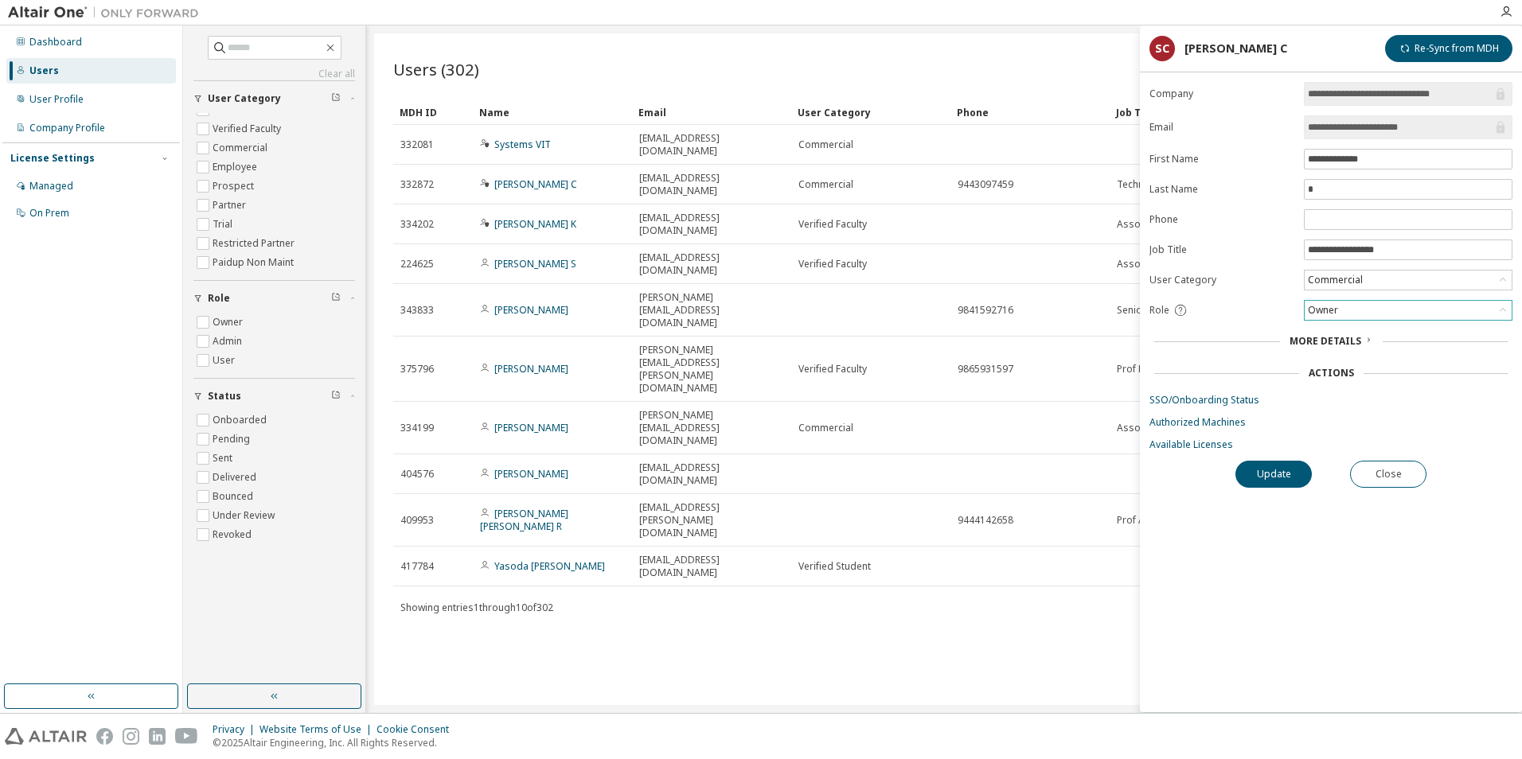
click at [1323, 341] on span "More Details" at bounding box center [1325, 341] width 72 height 14
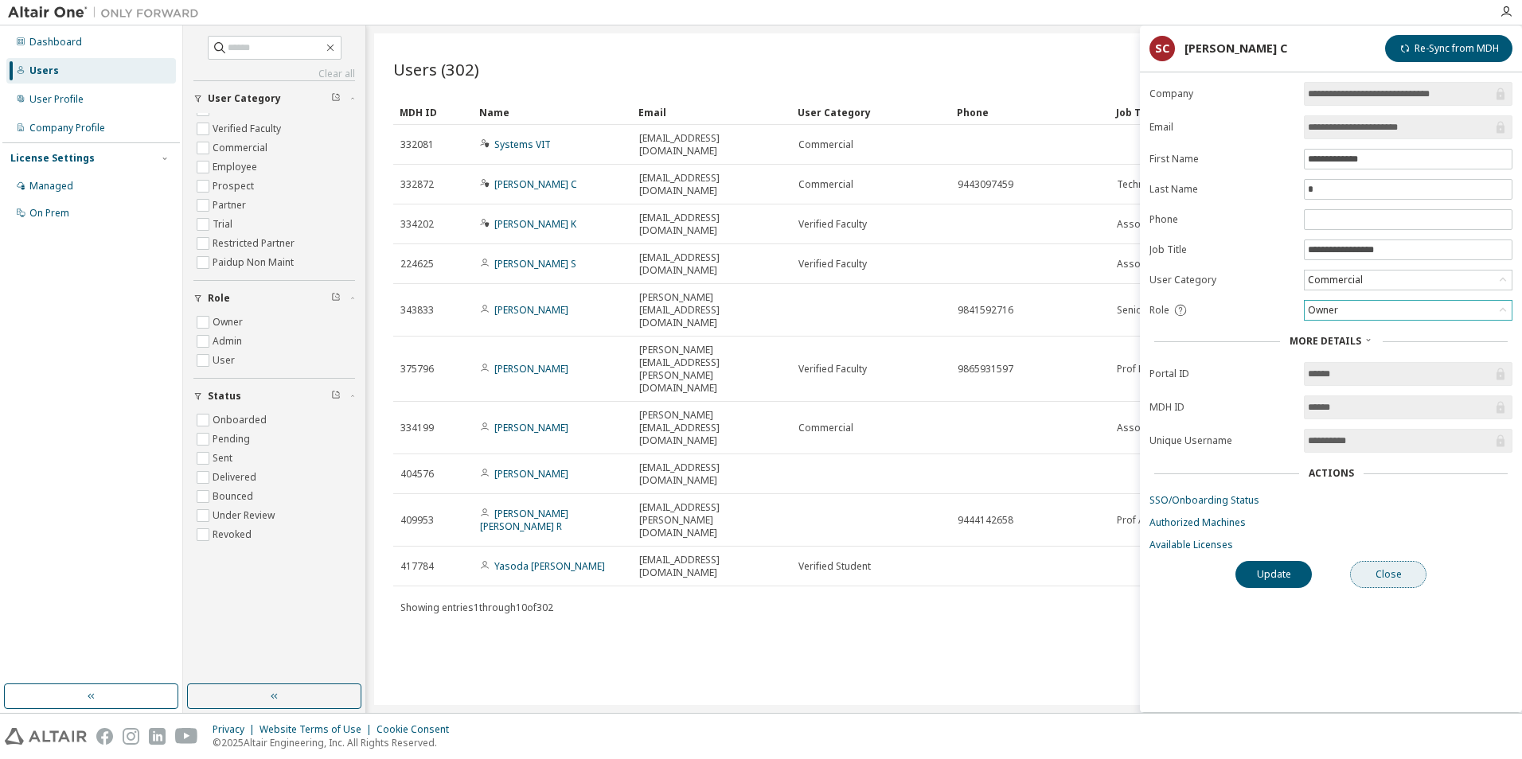
click at [1374, 569] on button "Close" at bounding box center [1388, 574] width 76 height 27
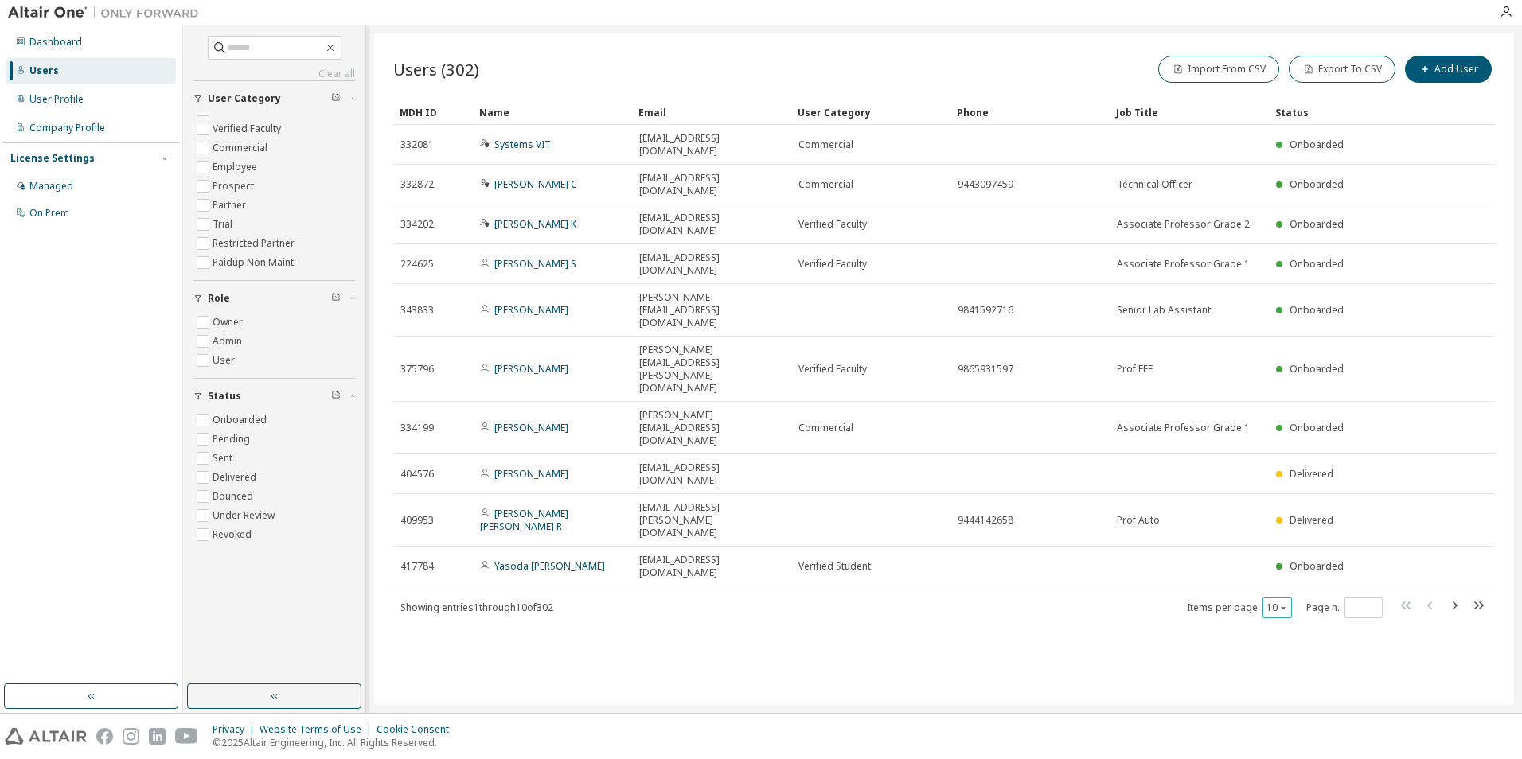
click at [1282, 607] on icon "button" at bounding box center [1282, 608] width 5 height 2
click at [1288, 515] on div "100" at bounding box center [1325, 514] width 127 height 19
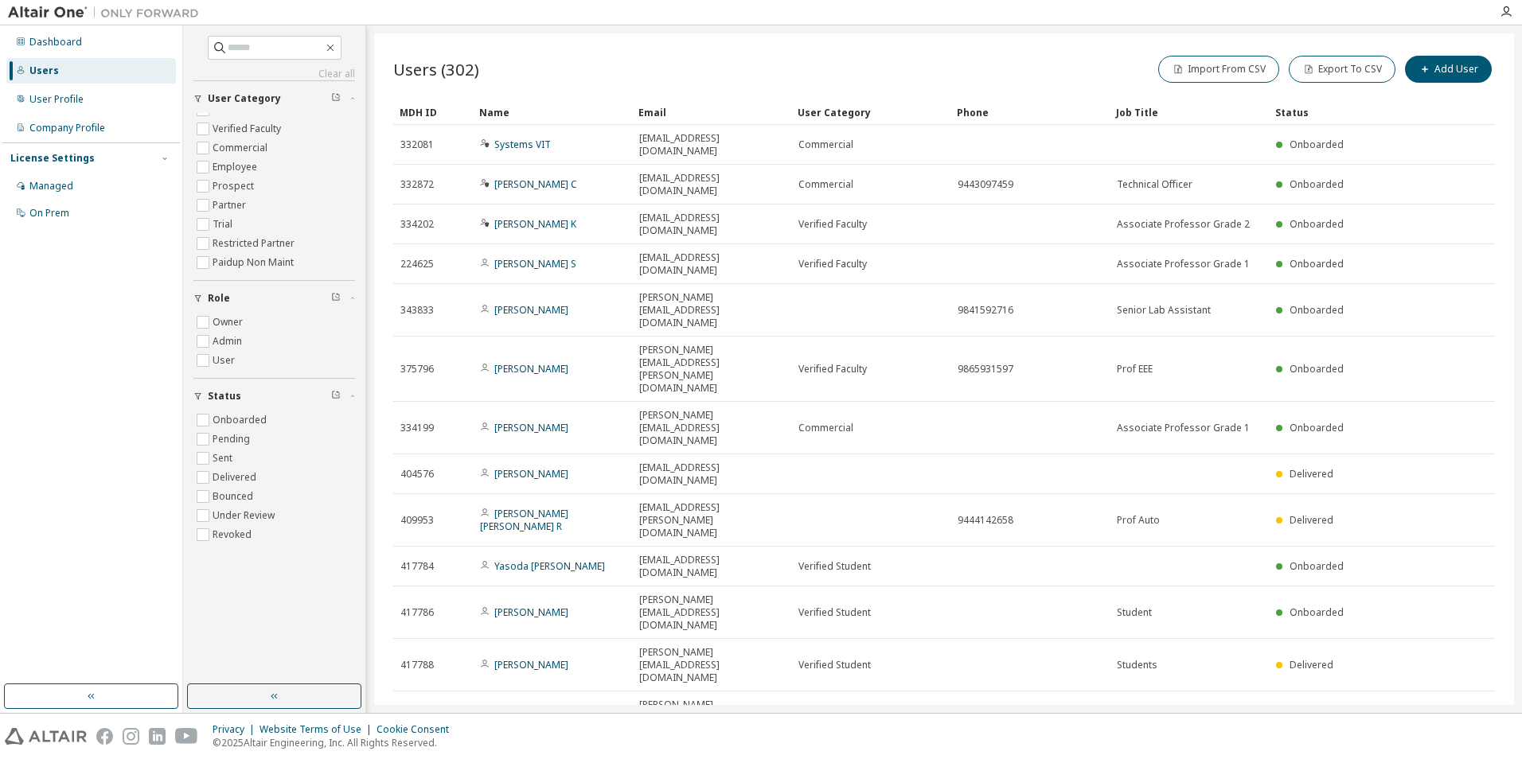
type button "100"
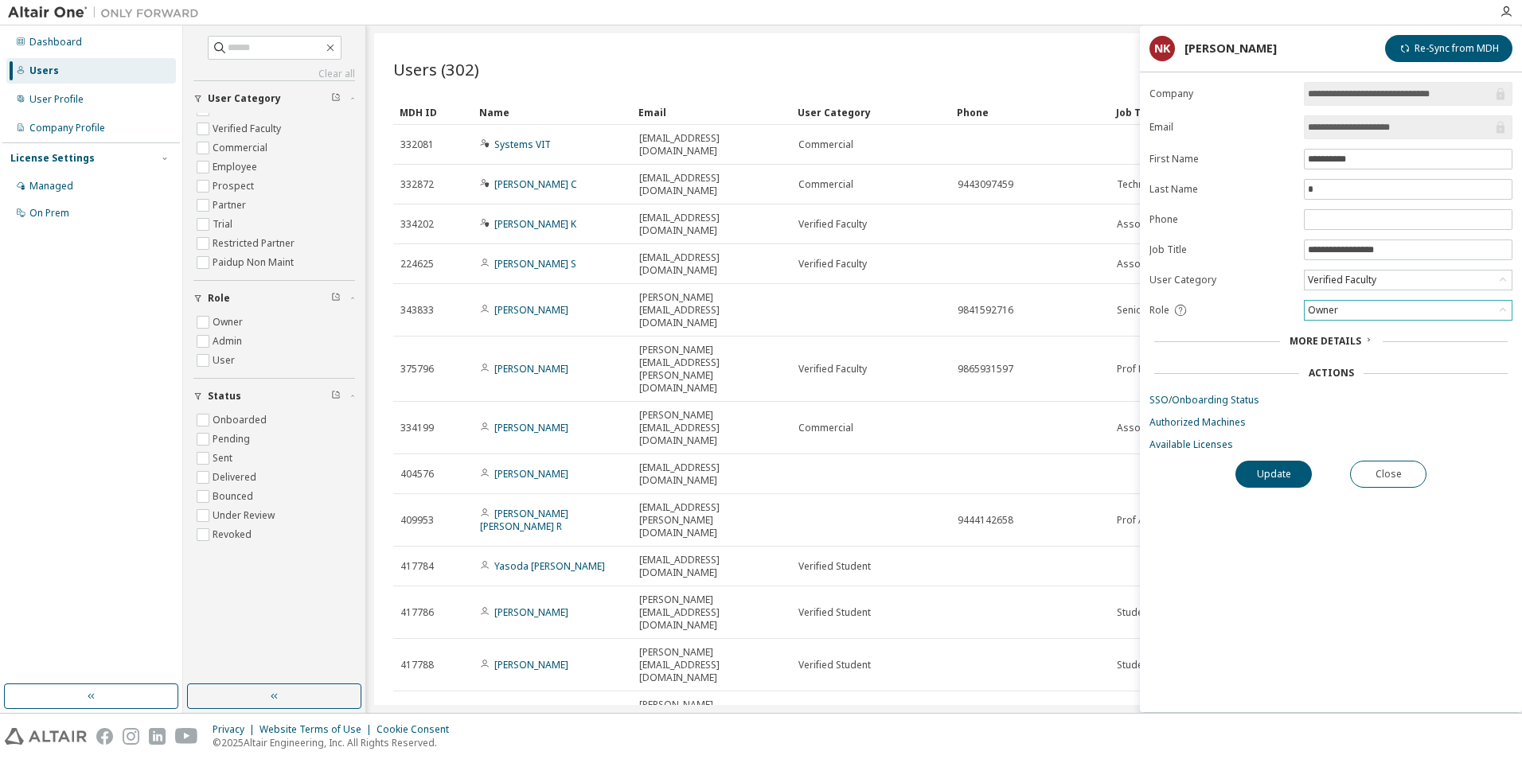
click at [1351, 304] on div "Owner" at bounding box center [1407, 310] width 207 height 19
click at [1350, 331] on li "Admin" at bounding box center [1407, 331] width 204 height 21
click at [1291, 476] on button "Update" at bounding box center [1273, 474] width 76 height 27
drag, startPoint x: 1331, startPoint y: 731, endPoint x: 1374, endPoint y: 730, distance: 43.8
click at [1374, 730] on div "Unauthorized" at bounding box center [1391, 730] width 166 height 13
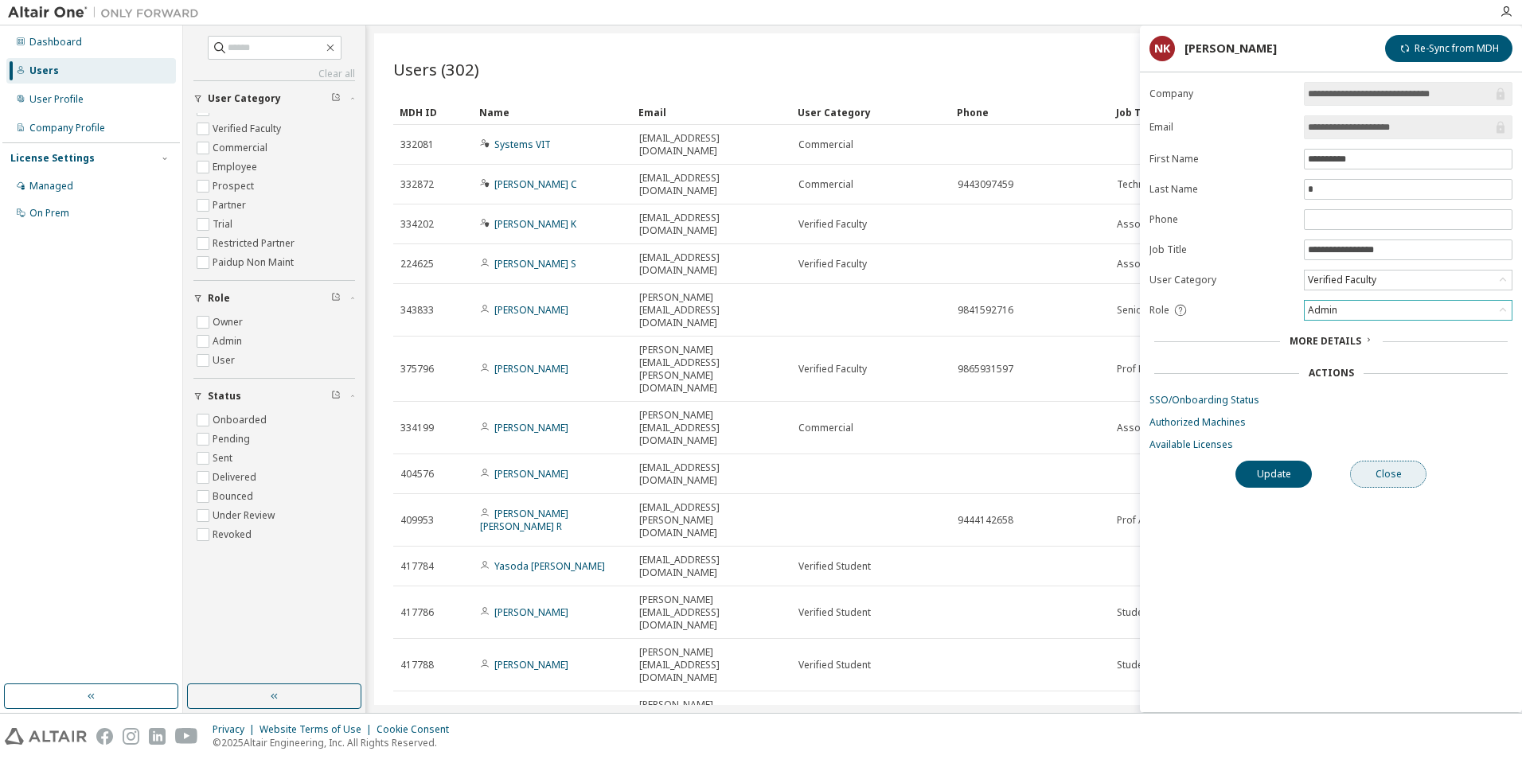
click at [1395, 465] on button "Close" at bounding box center [1388, 474] width 76 height 27
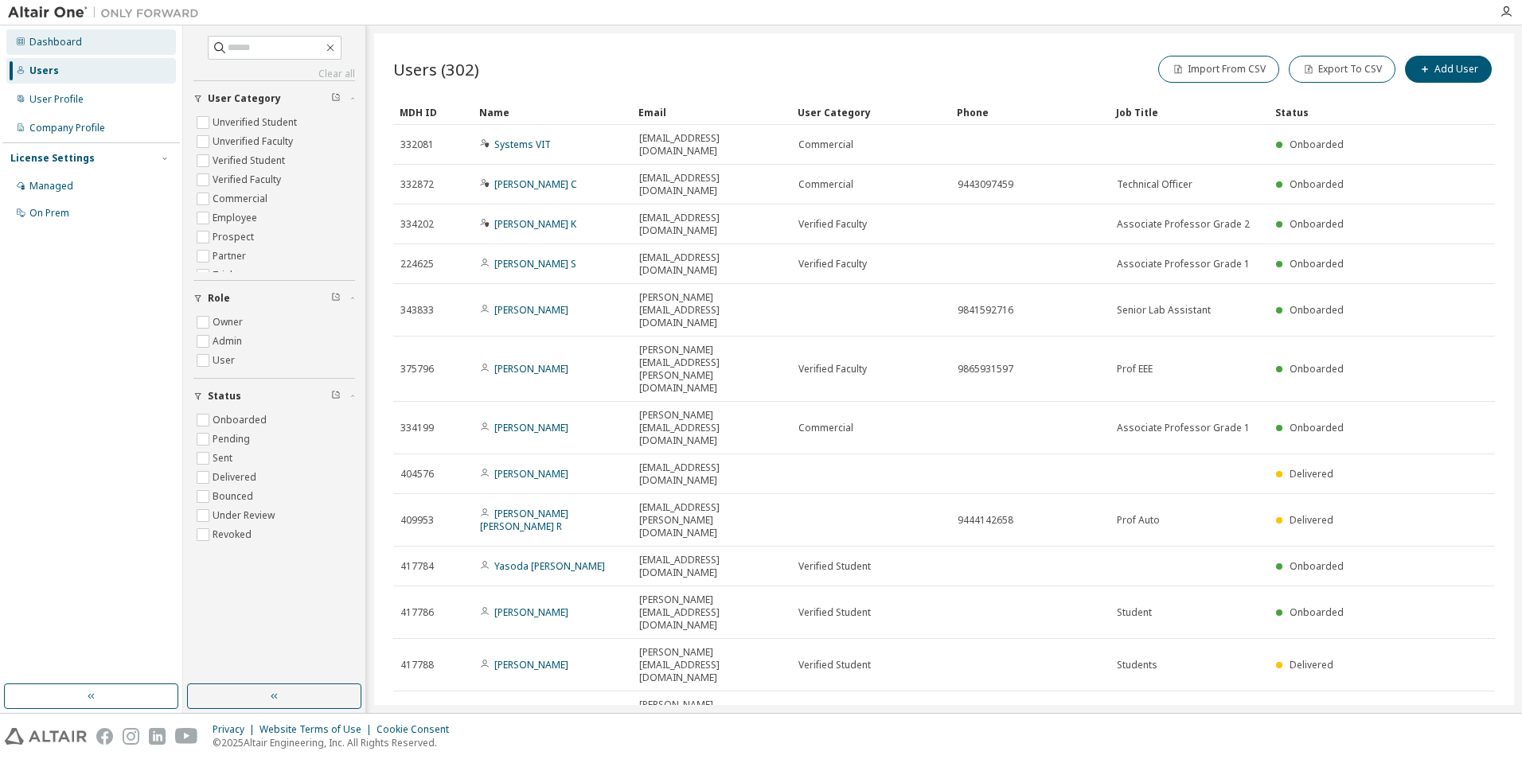
click at [63, 37] on div "Dashboard" at bounding box center [55, 42] width 53 height 13
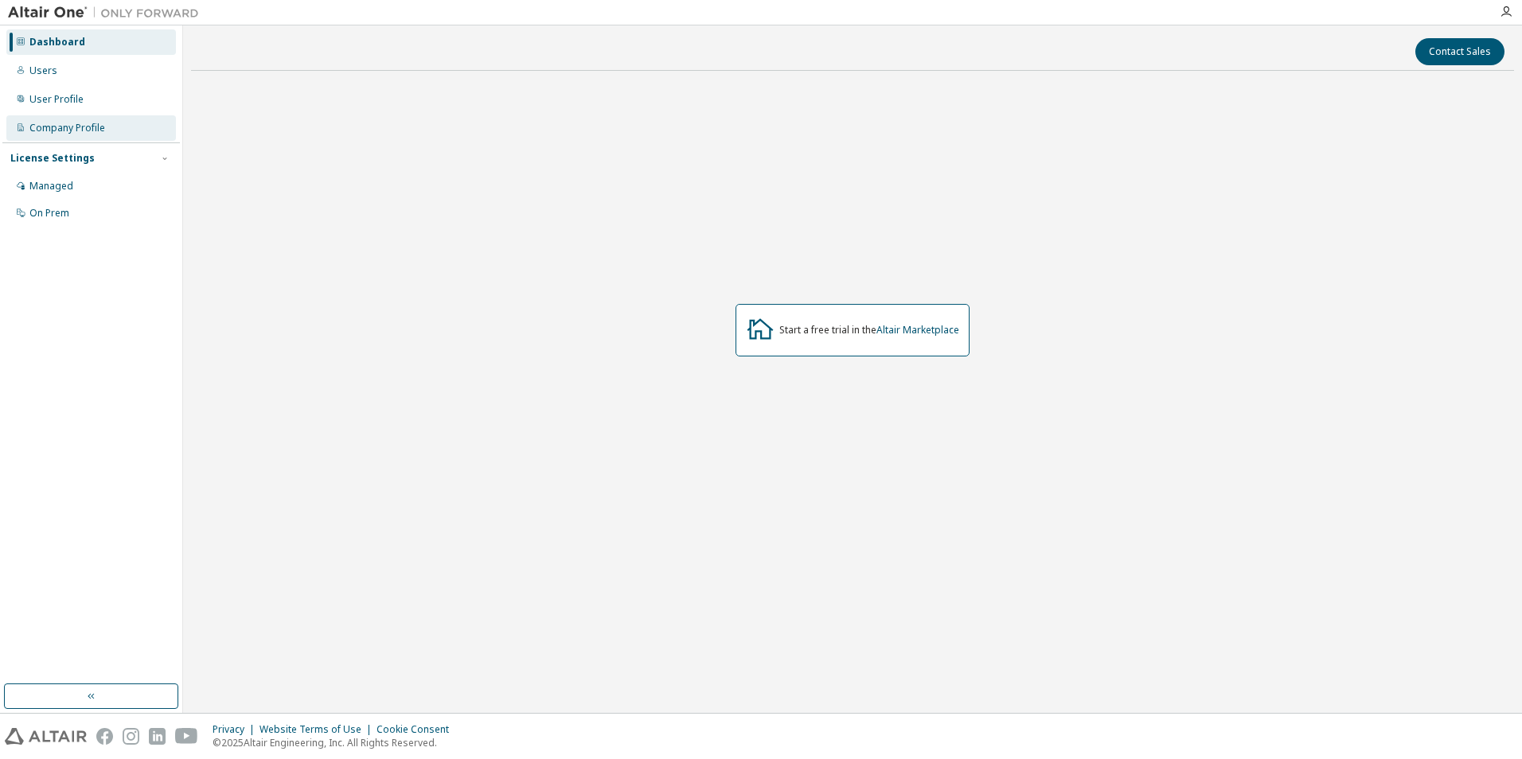
click at [62, 127] on div "Company Profile" at bounding box center [67, 128] width 76 height 13
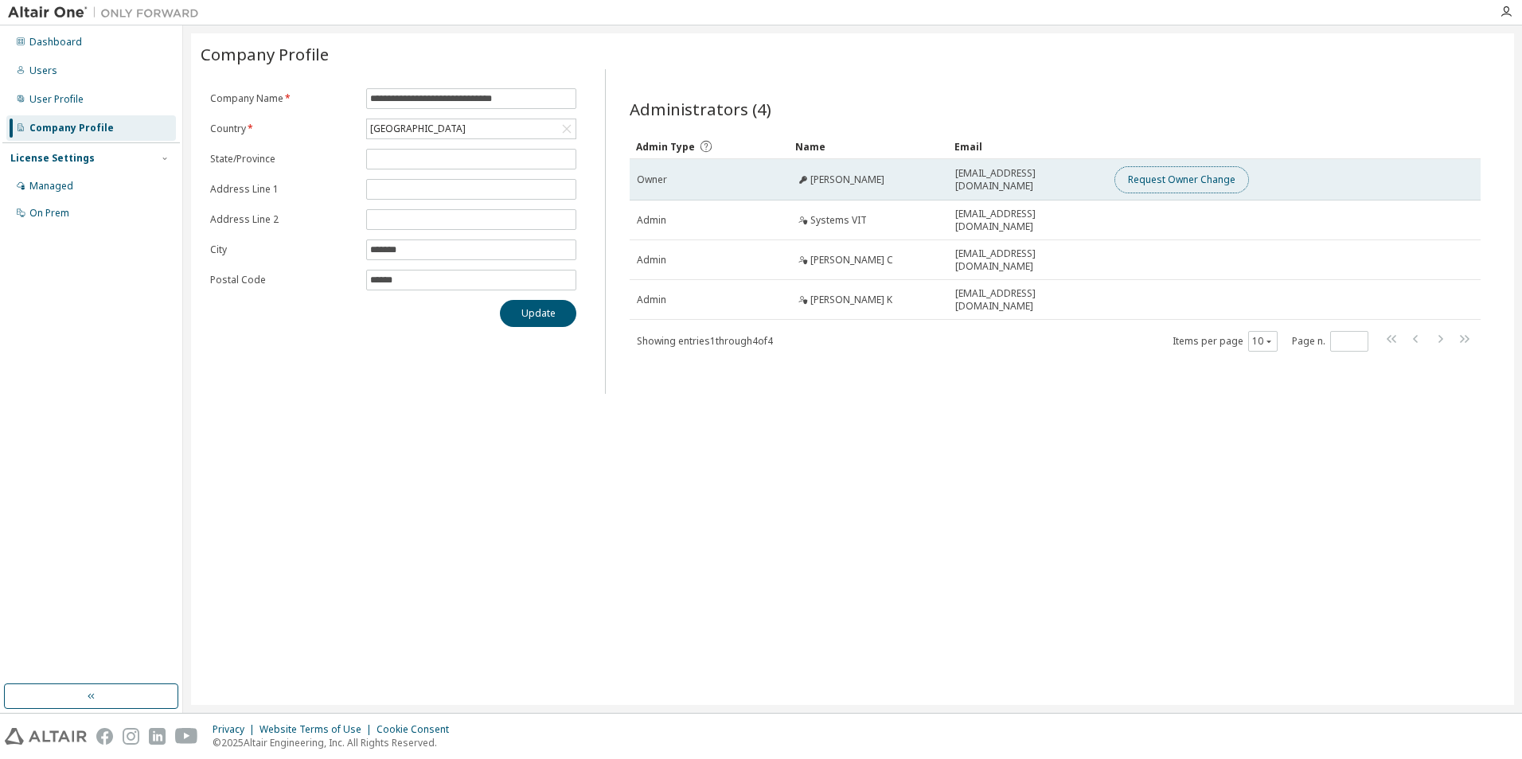
click at [1169, 182] on button "Request Owner Change" at bounding box center [1181, 179] width 134 height 27
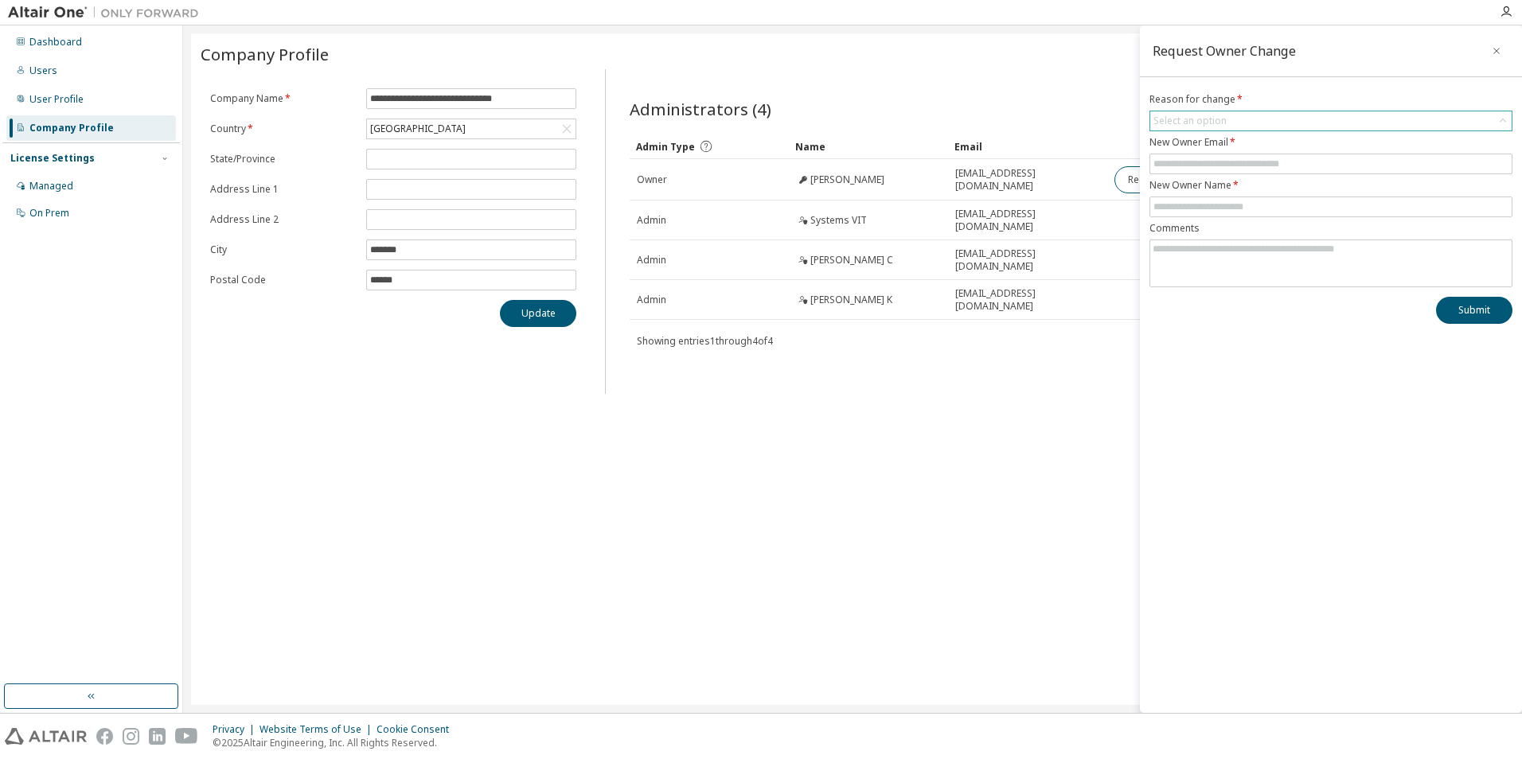
click at [1220, 119] on div "Select an option" at bounding box center [1189, 121] width 73 height 13
click at [1256, 188] on li "User no longer manages this responsibility" at bounding box center [1330, 186] width 358 height 21
click at [1207, 167] on input "text" at bounding box center [1330, 164] width 355 height 13
type input "**********"
type input "*******"
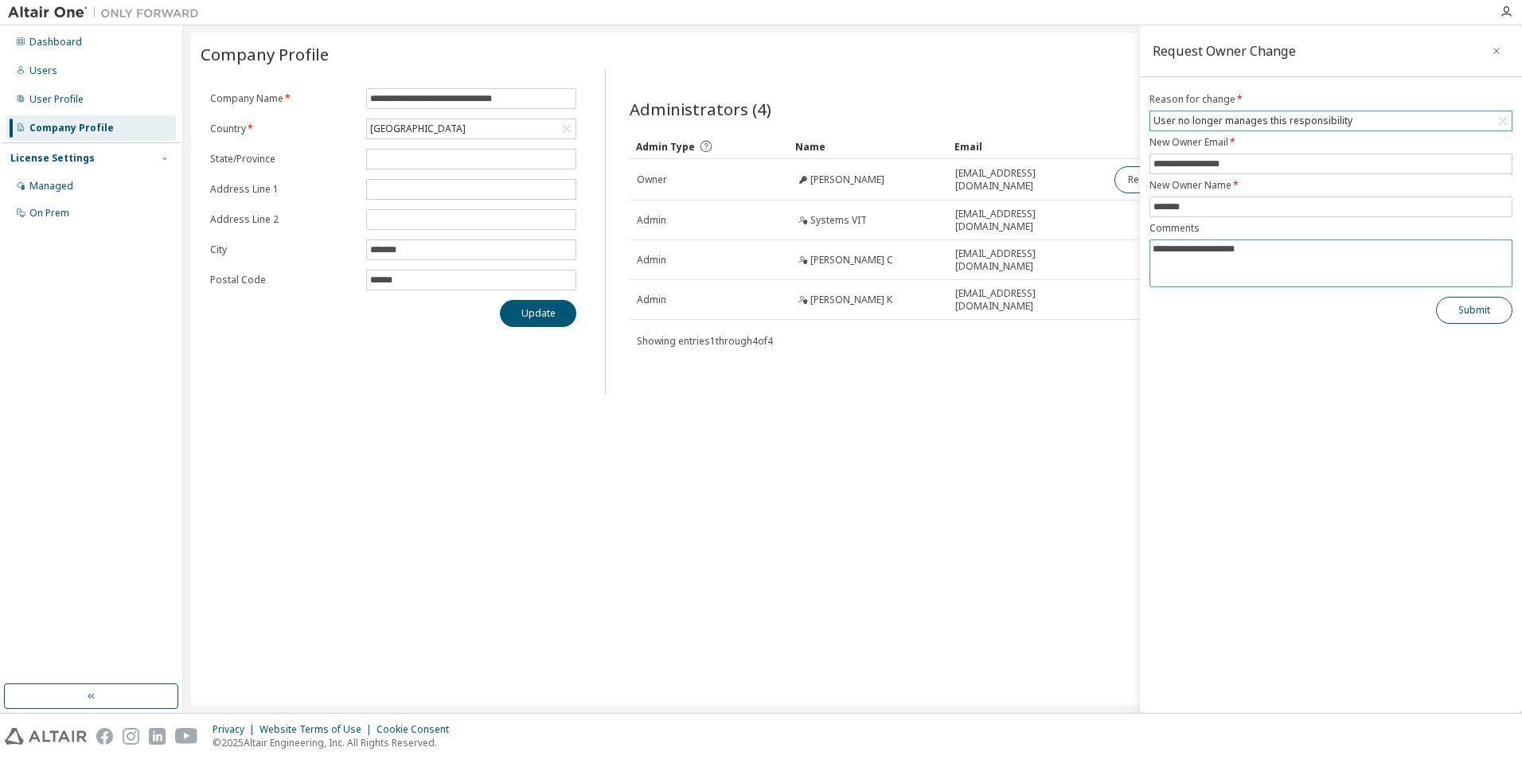
type textarea "**********"
click at [1489, 310] on button "Submit" at bounding box center [1474, 310] width 76 height 27
click at [1494, 50] on icon "button" at bounding box center [1496, 51] width 11 height 13
